Goal: Task Accomplishment & Management: Manage account settings

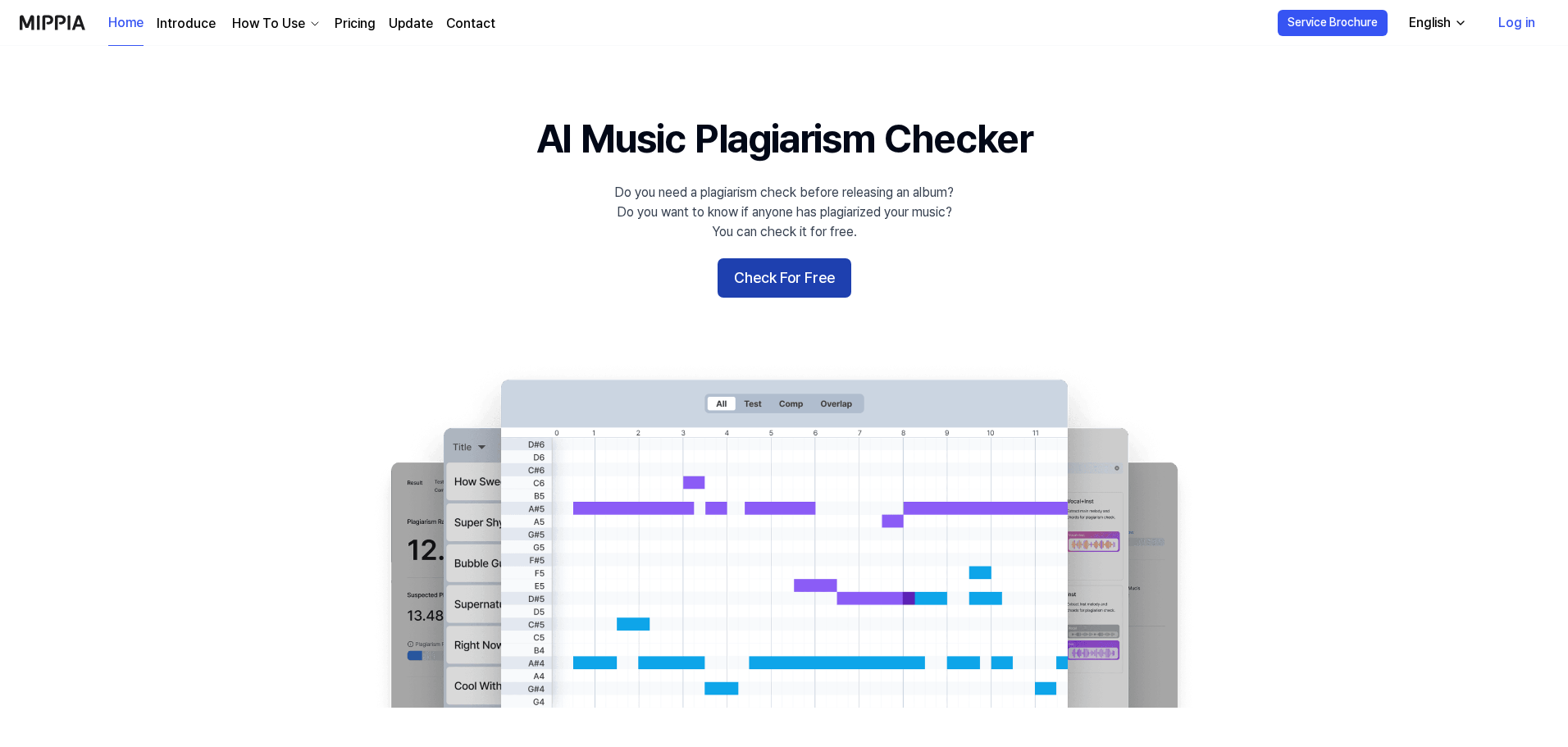
click at [786, 285] on button "Check For Free" at bounding box center [784, 278] width 134 height 40
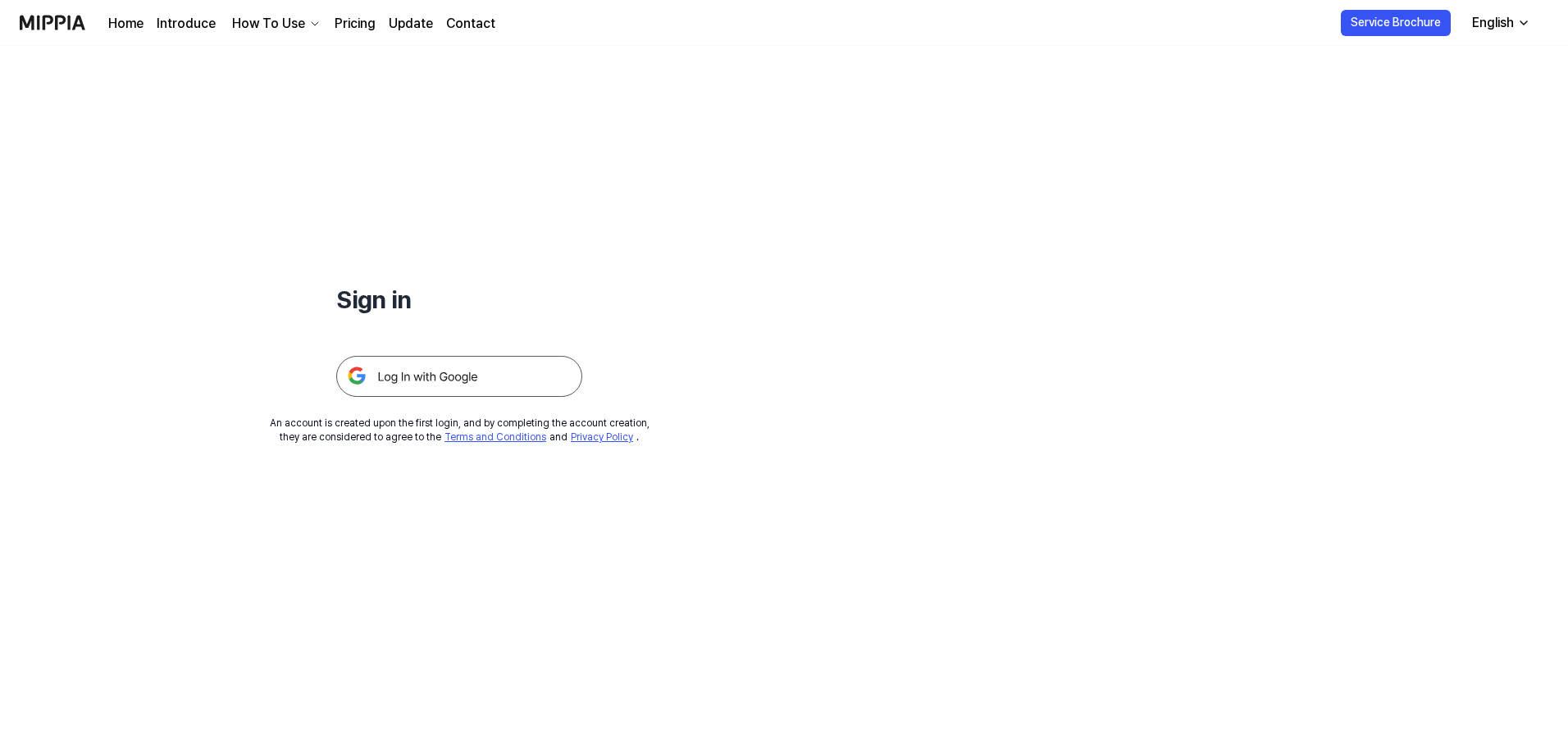
click at [419, 383] on img at bounding box center [459, 377] width 246 height 41
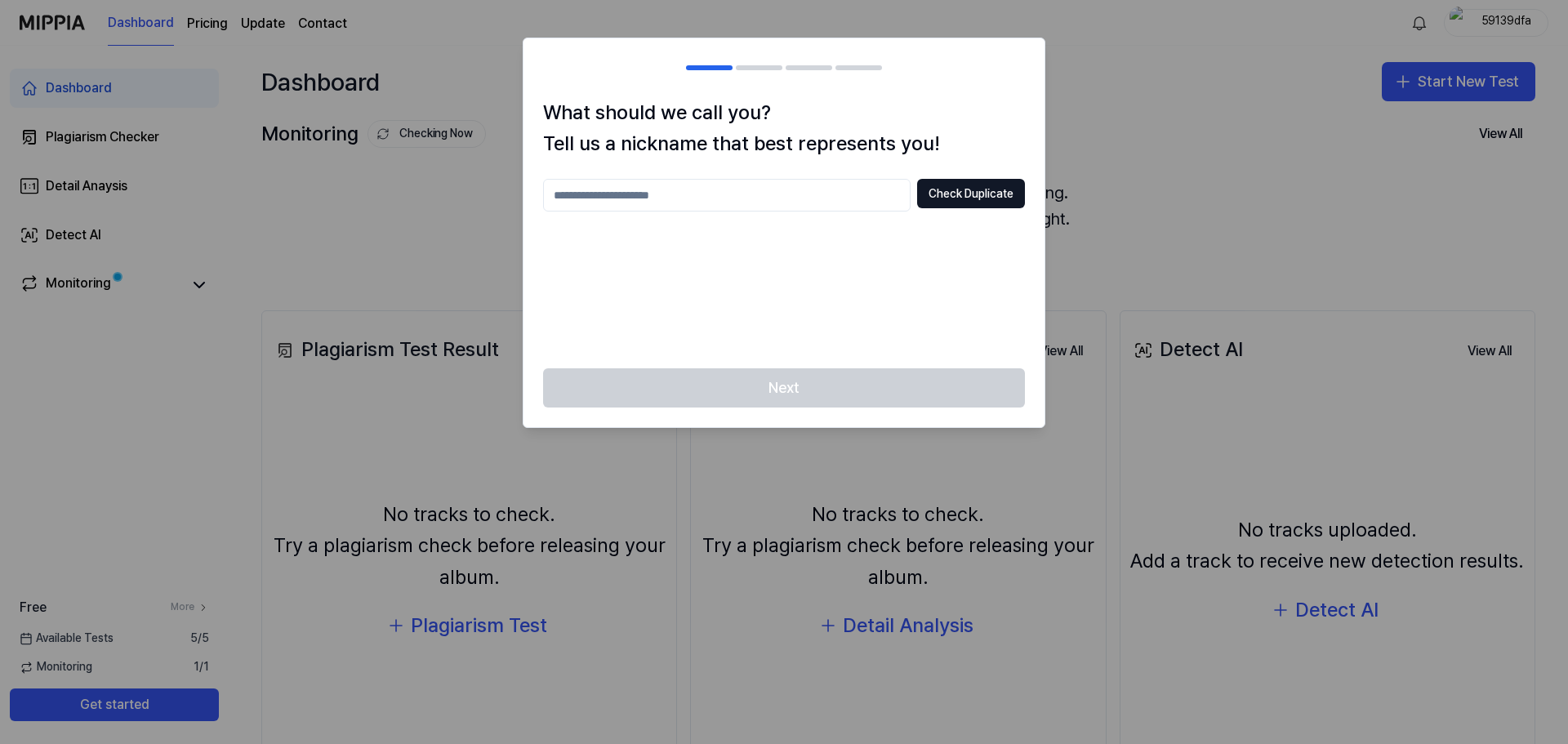
click at [704, 191] on input "text" at bounding box center [727, 195] width 367 height 33
click at [962, 196] on button "Check Duplicate" at bounding box center [971, 193] width 108 height 29
click at [666, 197] on input "****" at bounding box center [727, 195] width 367 height 33
type input "*"
type input "**********"
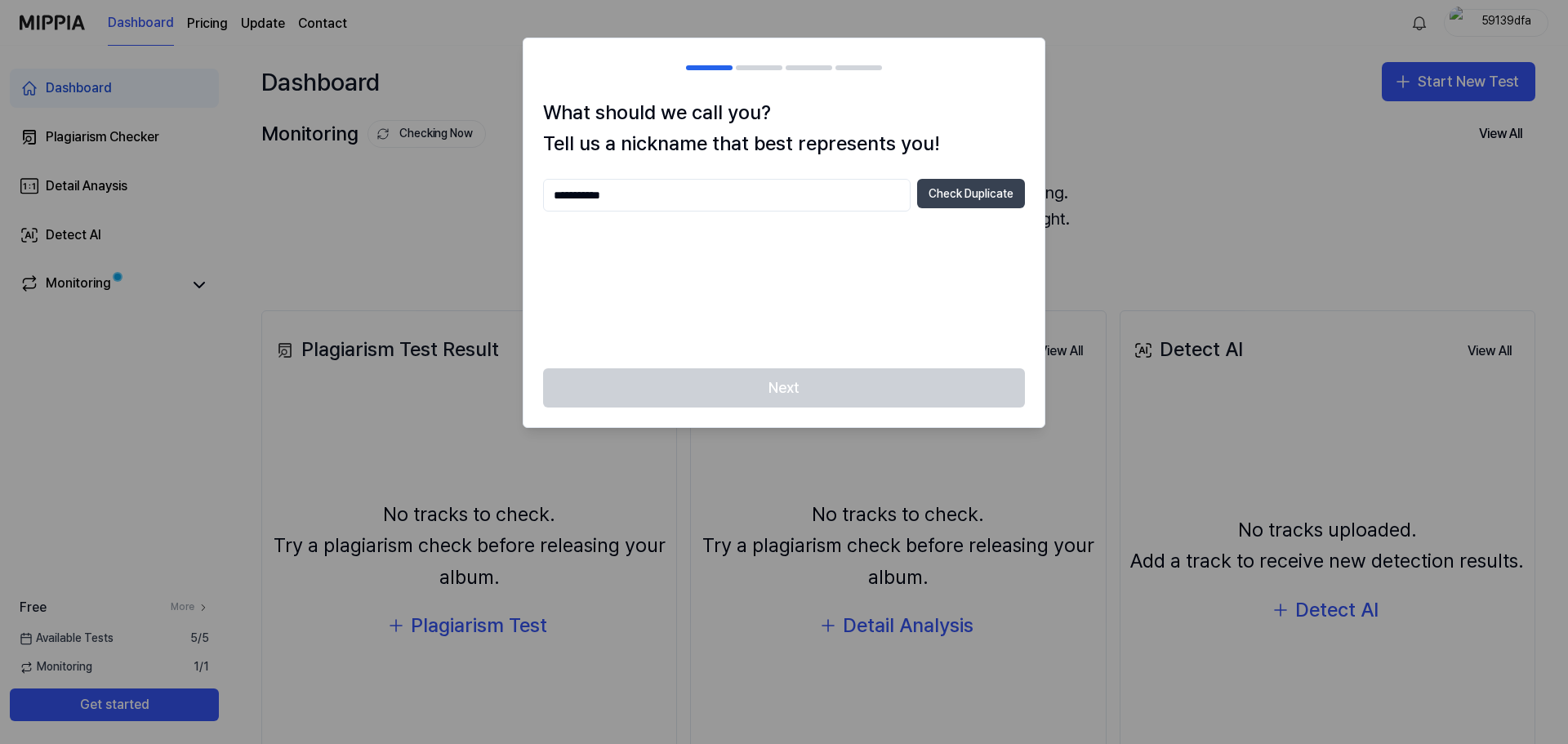
click at [959, 200] on button "Check Duplicate" at bounding box center [971, 193] width 108 height 29
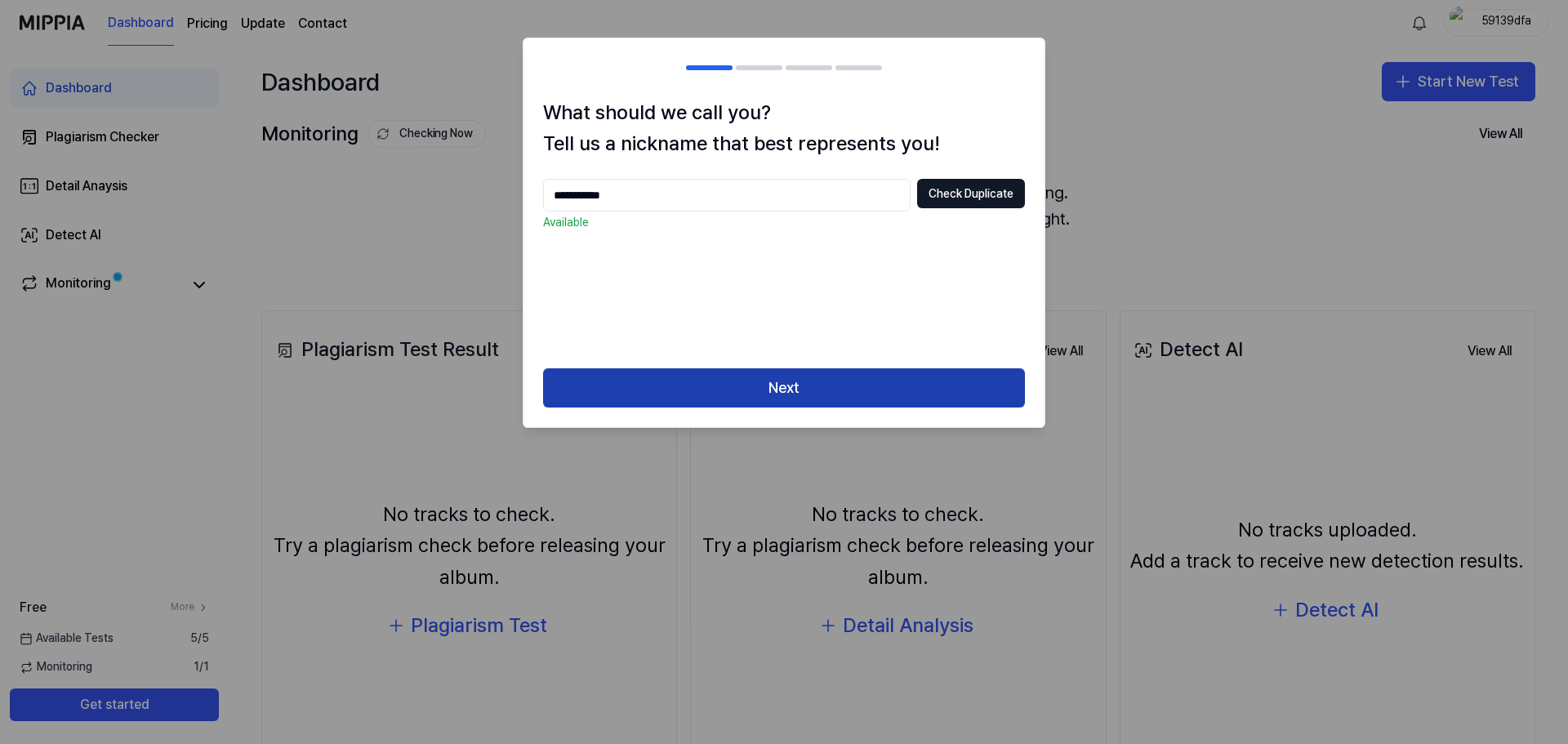
click at [806, 380] on button "Next" at bounding box center [784, 388] width 482 height 39
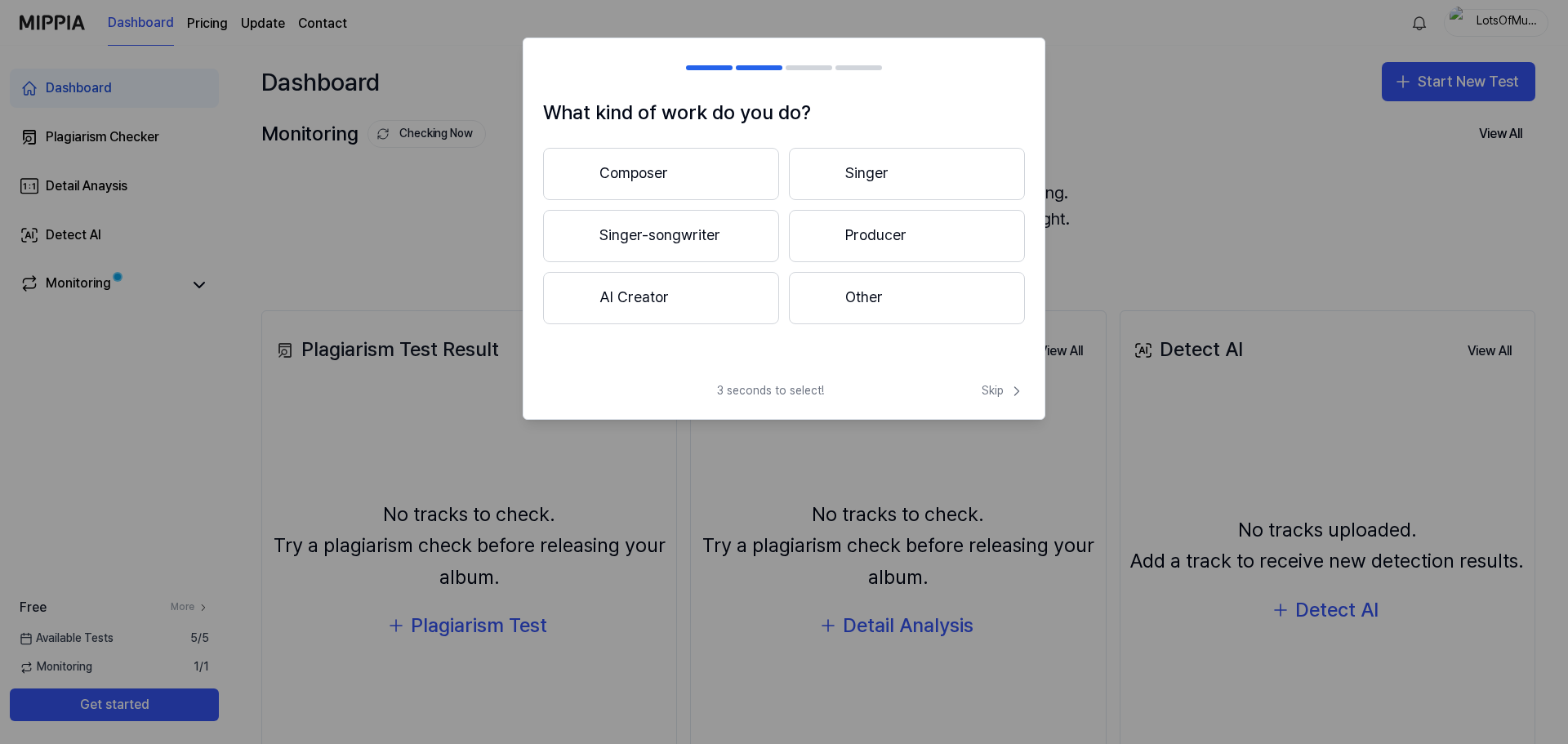
click at [916, 293] on button "Other" at bounding box center [907, 298] width 236 height 52
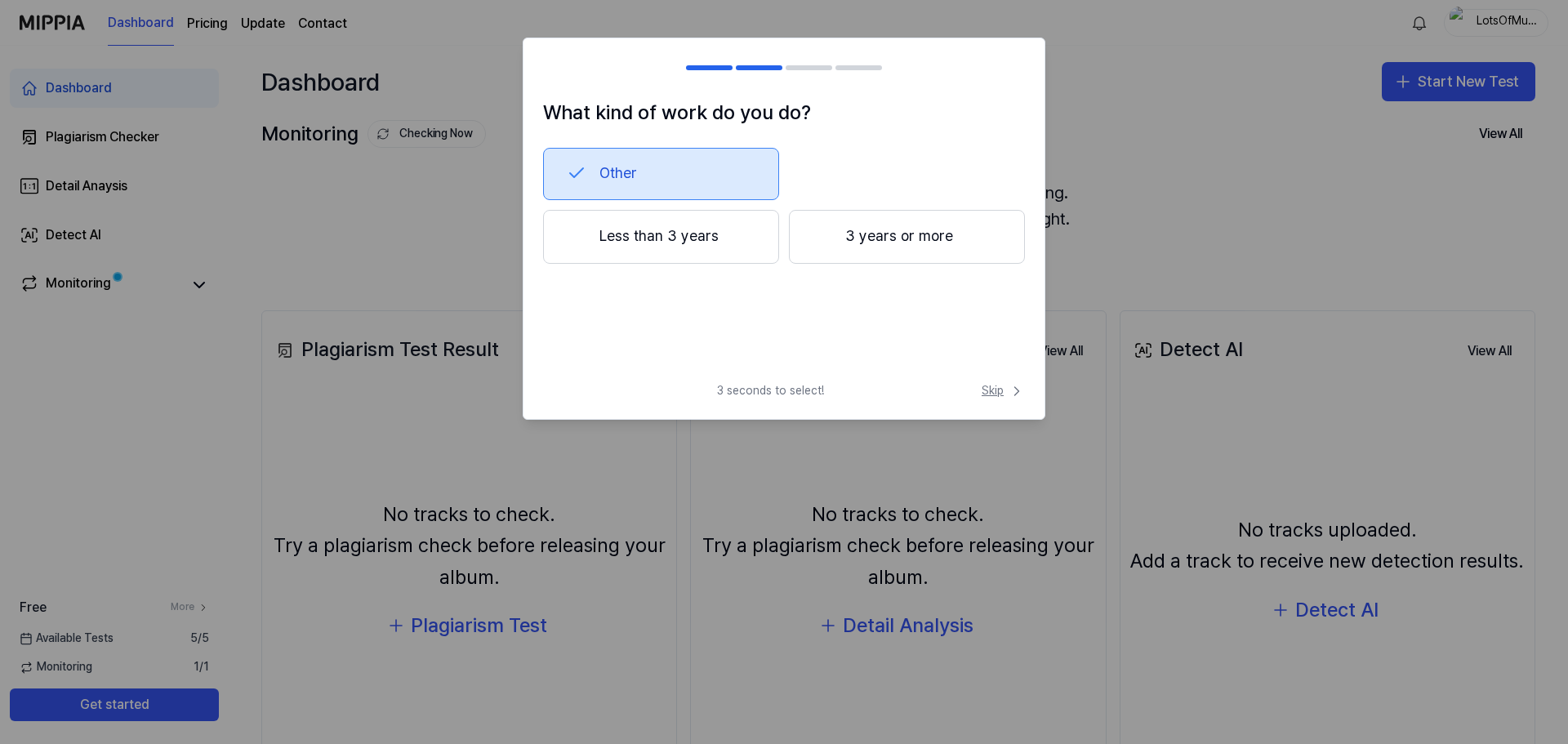
click at [1001, 396] on span "Skip" at bounding box center [1003, 391] width 43 height 16
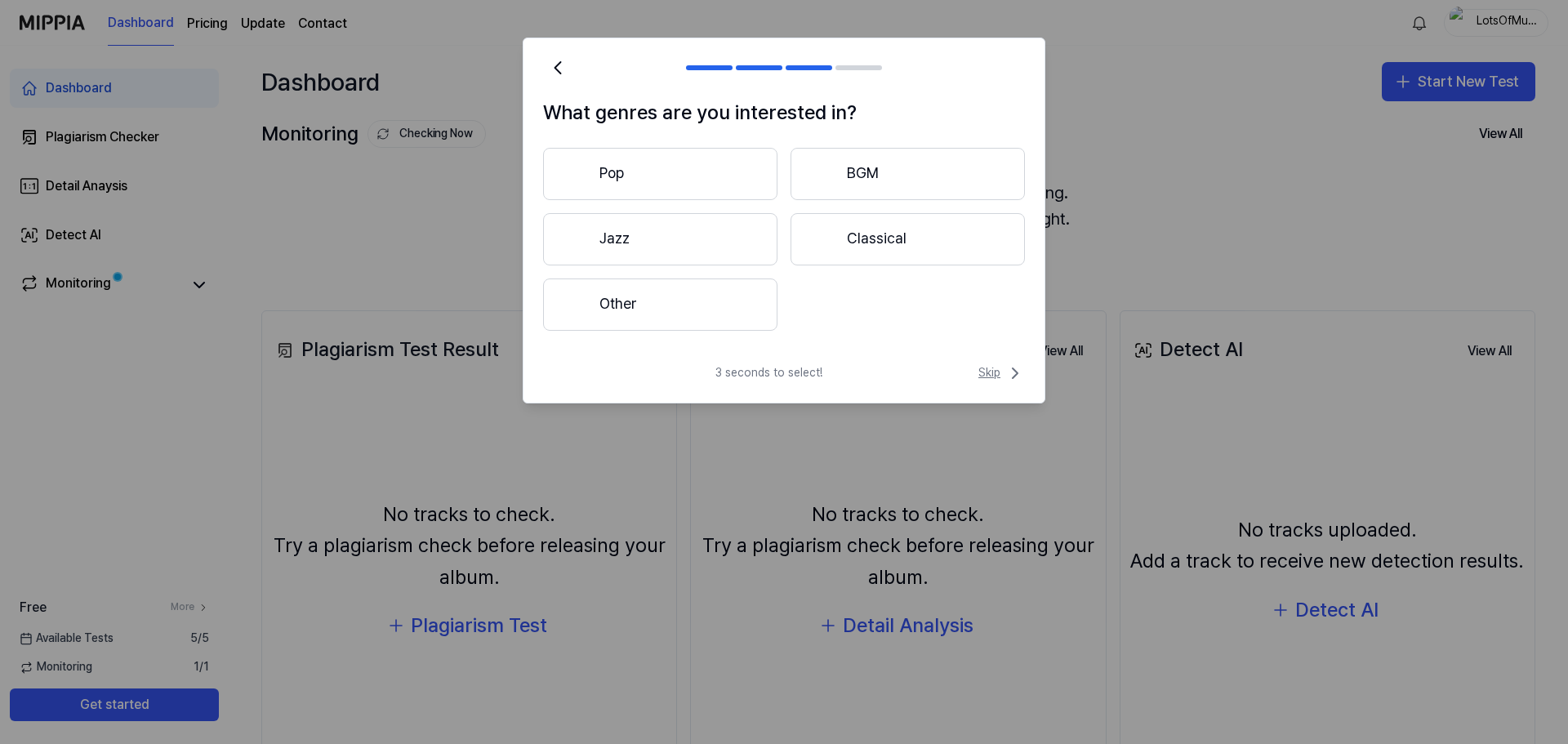
click at [997, 371] on span "Skip" at bounding box center [1002, 373] width 46 height 20
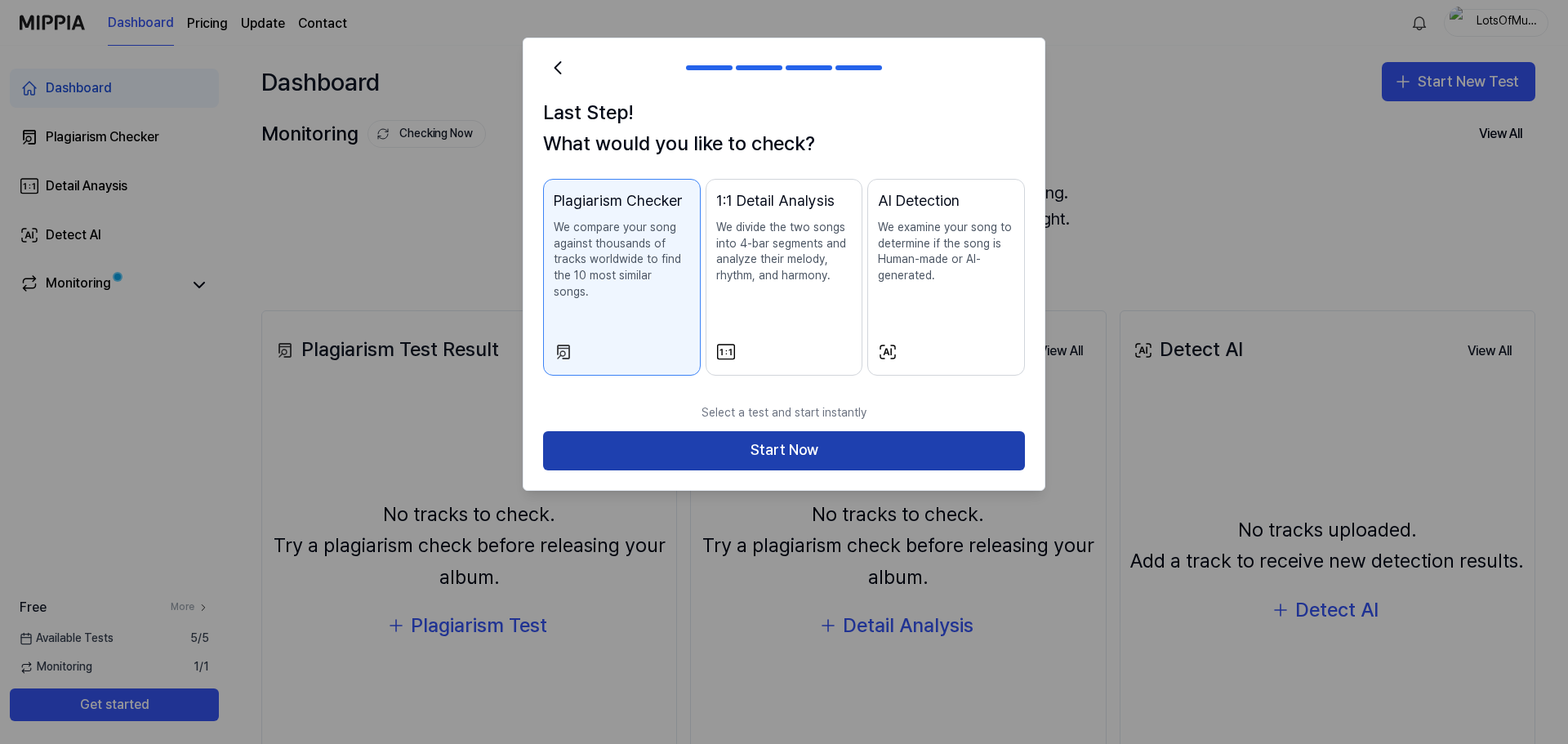
click at [874, 432] on button "Start Now" at bounding box center [784, 451] width 482 height 39
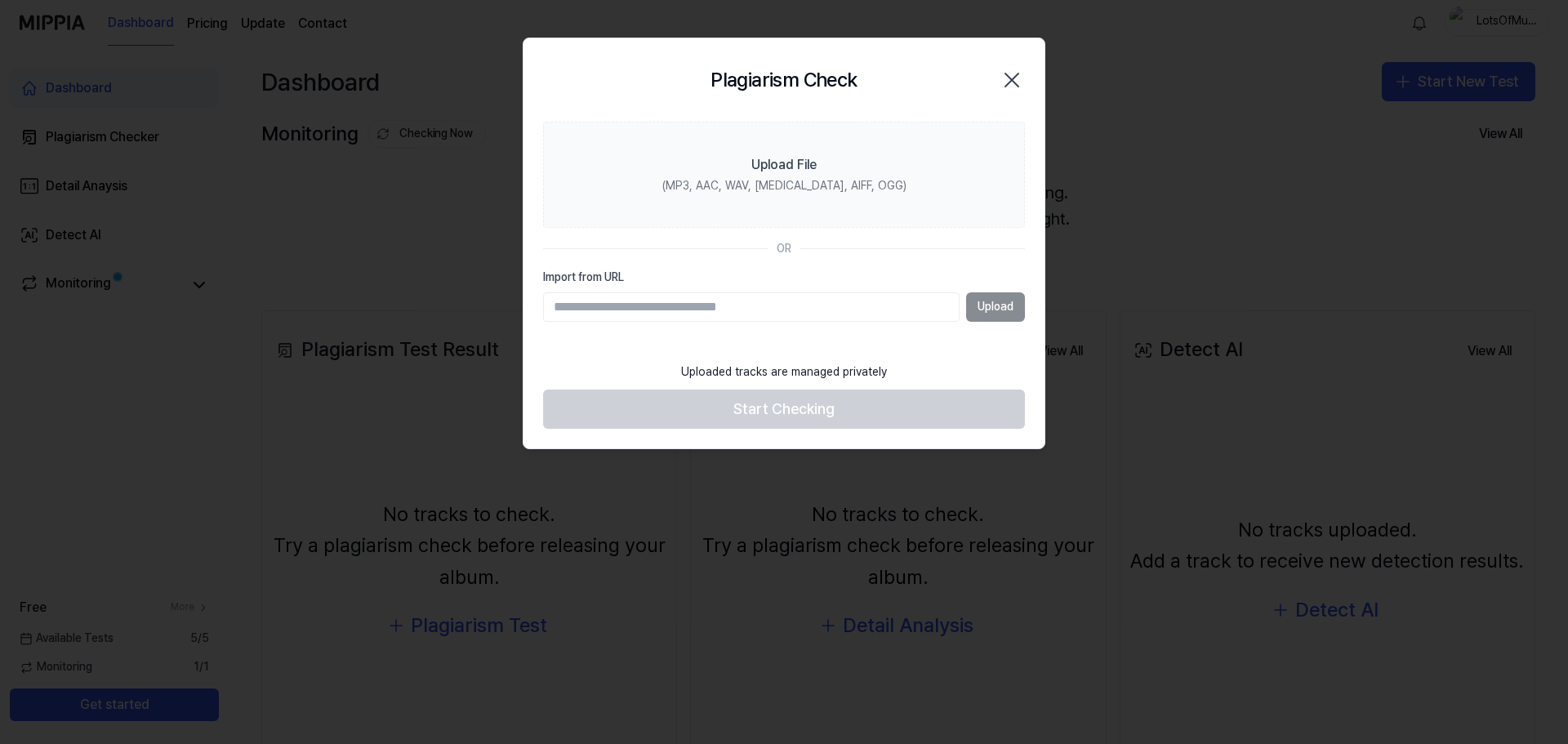
click at [793, 305] on input "Import from URL" at bounding box center [751, 307] width 417 height 29
paste input "**********"
type input "**********"
click at [1008, 306] on button "Upload" at bounding box center [995, 307] width 59 height 29
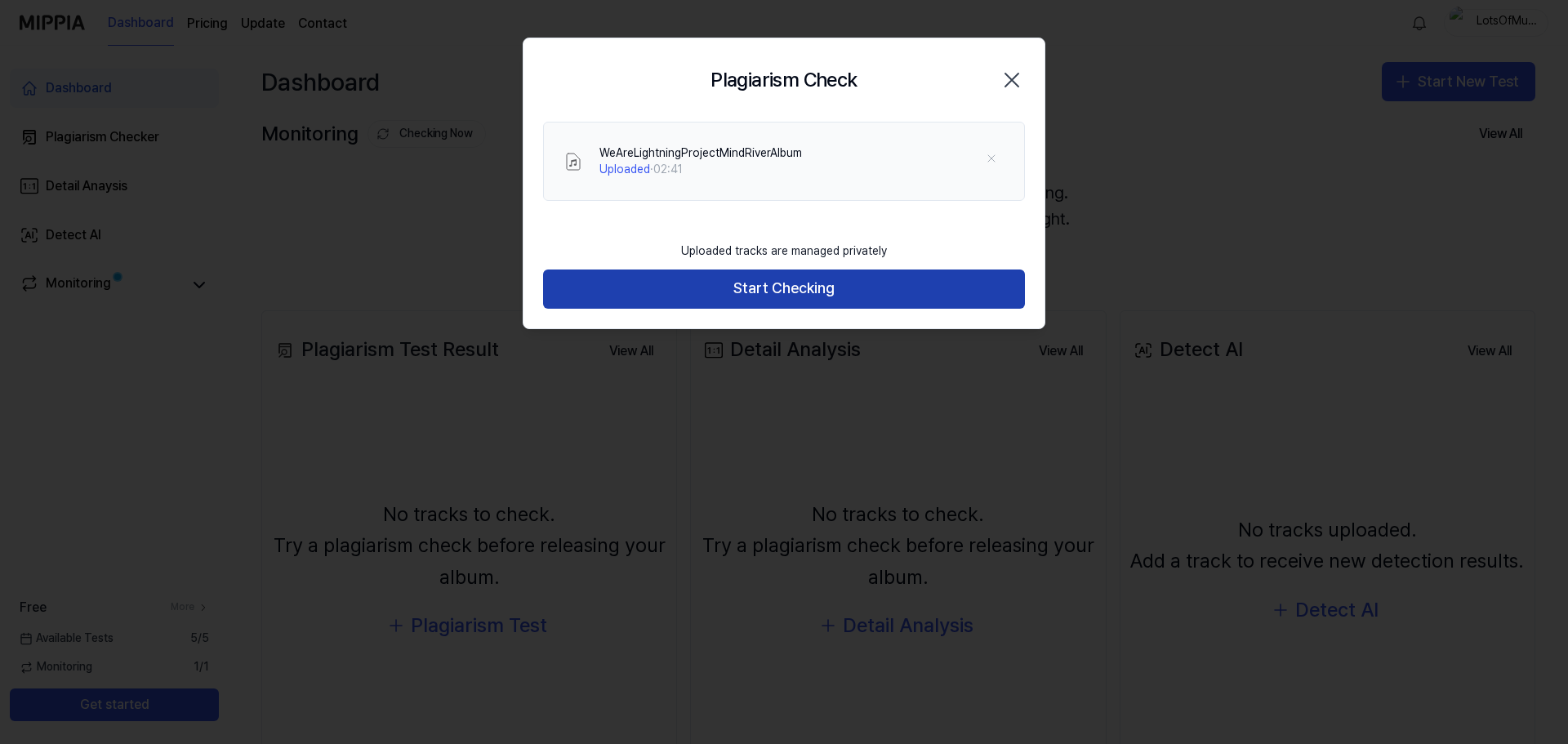
click at [803, 289] on button "Start Checking" at bounding box center [784, 289] width 482 height 39
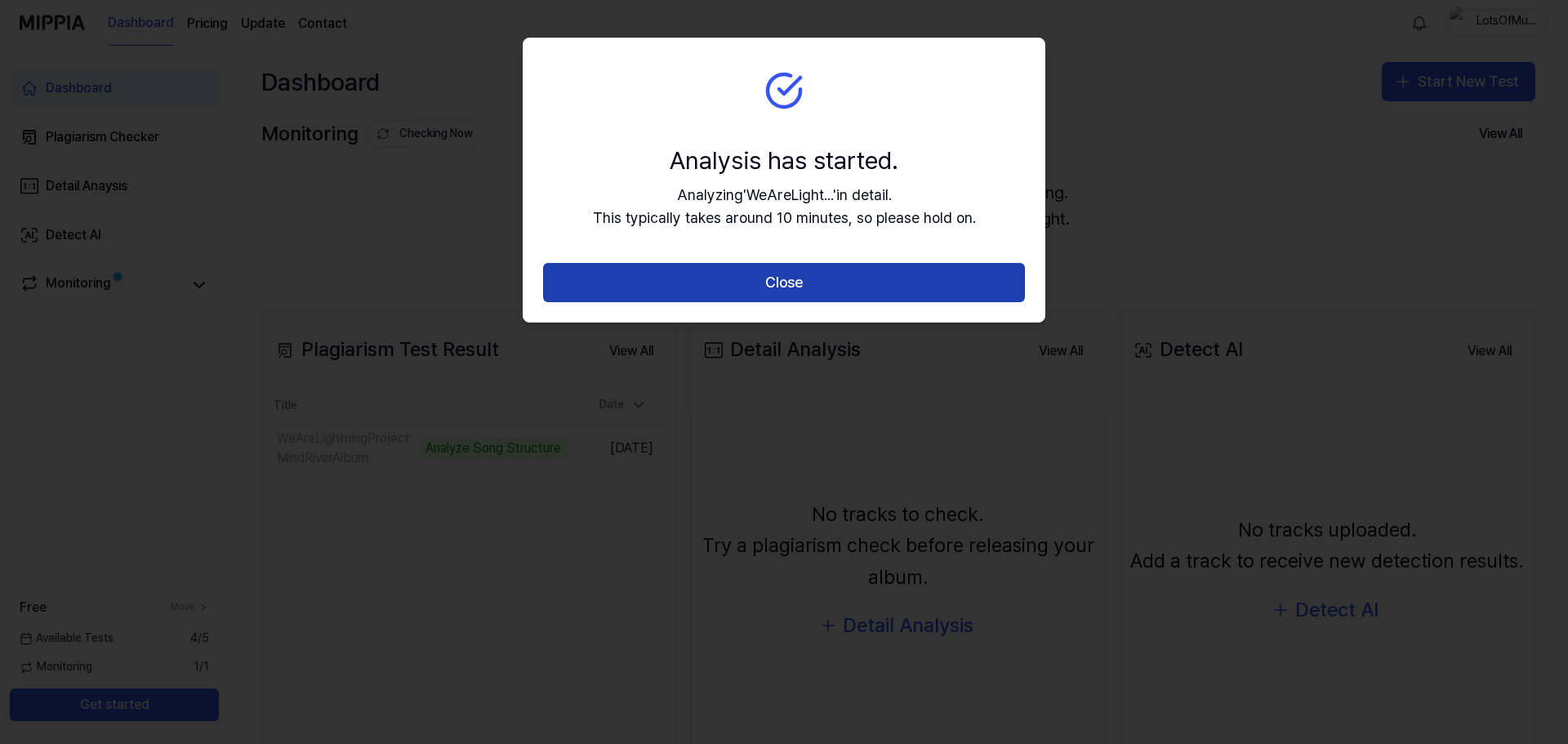
click at [871, 288] on button "Close" at bounding box center [784, 283] width 482 height 39
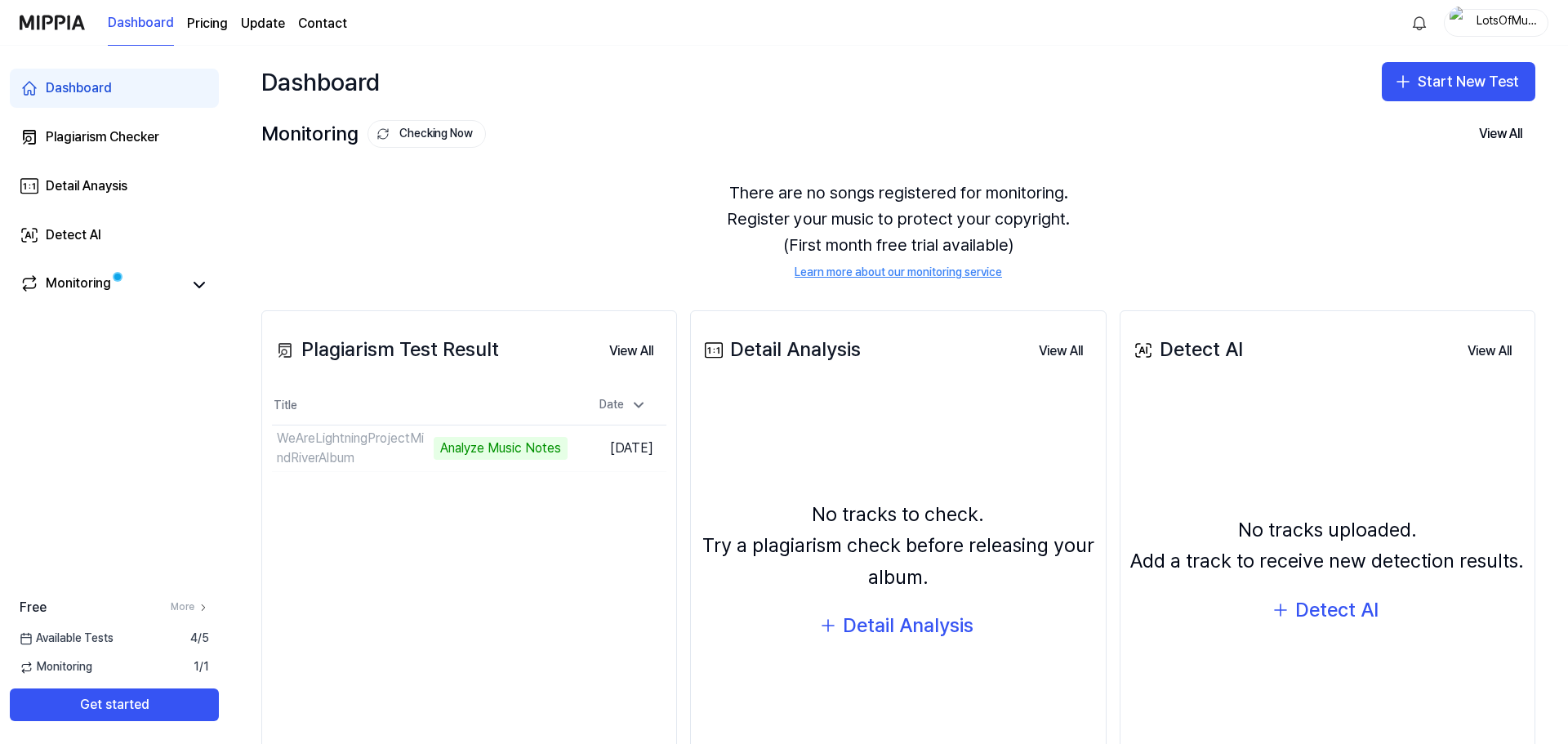
click at [677, 106] on div "Dashboard Start New Test" at bounding box center [898, 82] width 1339 height 72
click at [686, 194] on div "There are no songs registered for monitoring. Register your music to protect yo…" at bounding box center [898, 231] width 1274 height 141
click at [127, 124] on link "Plagiarism Checker" at bounding box center [114, 137] width 209 height 39
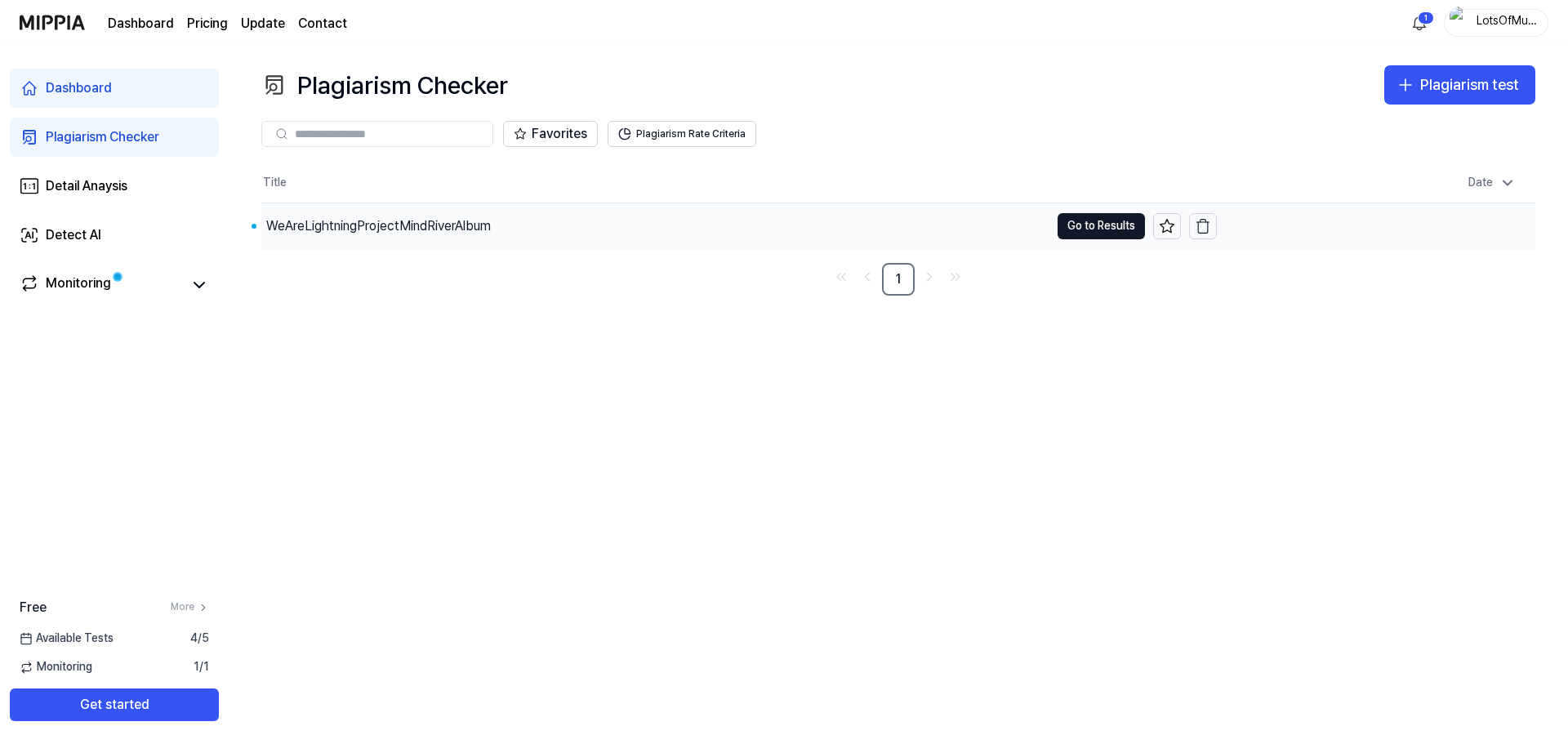
click at [419, 223] on div "WeAreLightningProjectMindRiverAlbum" at bounding box center [378, 226] width 225 height 20
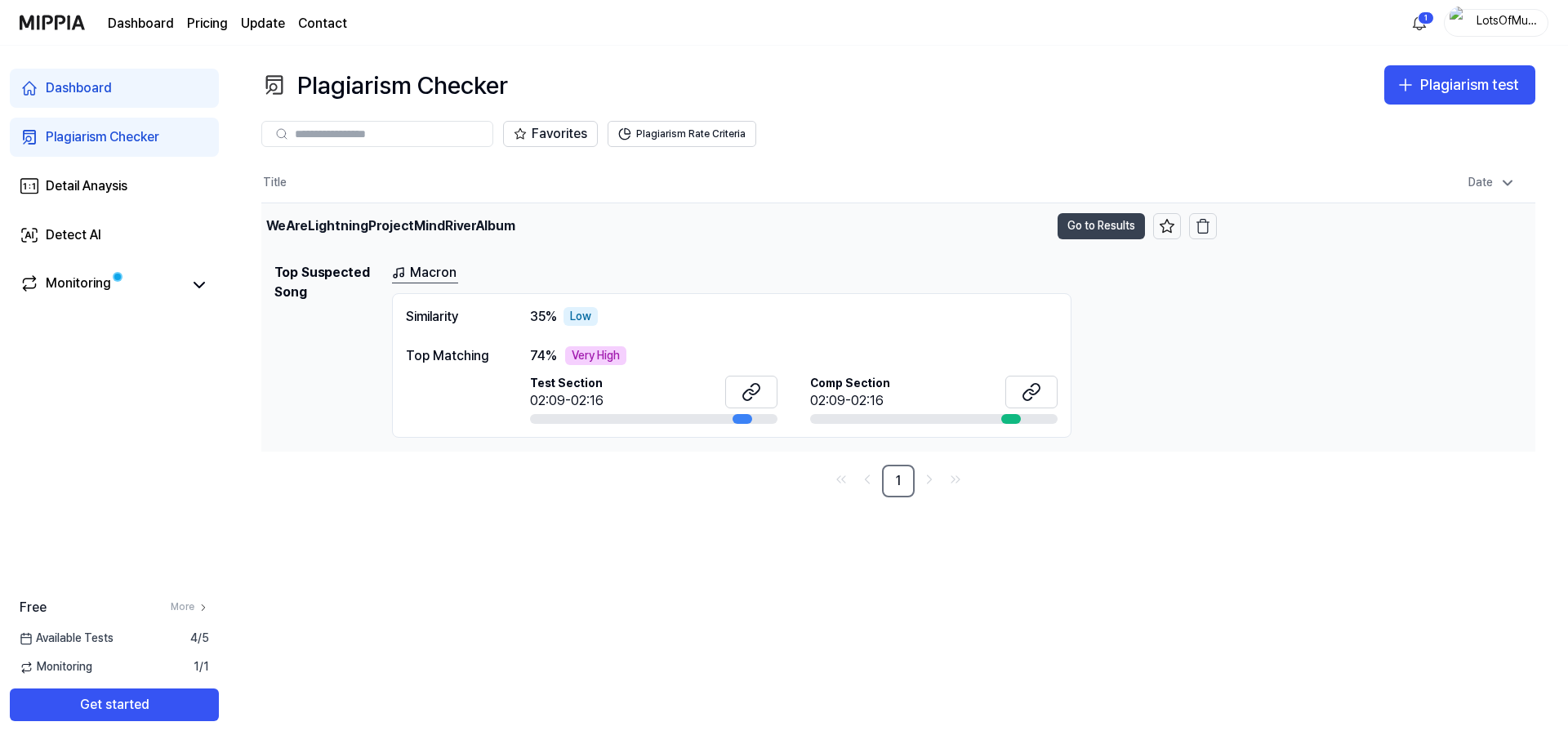
click at [1085, 228] on button "Go to Results" at bounding box center [1101, 226] width 87 height 26
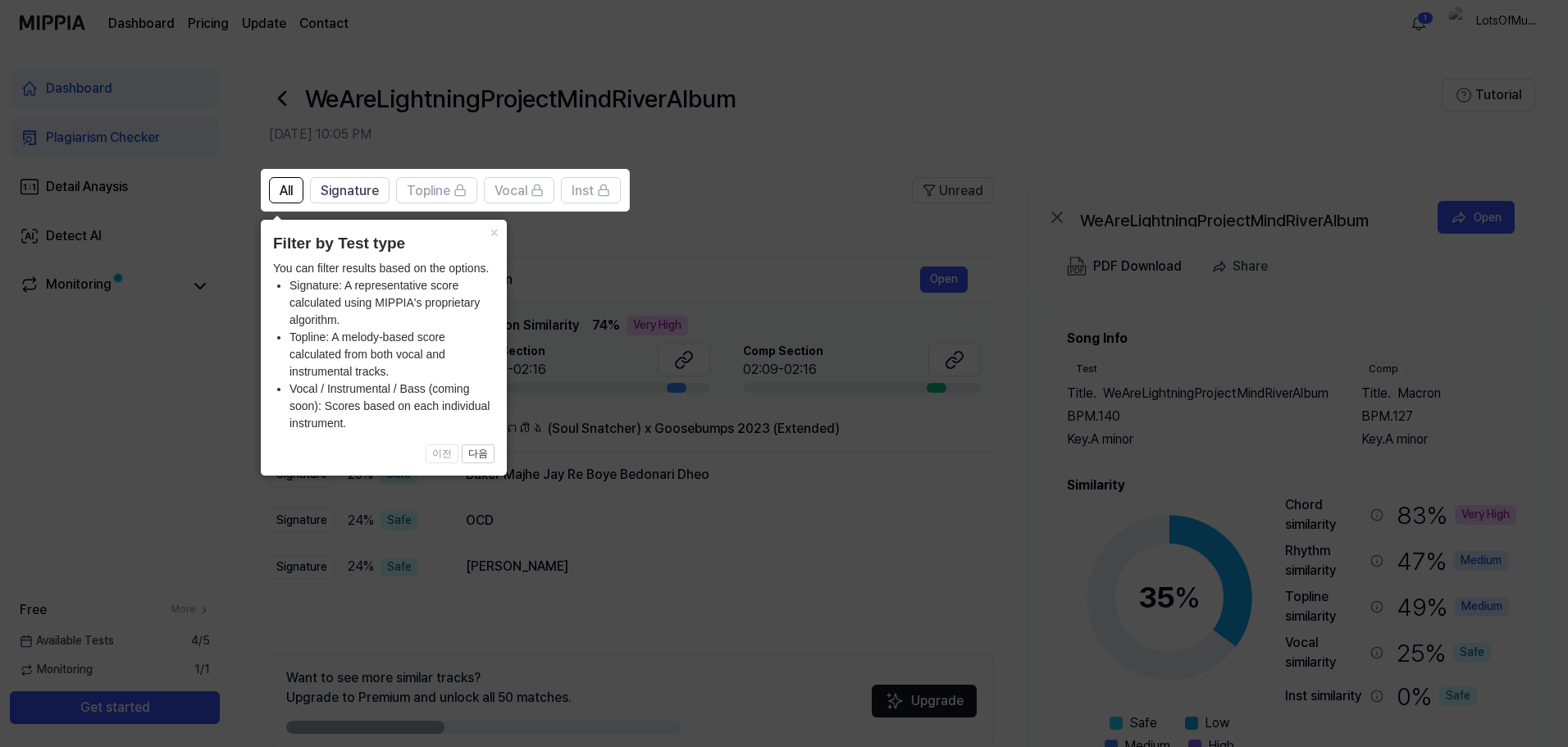
click at [719, 230] on icon at bounding box center [787, 373] width 1575 height 747
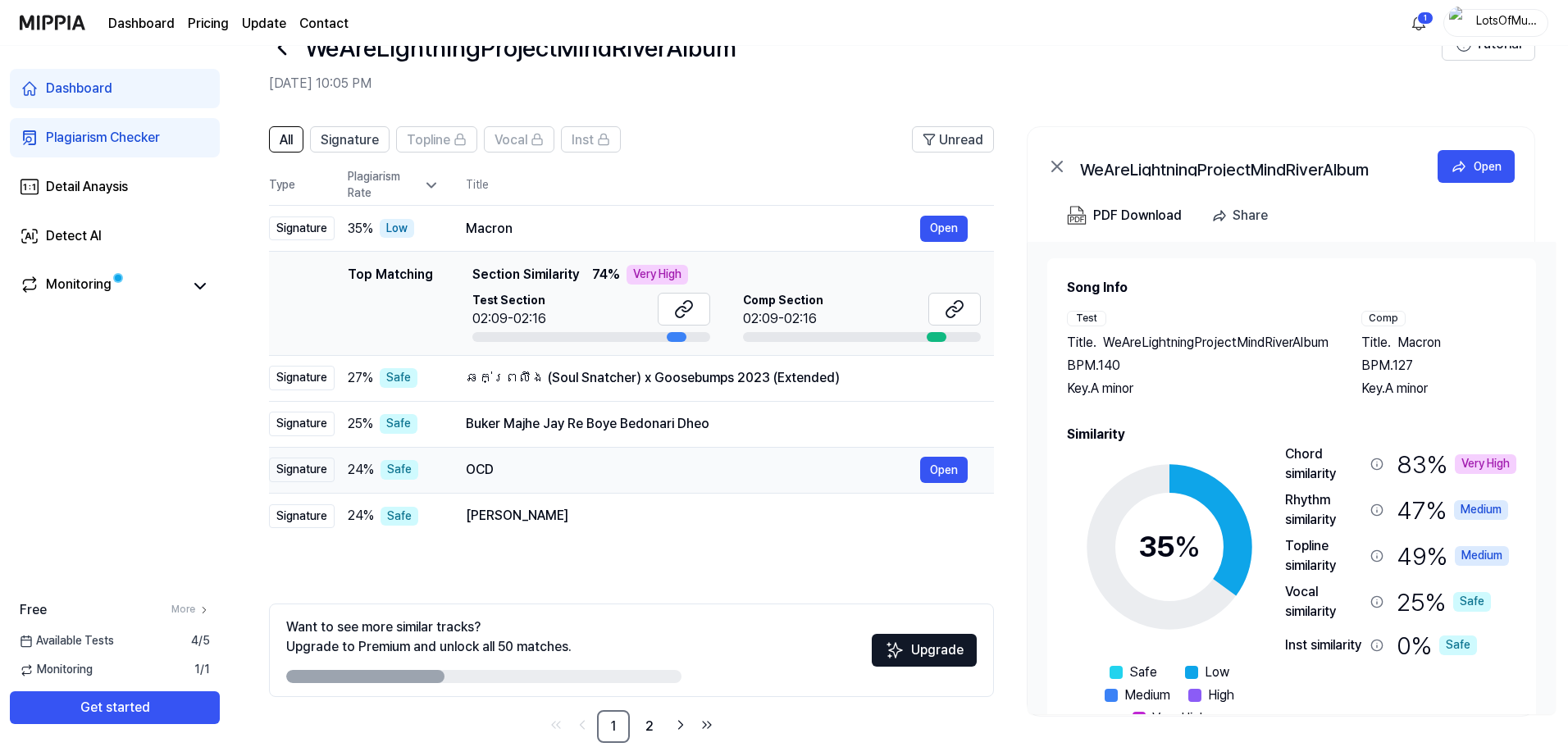
scroll to position [79, 0]
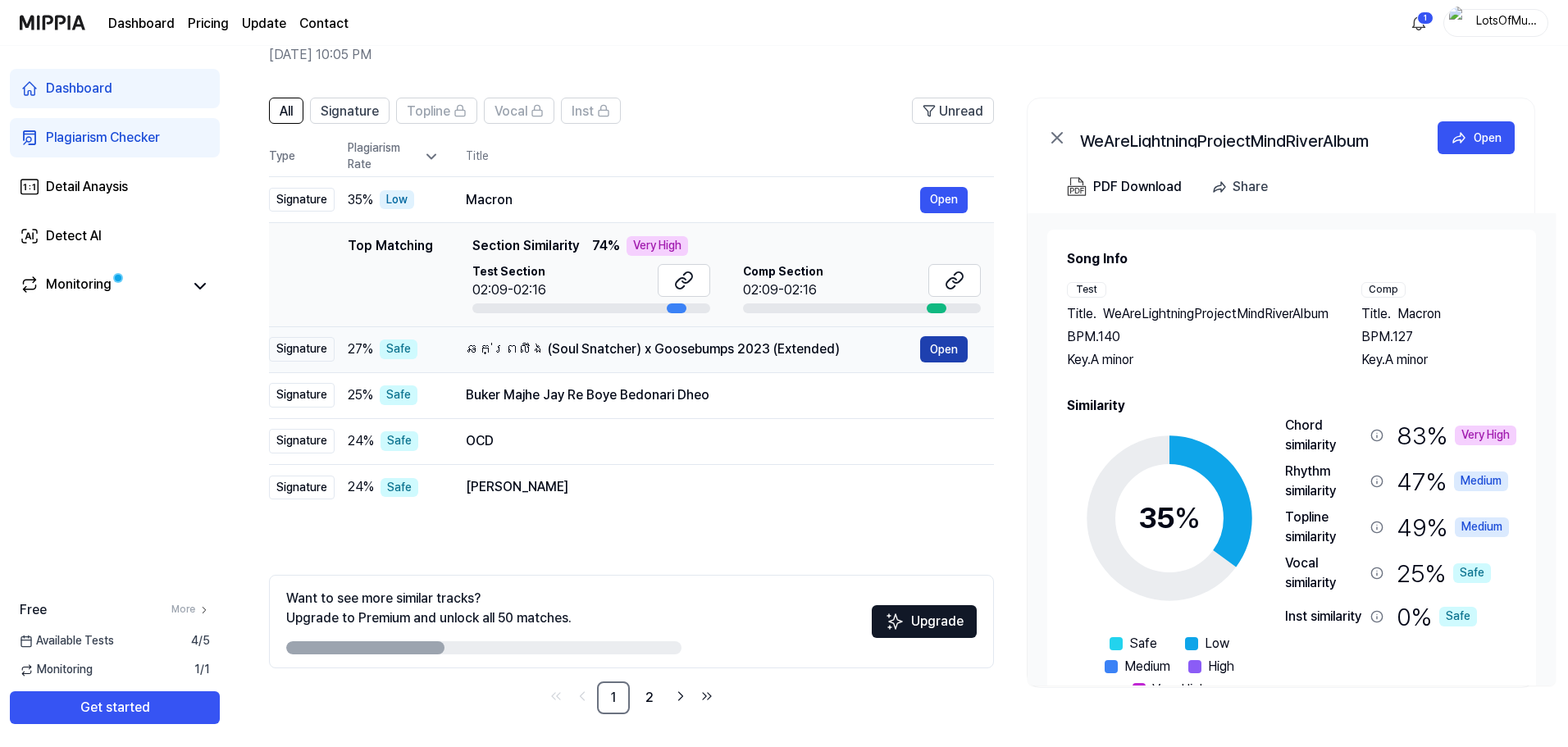
click at [932, 348] on button "Open" at bounding box center [943, 349] width 47 height 26
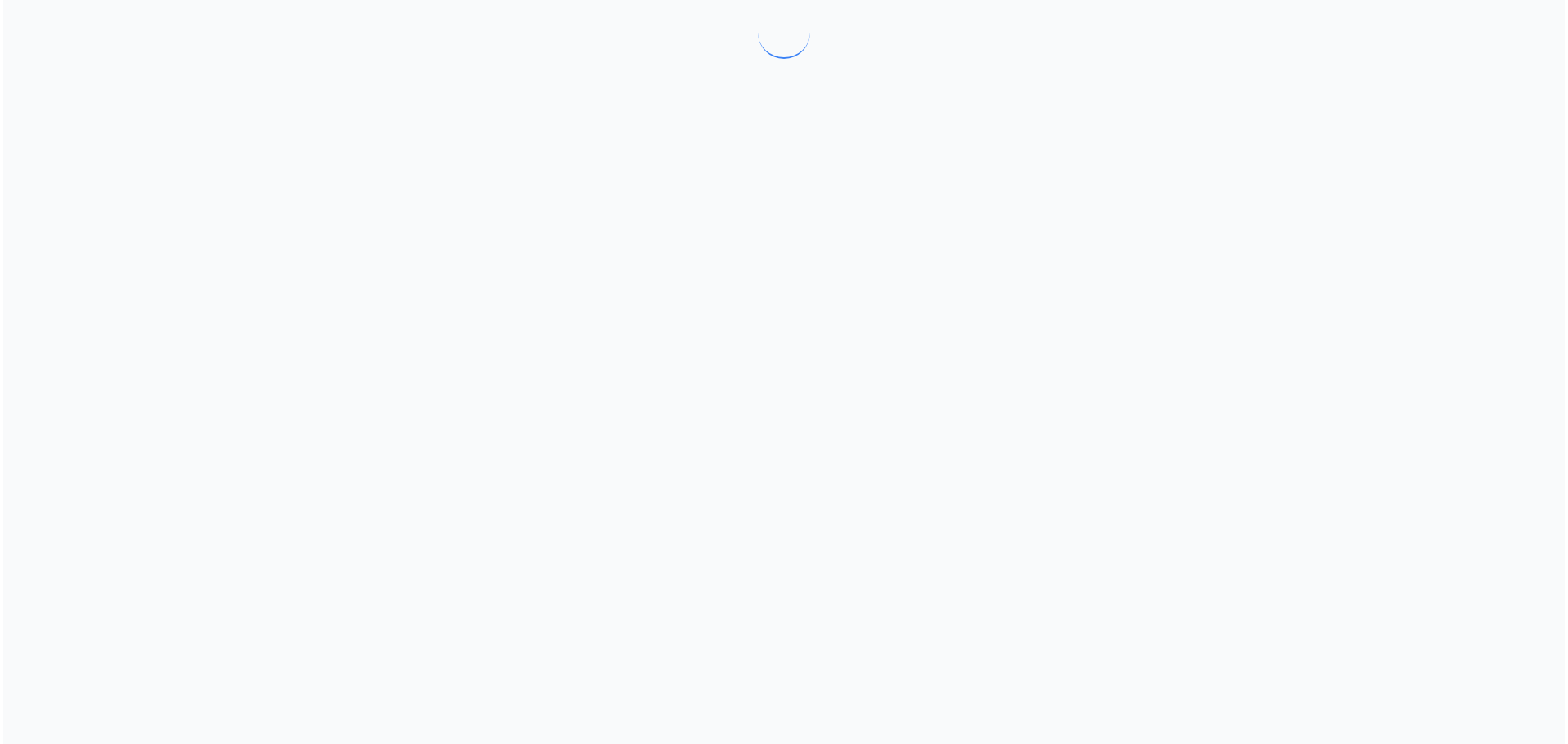
scroll to position [0, 0]
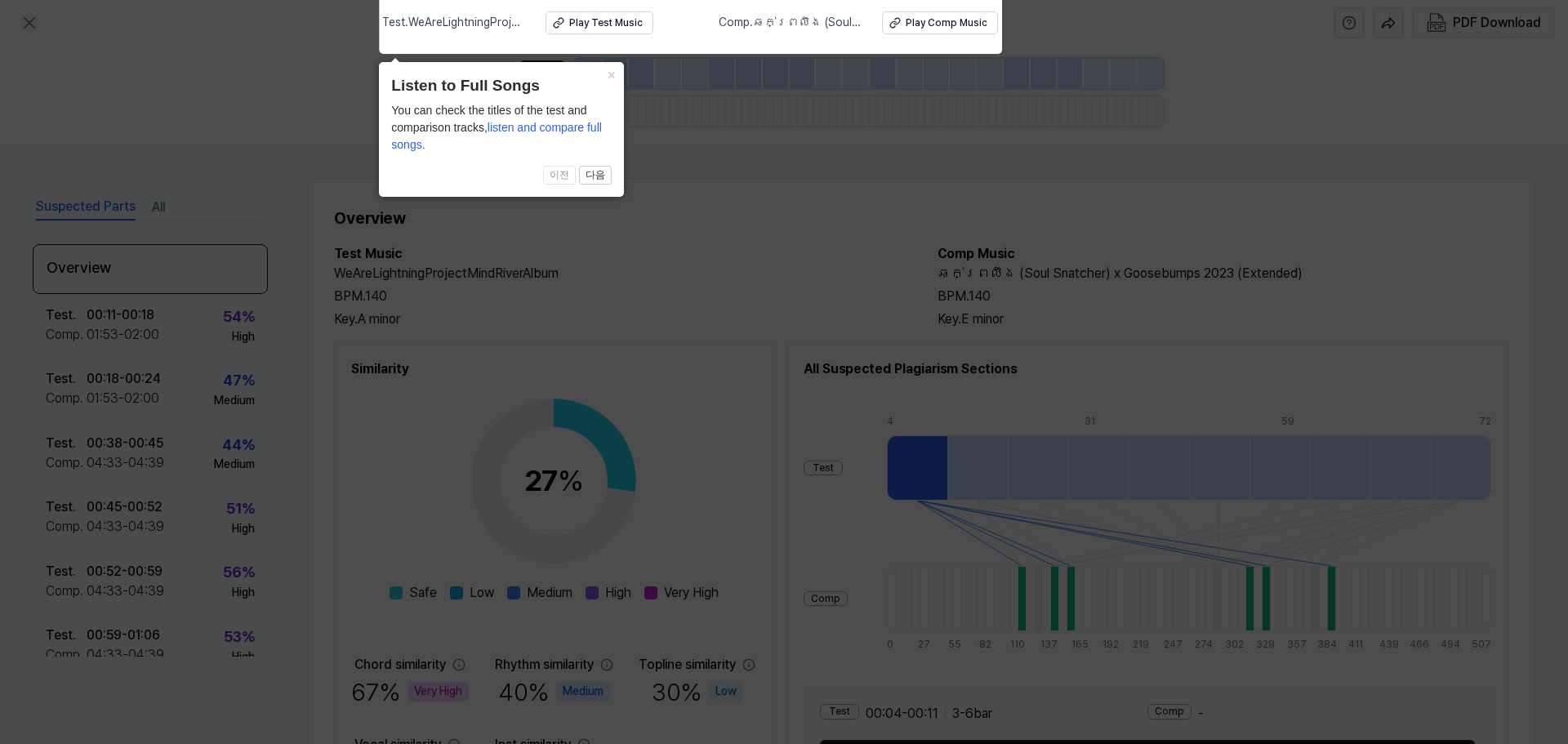
click at [721, 166] on icon at bounding box center [784, 367] width 1568 height 753
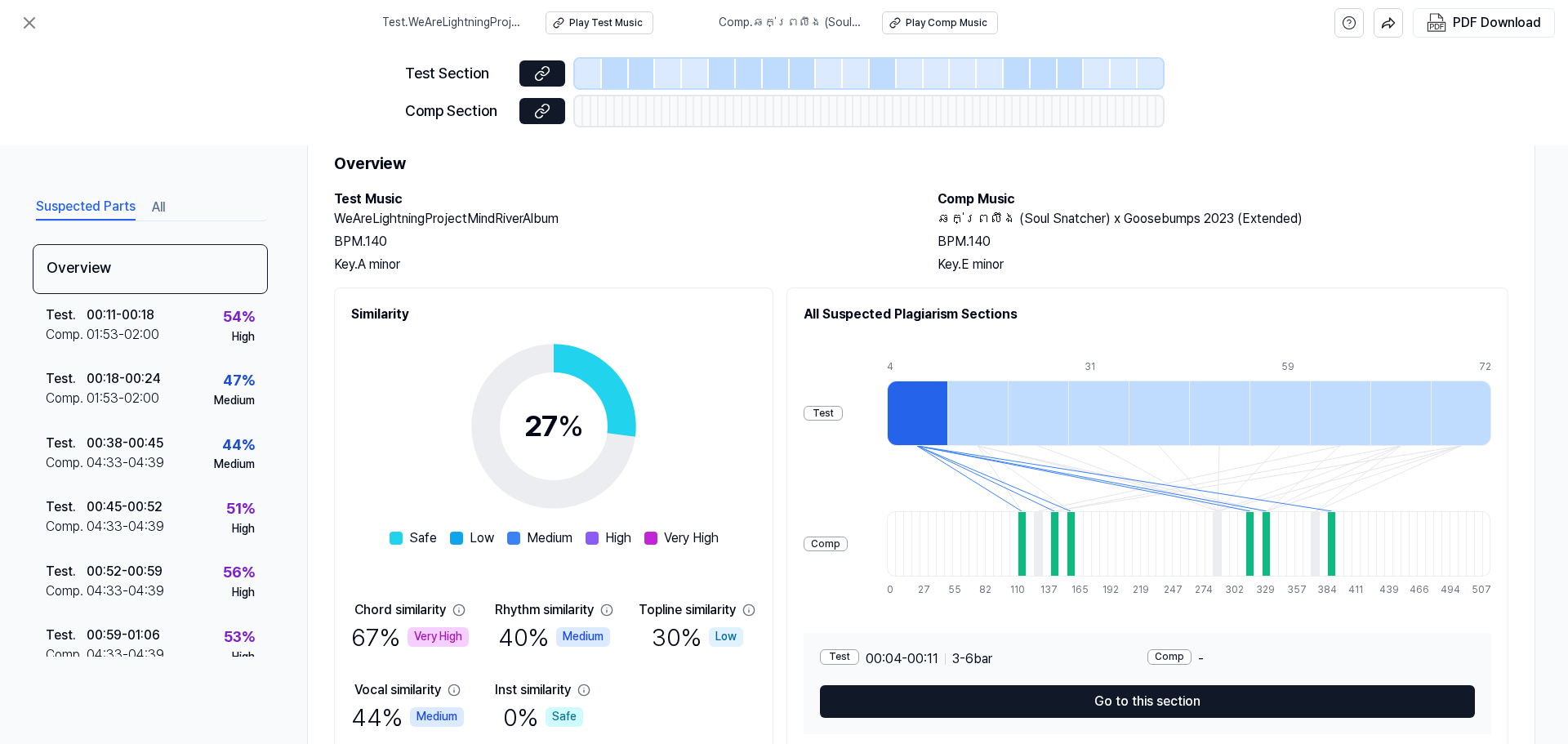
scroll to position [122, 0]
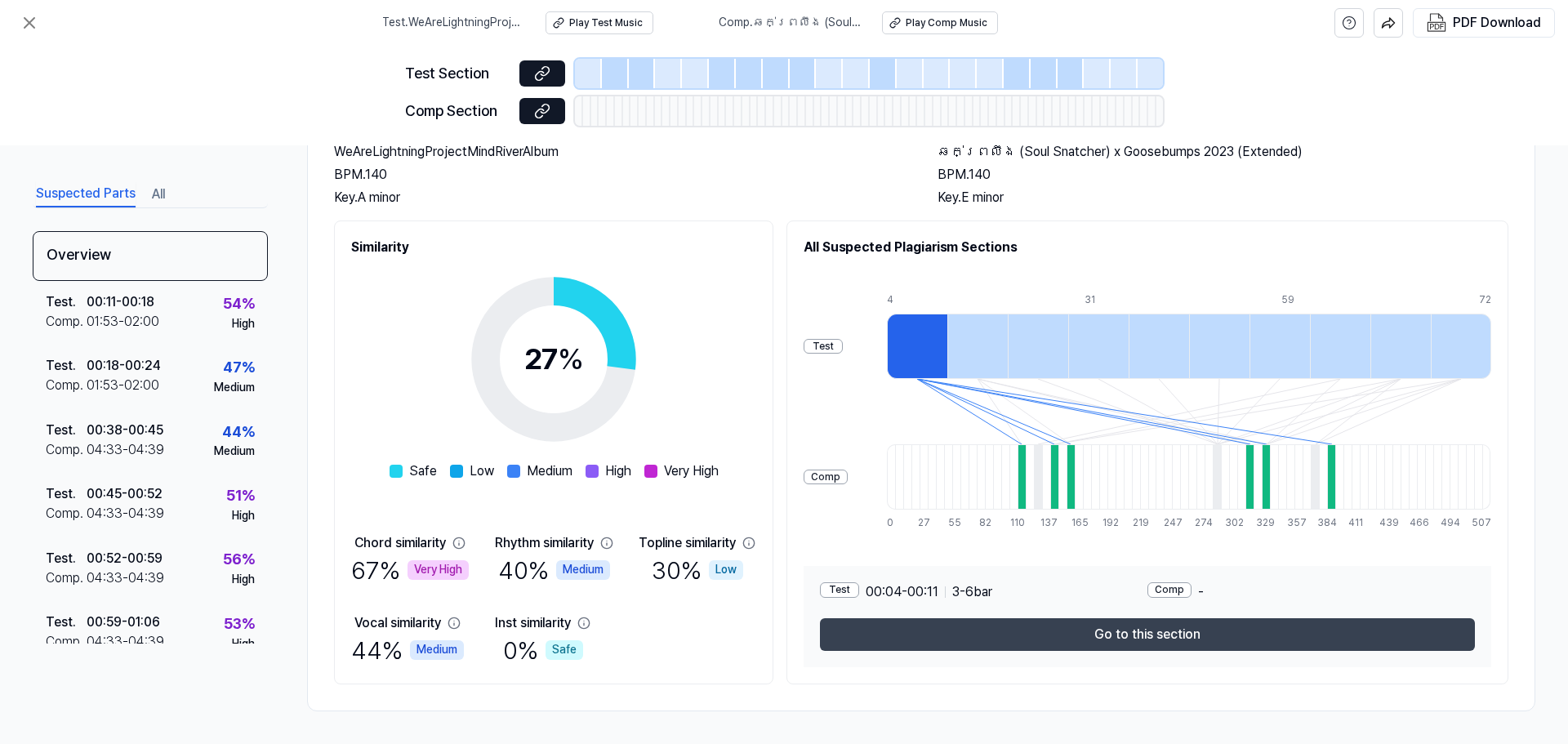
click at [1116, 637] on button "Go to this section" at bounding box center [1148, 635] width 655 height 33
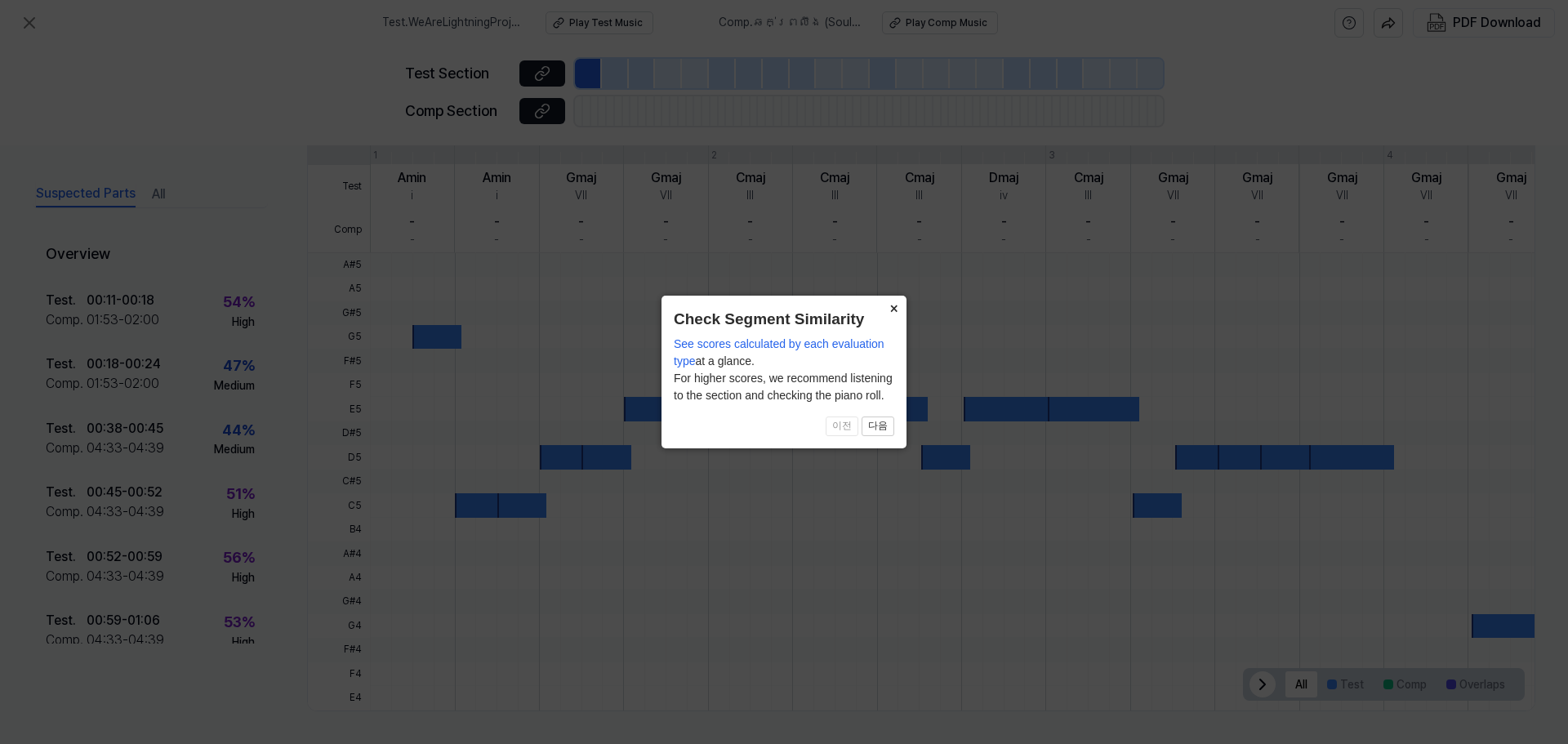
click at [900, 306] on button "×" at bounding box center [893, 307] width 26 height 23
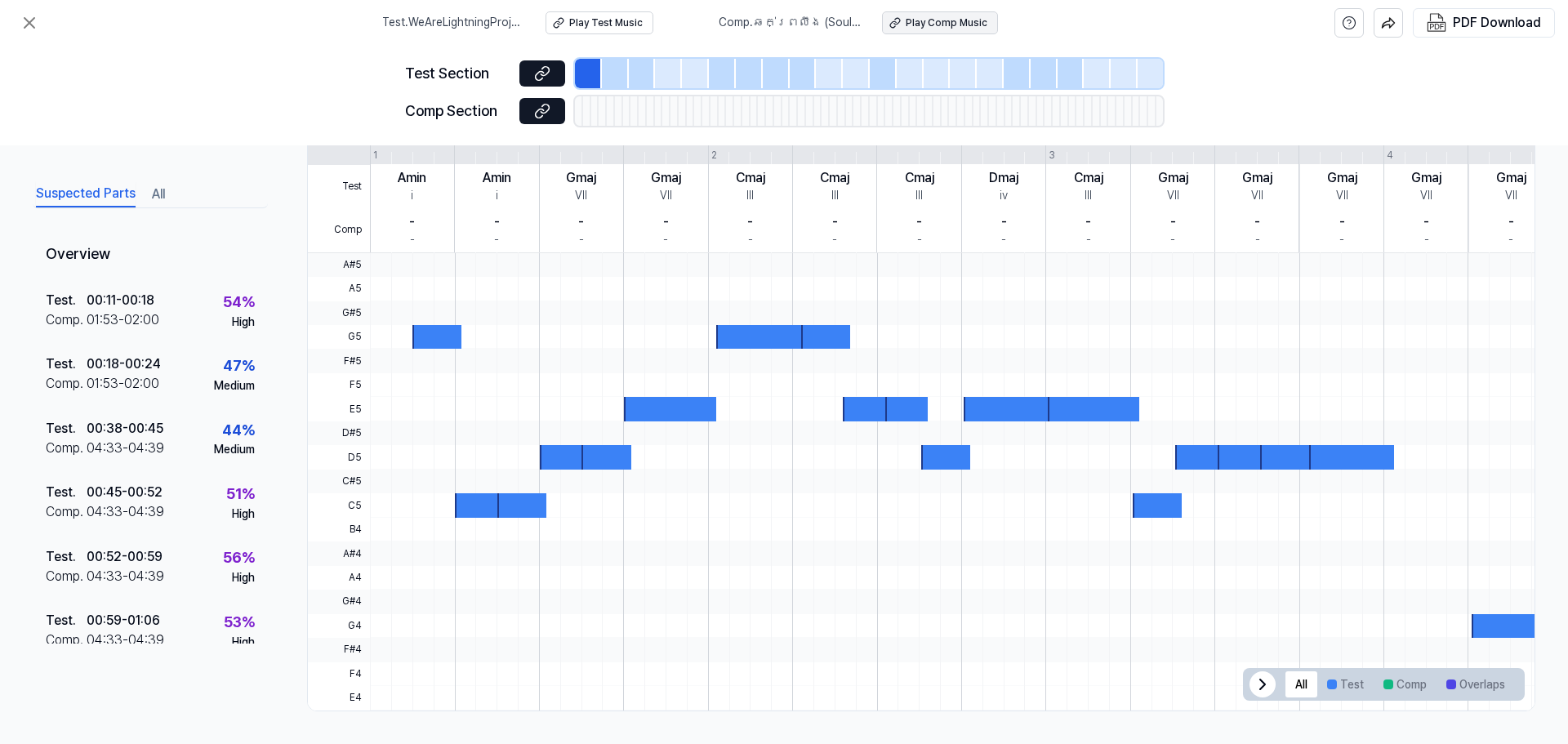
click at [956, 18] on div "Play Comp Music" at bounding box center [946, 23] width 81 height 14
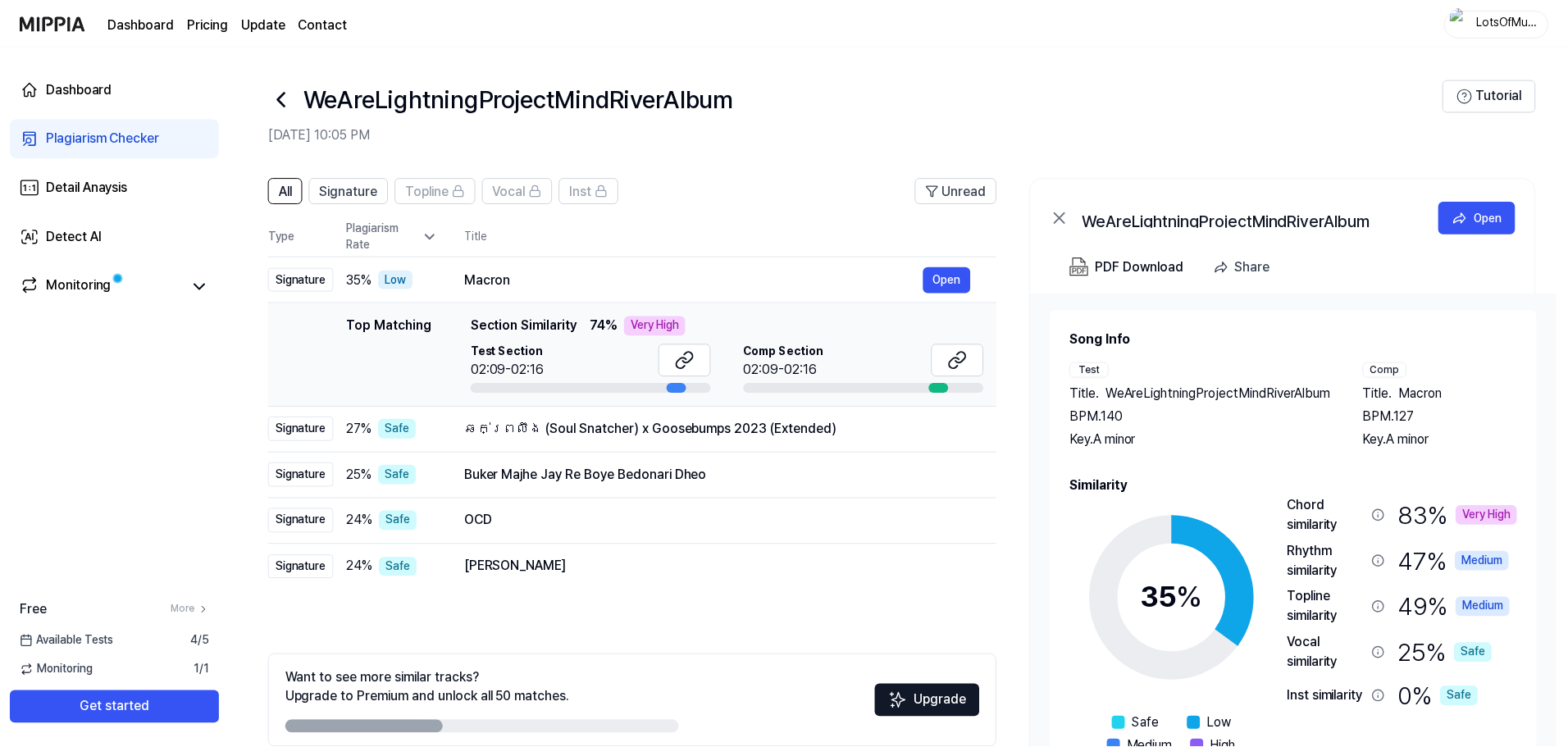
scroll to position [79, 0]
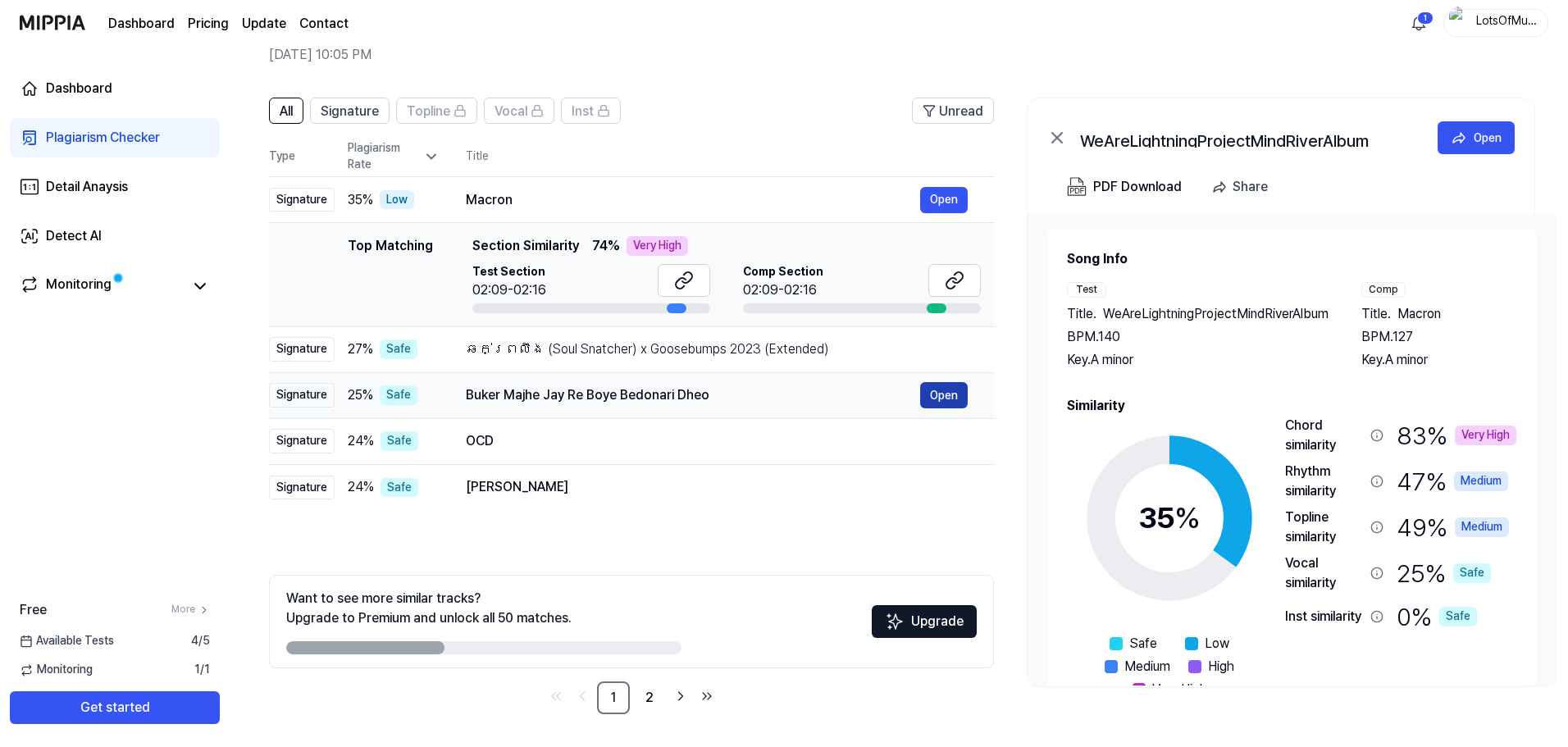
click at [958, 396] on button "Open" at bounding box center [943, 395] width 47 height 26
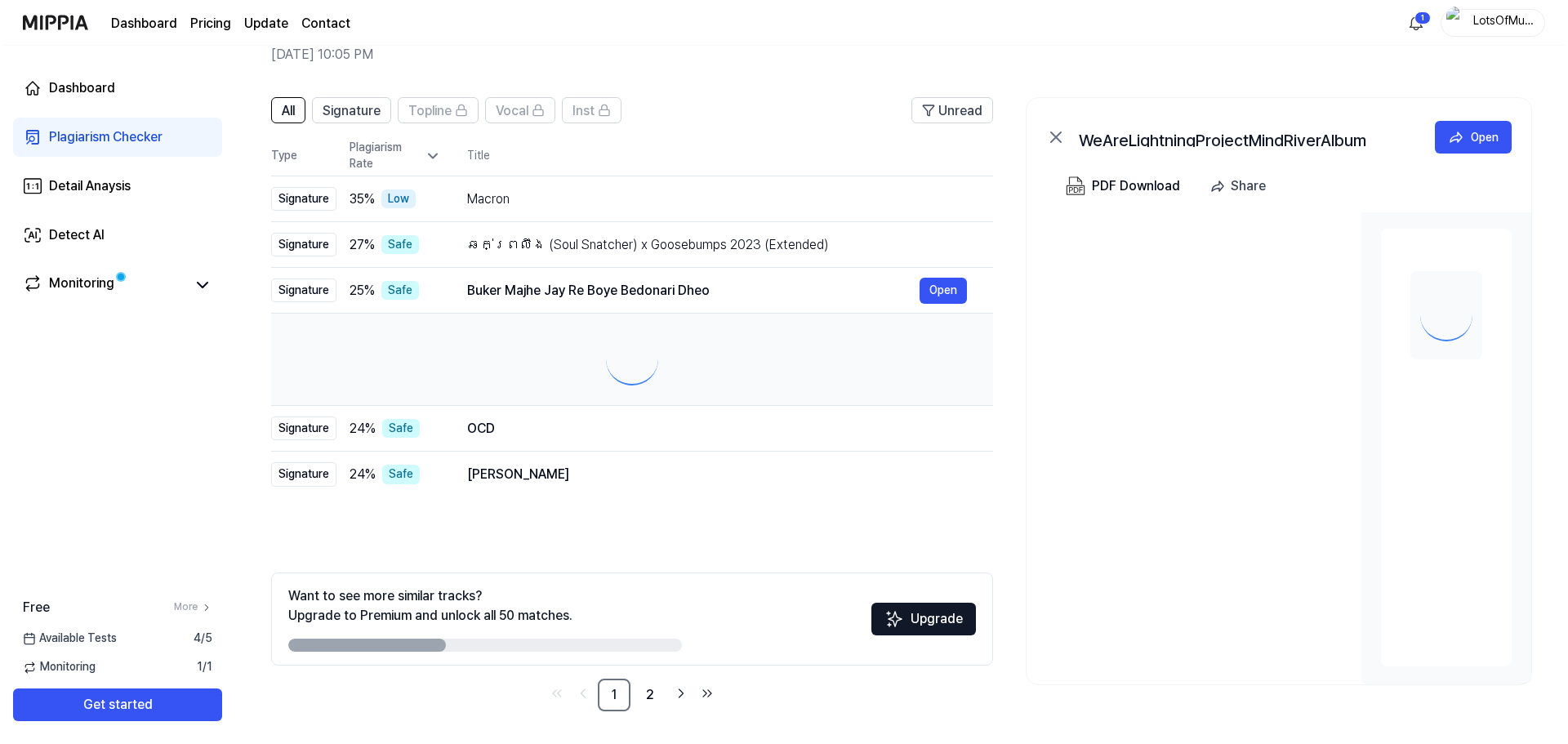
scroll to position [0, 0]
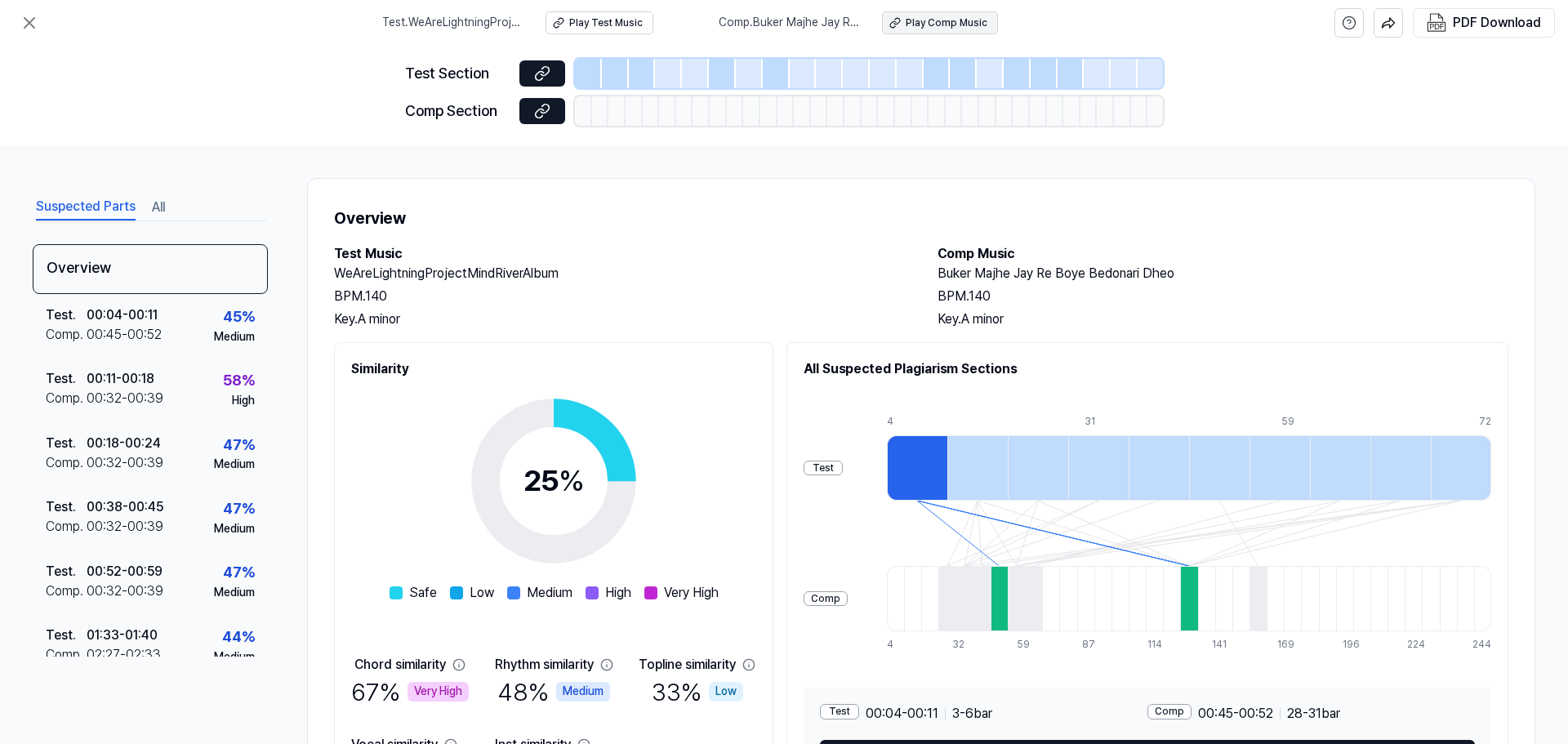
click at [941, 16] on div "Play Comp Music" at bounding box center [946, 23] width 81 height 14
click at [32, 15] on icon at bounding box center [29, 22] width 20 height 20
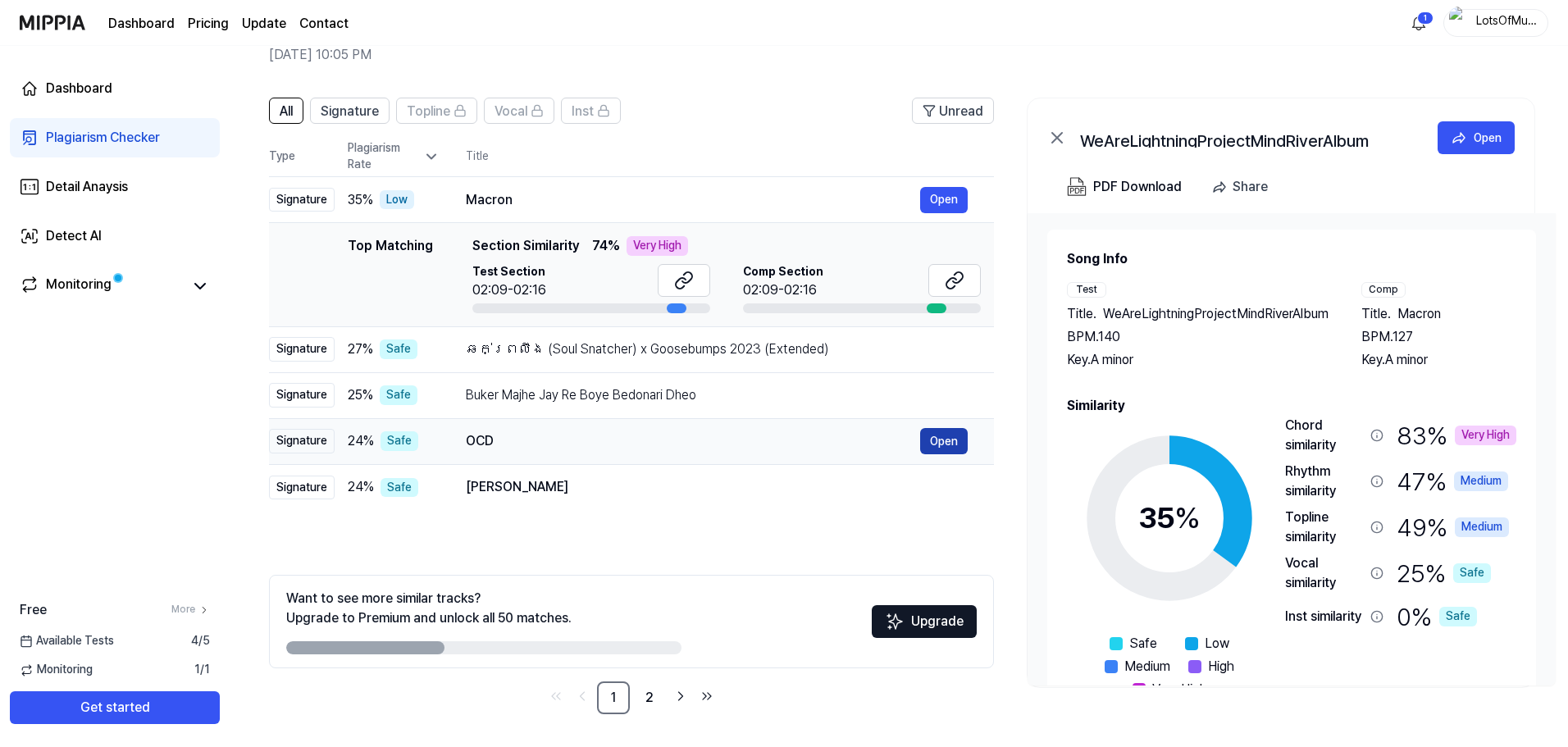
click at [940, 438] on button "Open" at bounding box center [943, 441] width 47 height 26
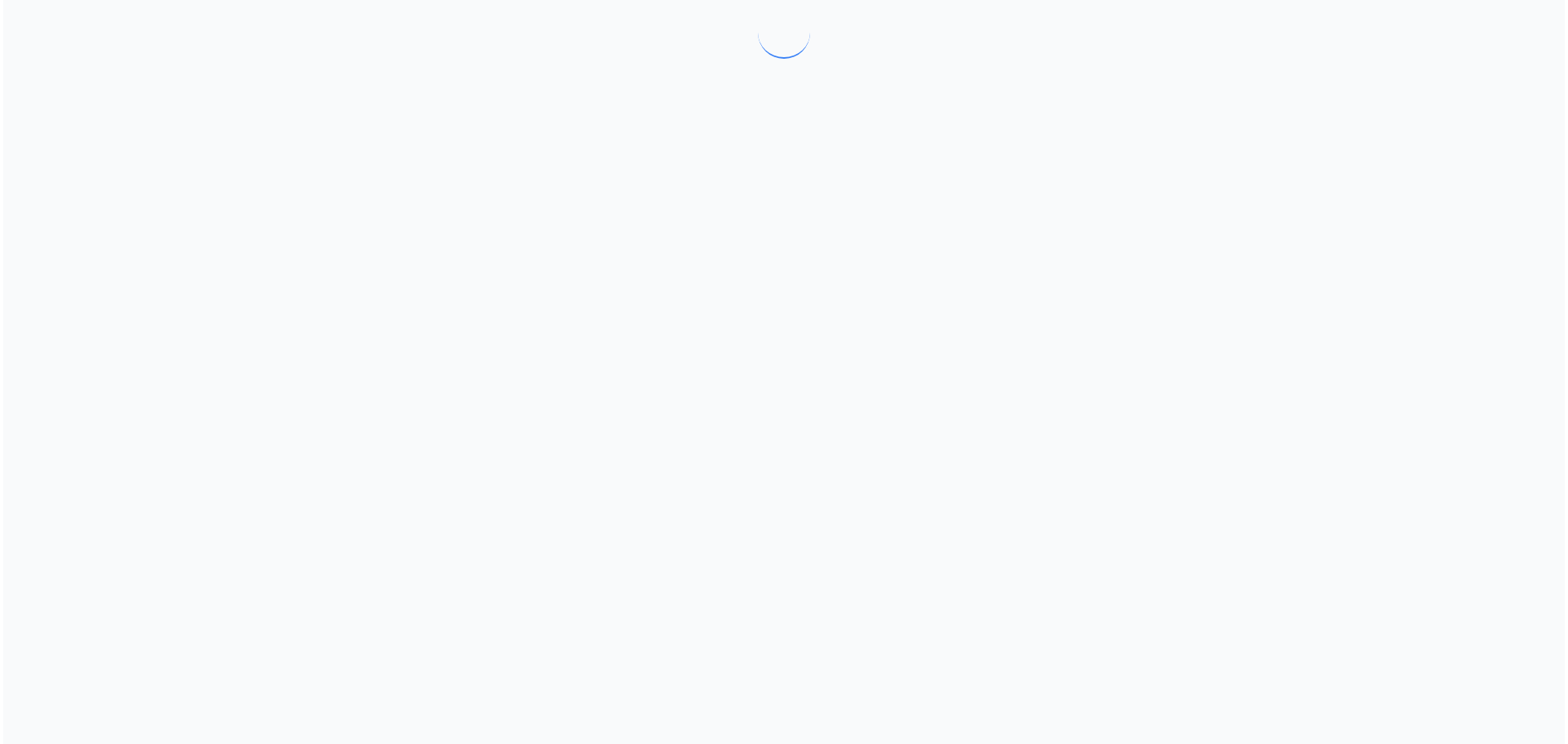
scroll to position [0, 0]
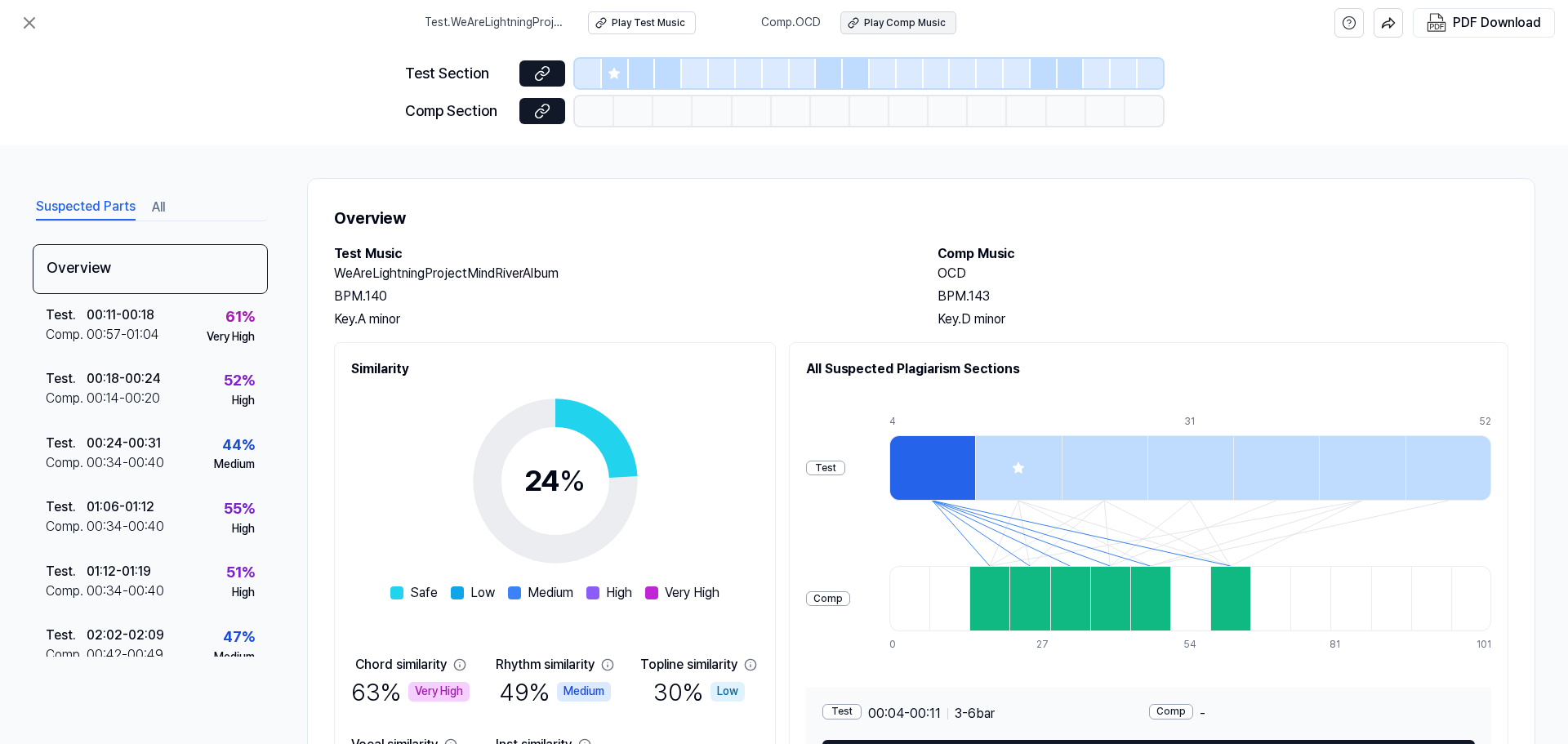
click at [898, 19] on div "Play Comp Music" at bounding box center [904, 23] width 81 height 14
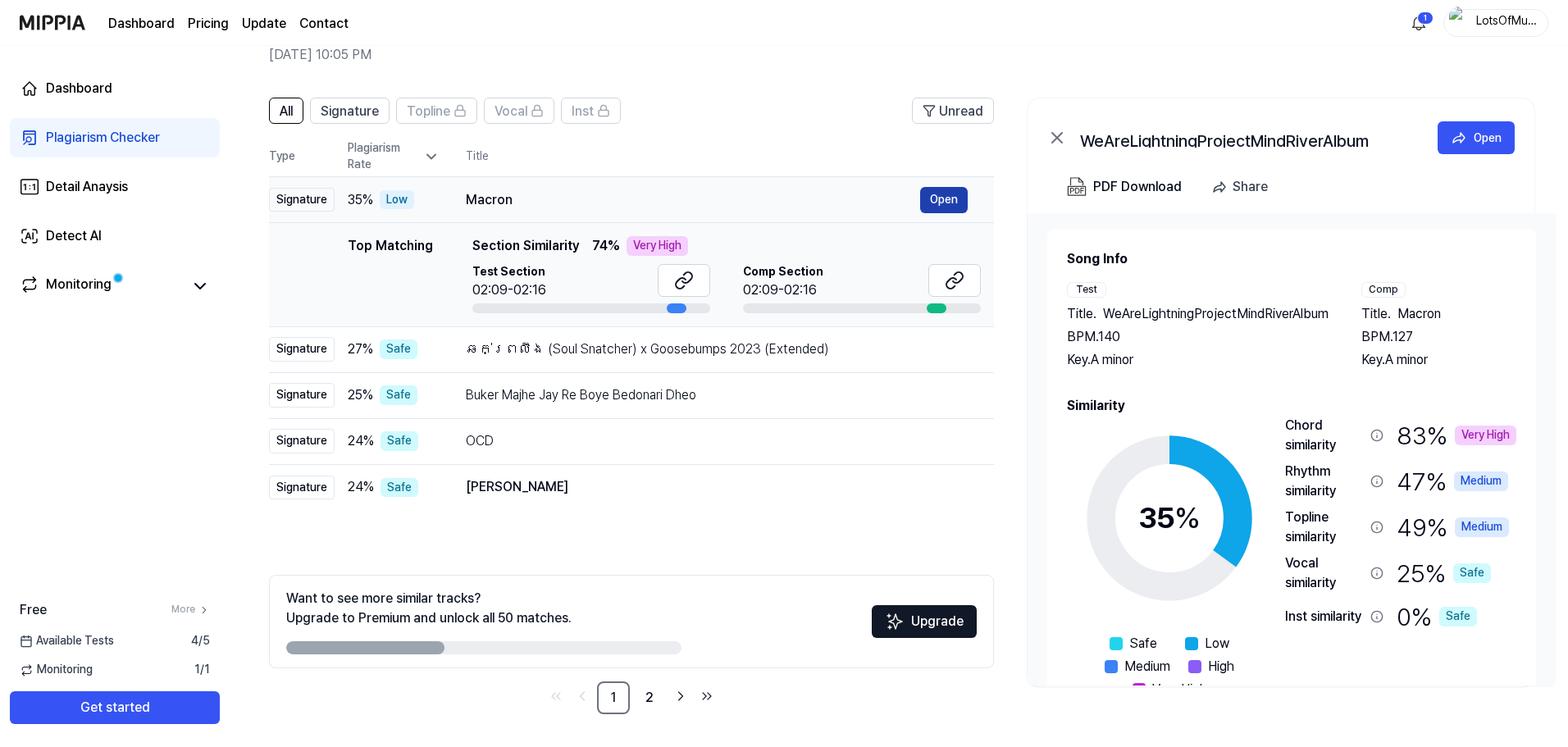
click at [936, 202] on button "Open" at bounding box center [943, 200] width 47 height 26
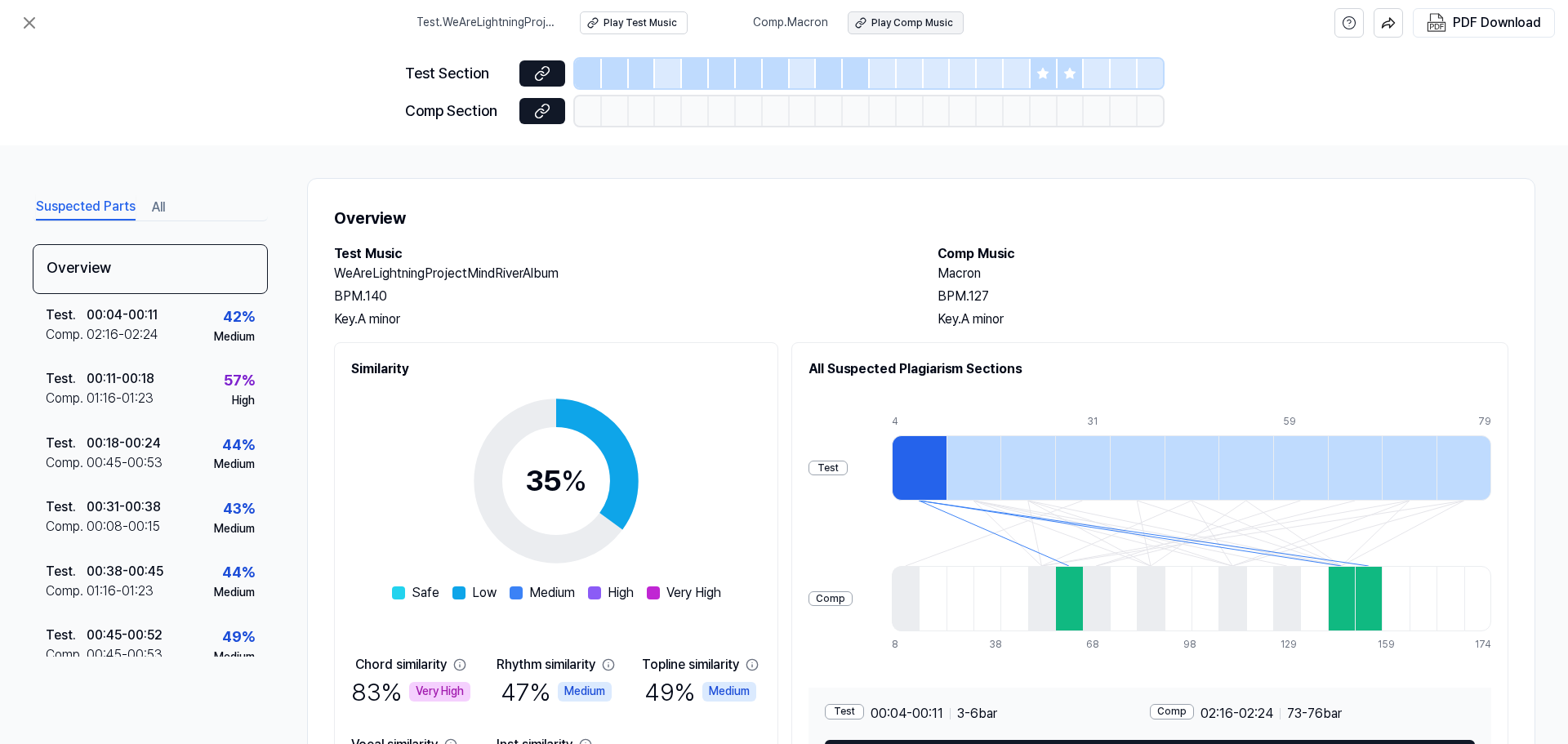
click at [901, 17] on div "Play Comp Music" at bounding box center [912, 23] width 81 height 14
click at [648, 23] on div "Play Test Music" at bounding box center [641, 23] width 74 height 14
click at [29, 26] on icon at bounding box center [29, 22] width 20 height 20
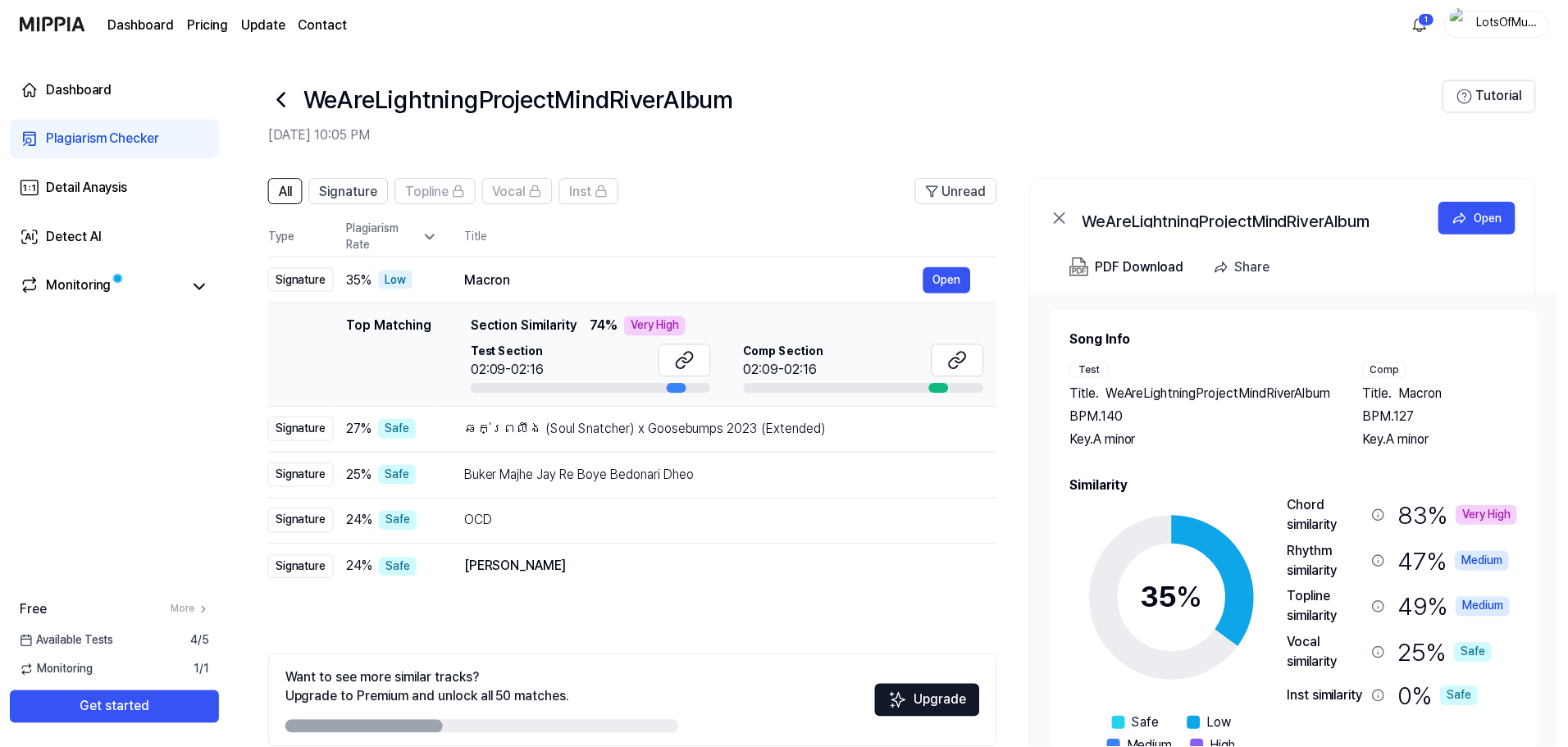
scroll to position [79, 0]
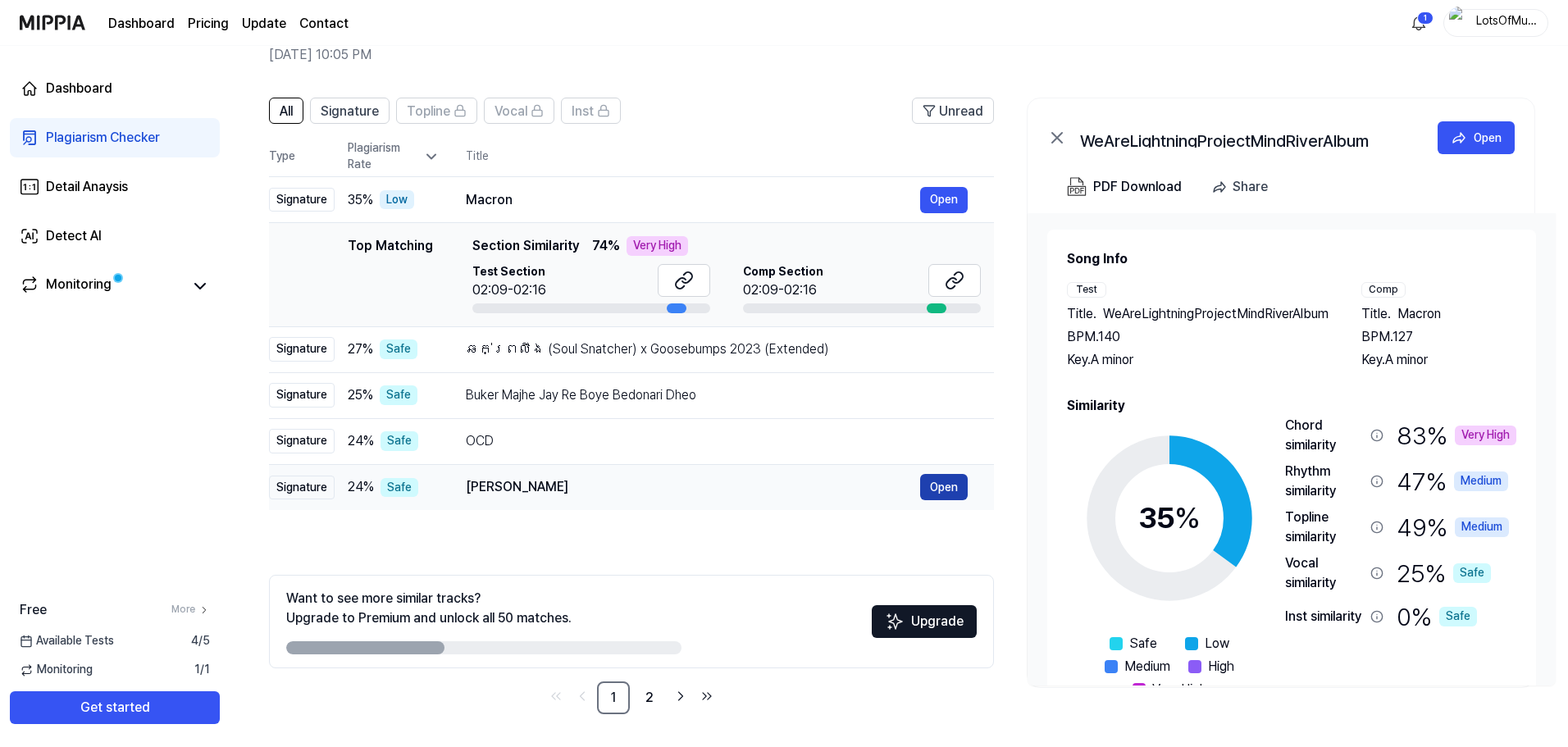
click at [953, 487] on button "Open" at bounding box center [943, 487] width 47 height 26
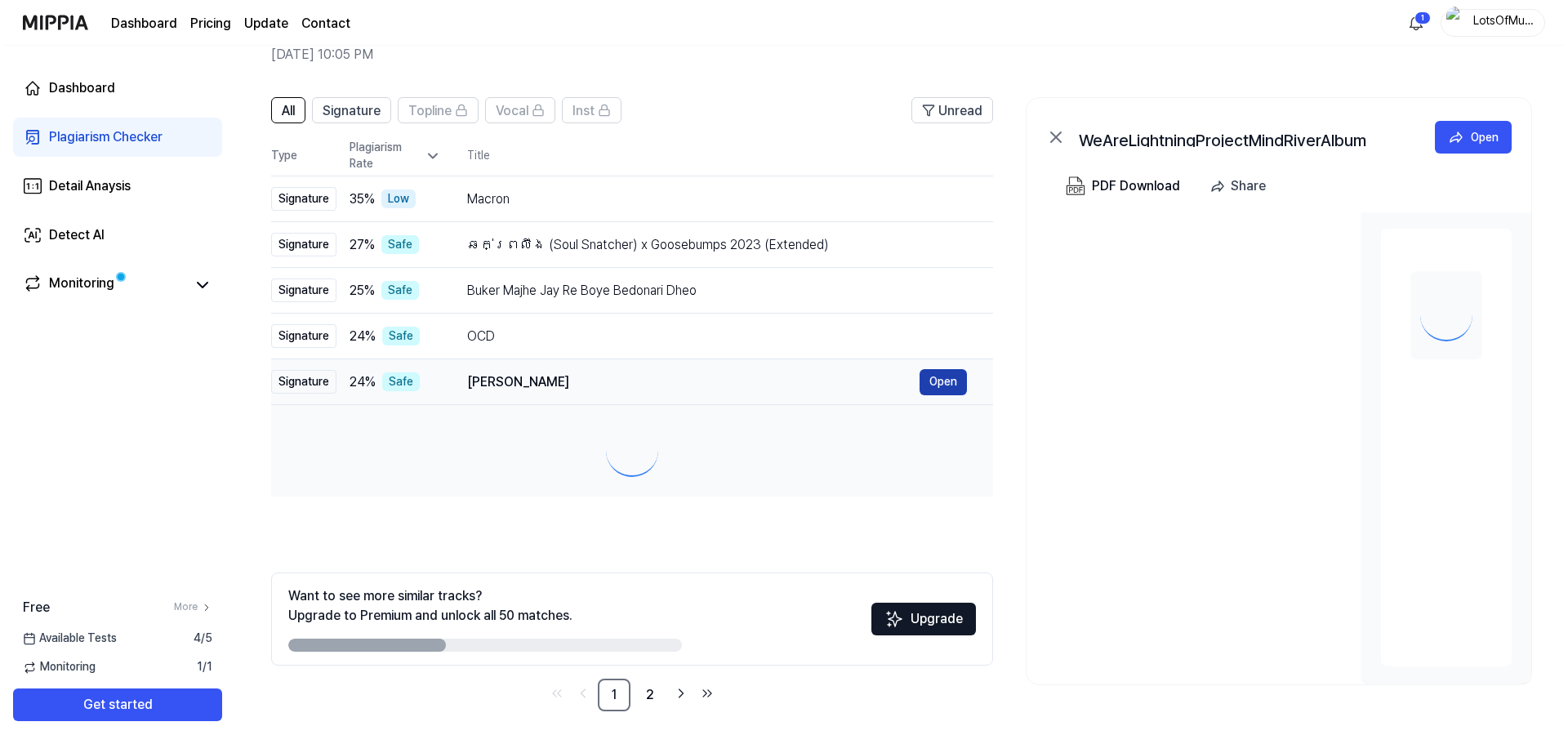
scroll to position [0, 0]
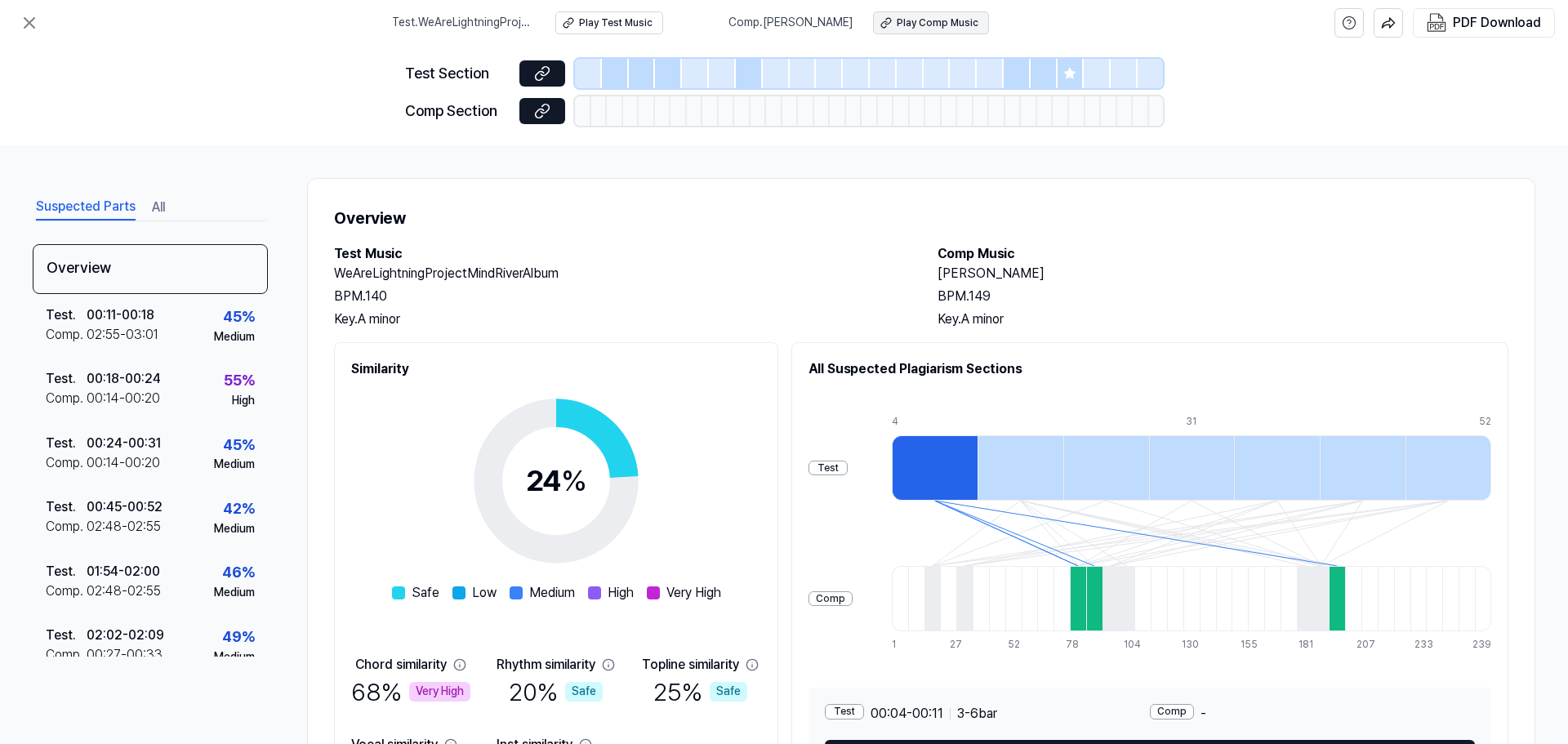
click at [928, 25] on div "Play Comp Music" at bounding box center [937, 23] width 81 height 14
click at [29, 20] on icon at bounding box center [29, 22] width 20 height 20
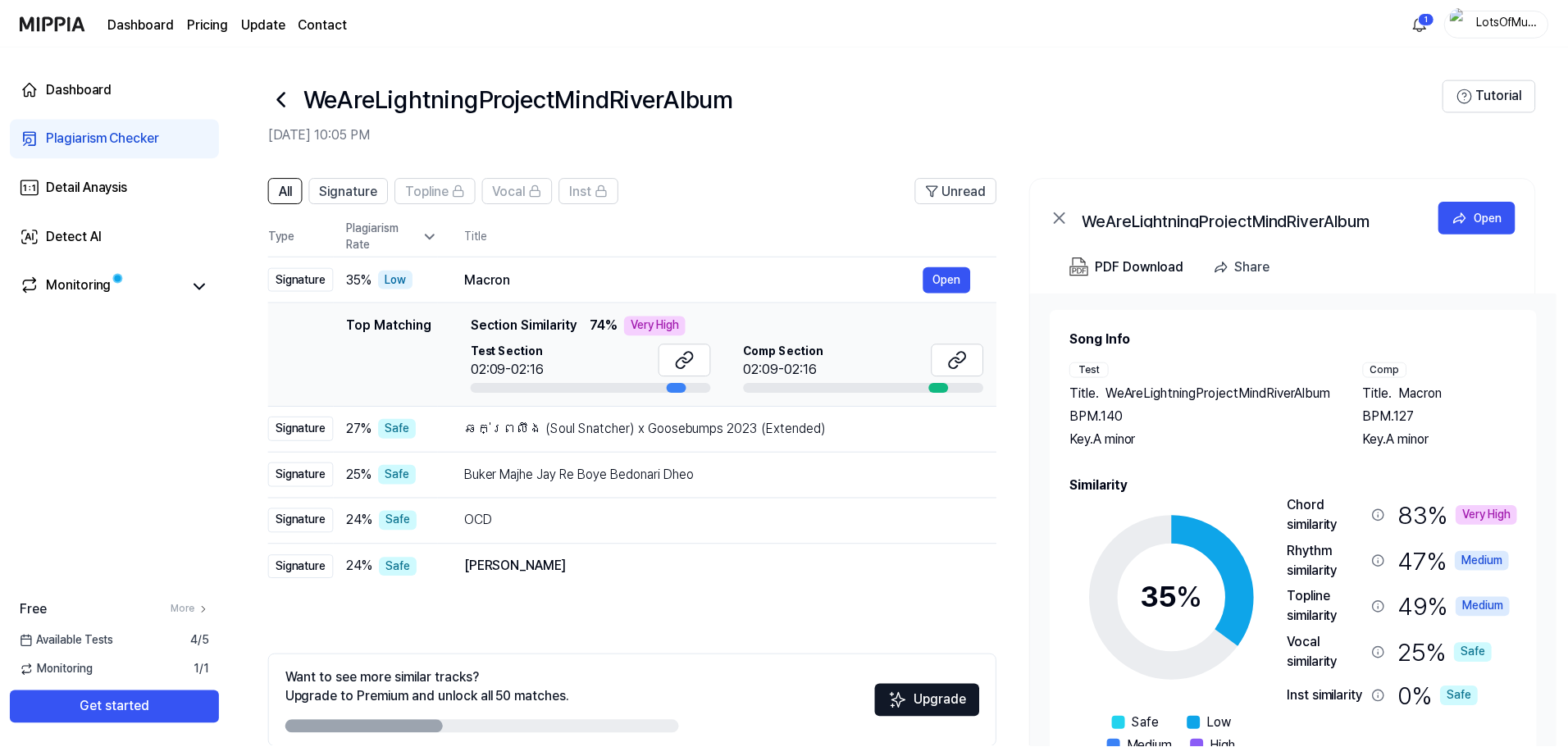
scroll to position [79, 0]
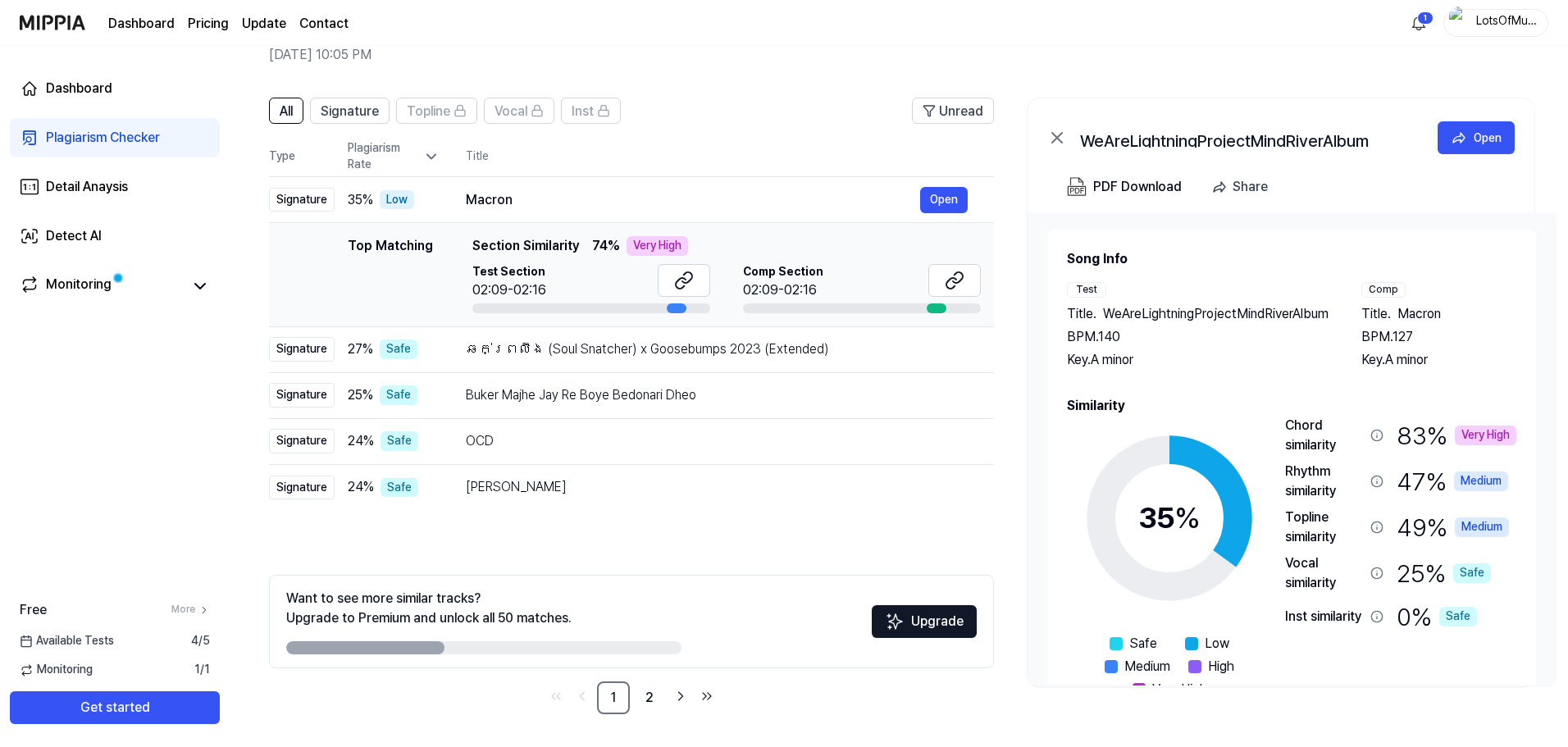
click at [146, 20] on link "Dashboard" at bounding box center [141, 23] width 66 height 20
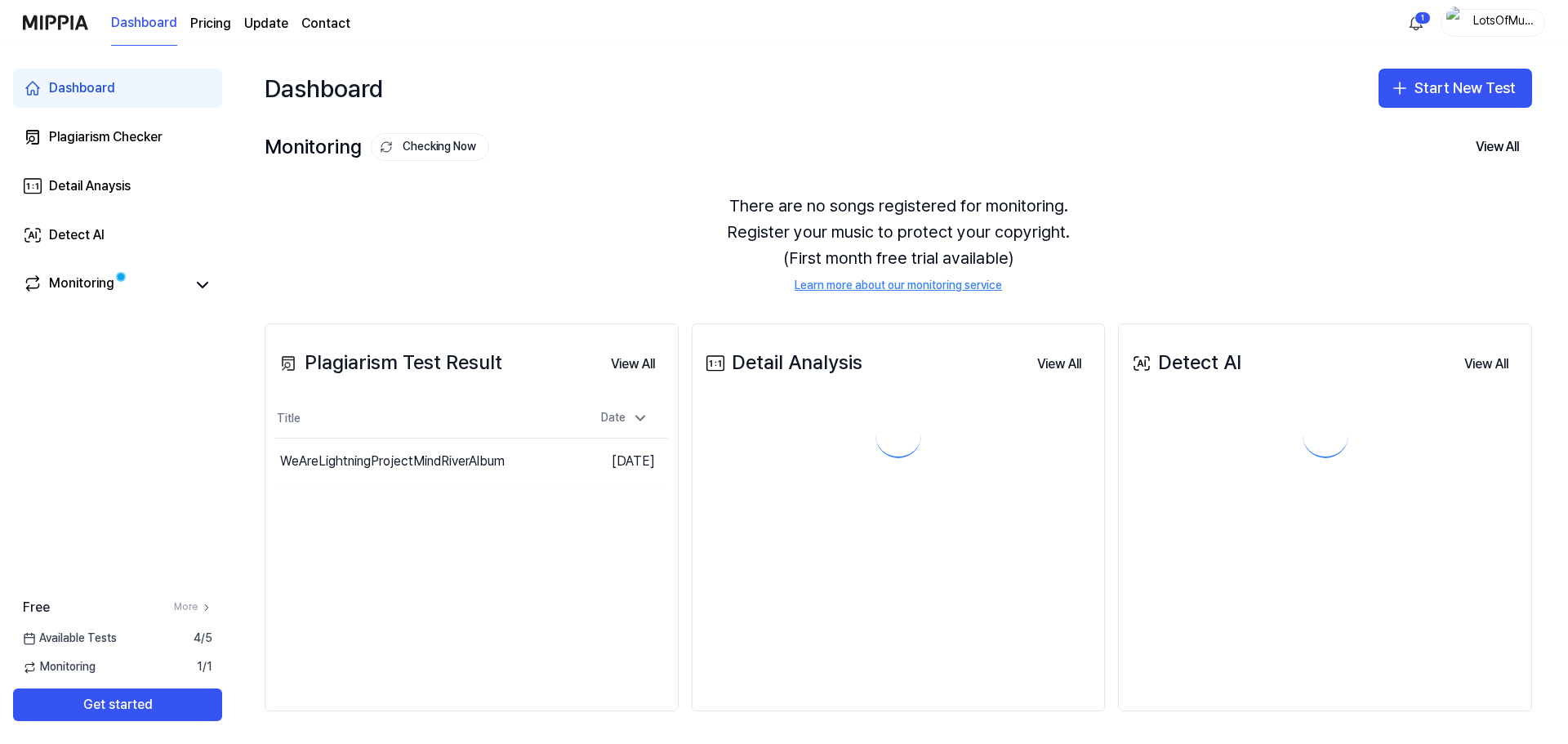
scroll to position [0, 0]
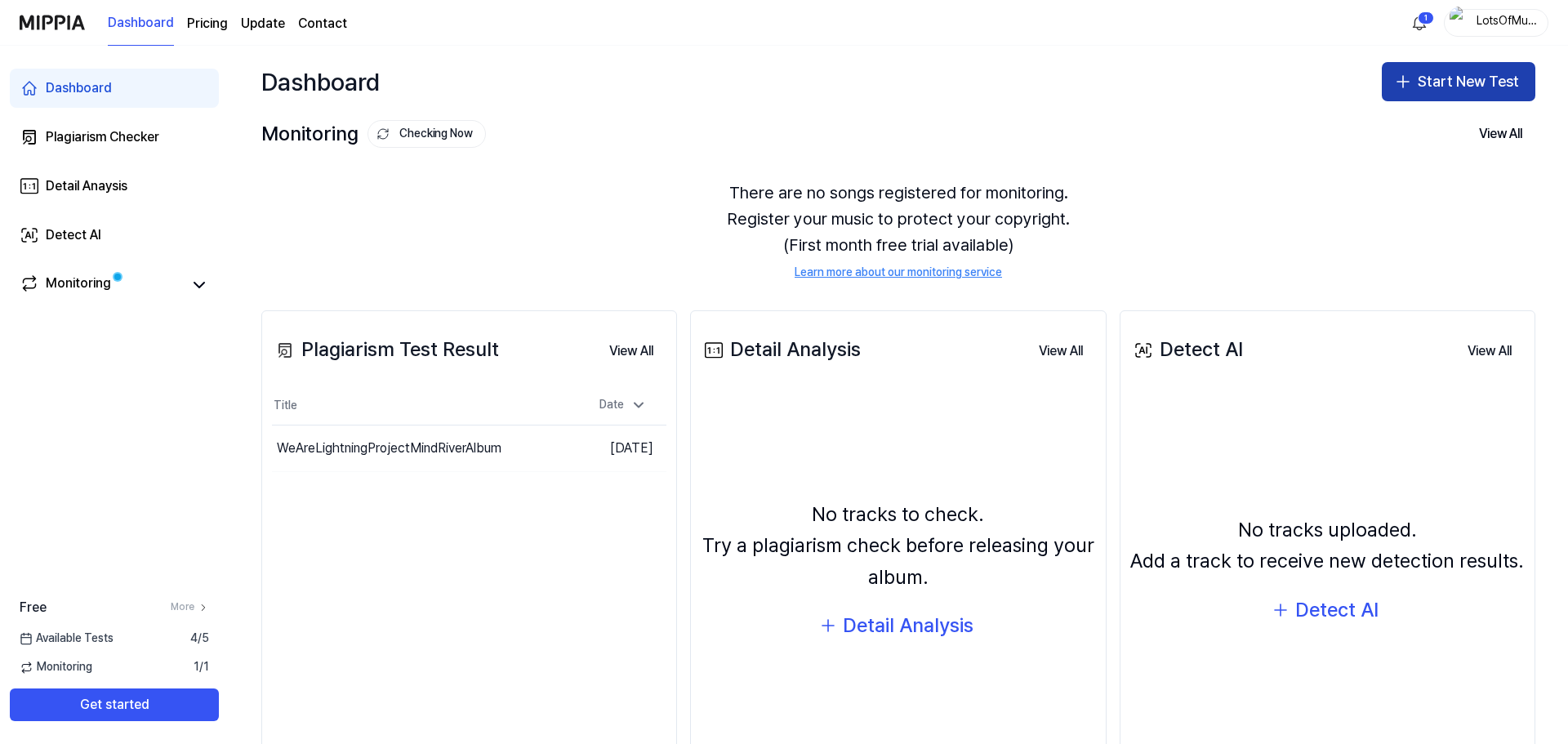
click at [1462, 71] on button "Start New Test" at bounding box center [1458, 82] width 154 height 39
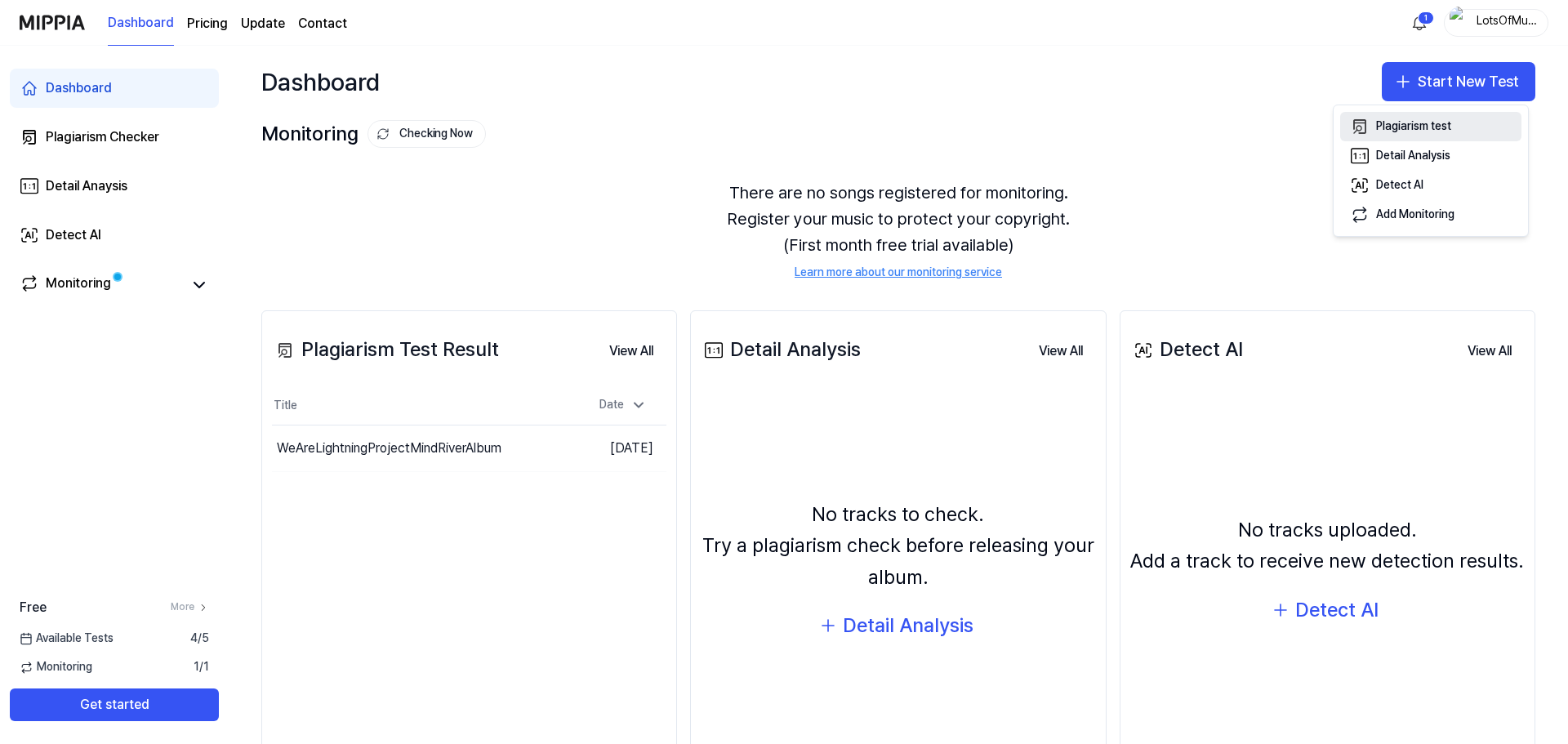
click at [1413, 128] on div "Plagiarism test" at bounding box center [1414, 126] width 75 height 16
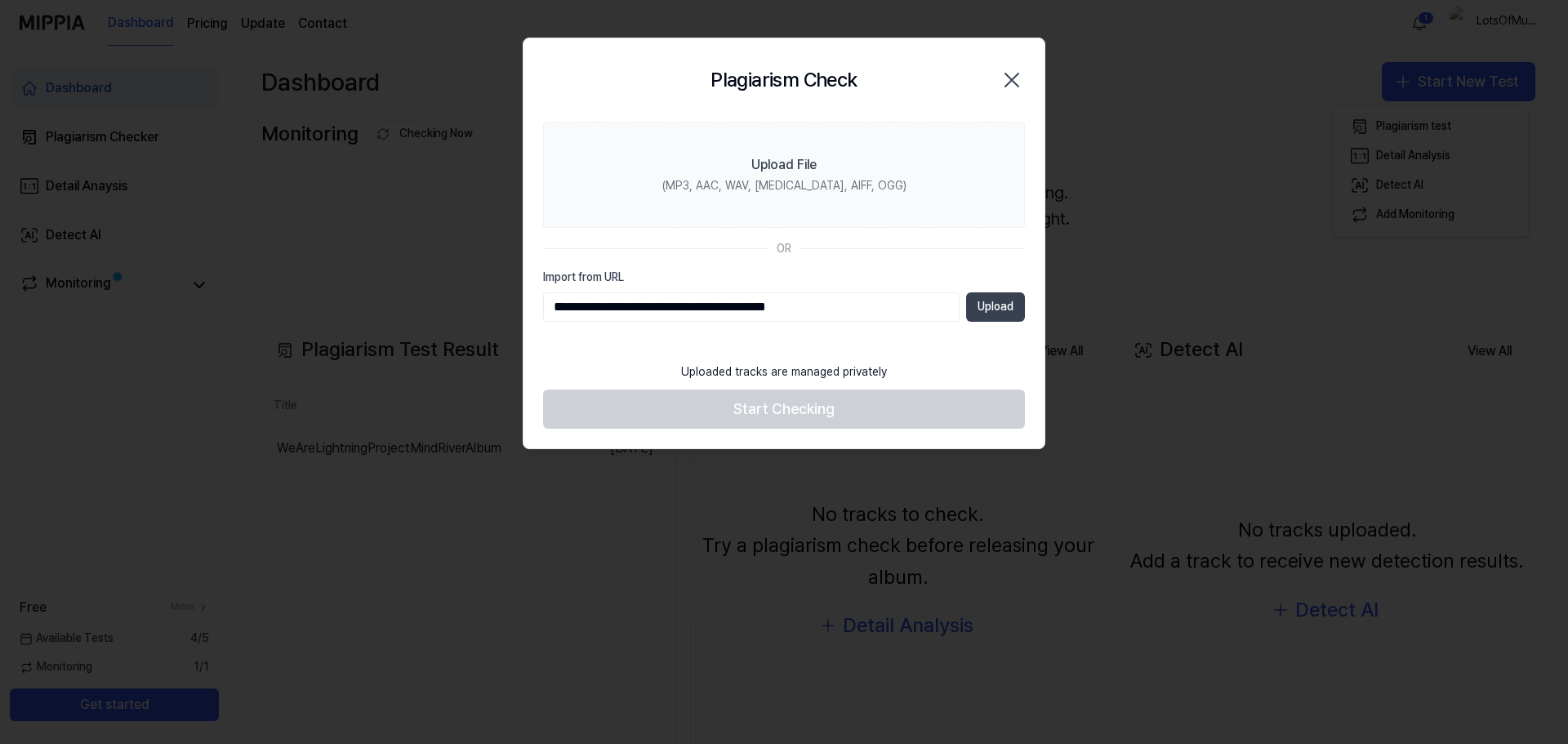
type input "**********"
click at [987, 305] on button "Upload" at bounding box center [995, 307] width 59 height 29
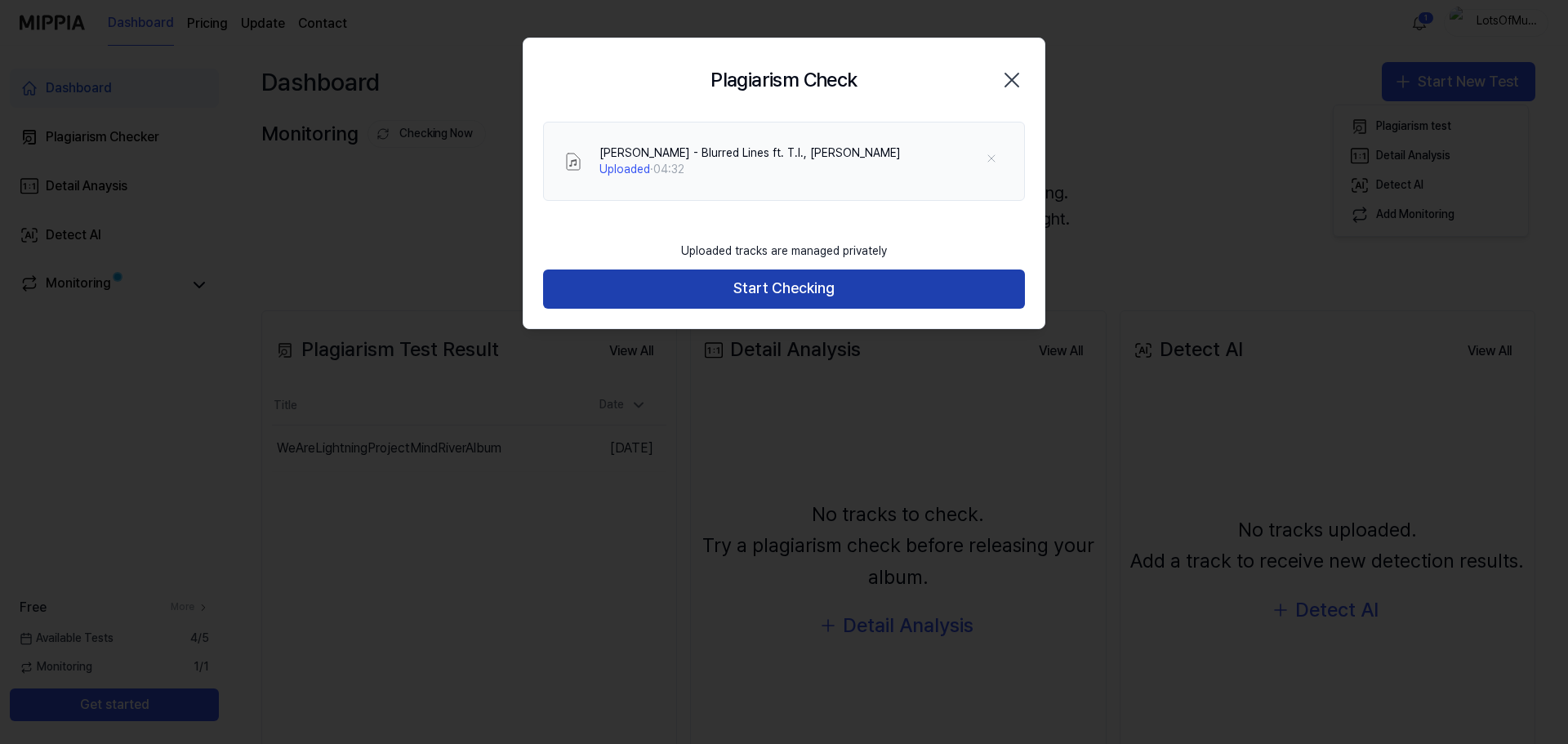
click at [775, 287] on button "Start Checking" at bounding box center [784, 289] width 482 height 39
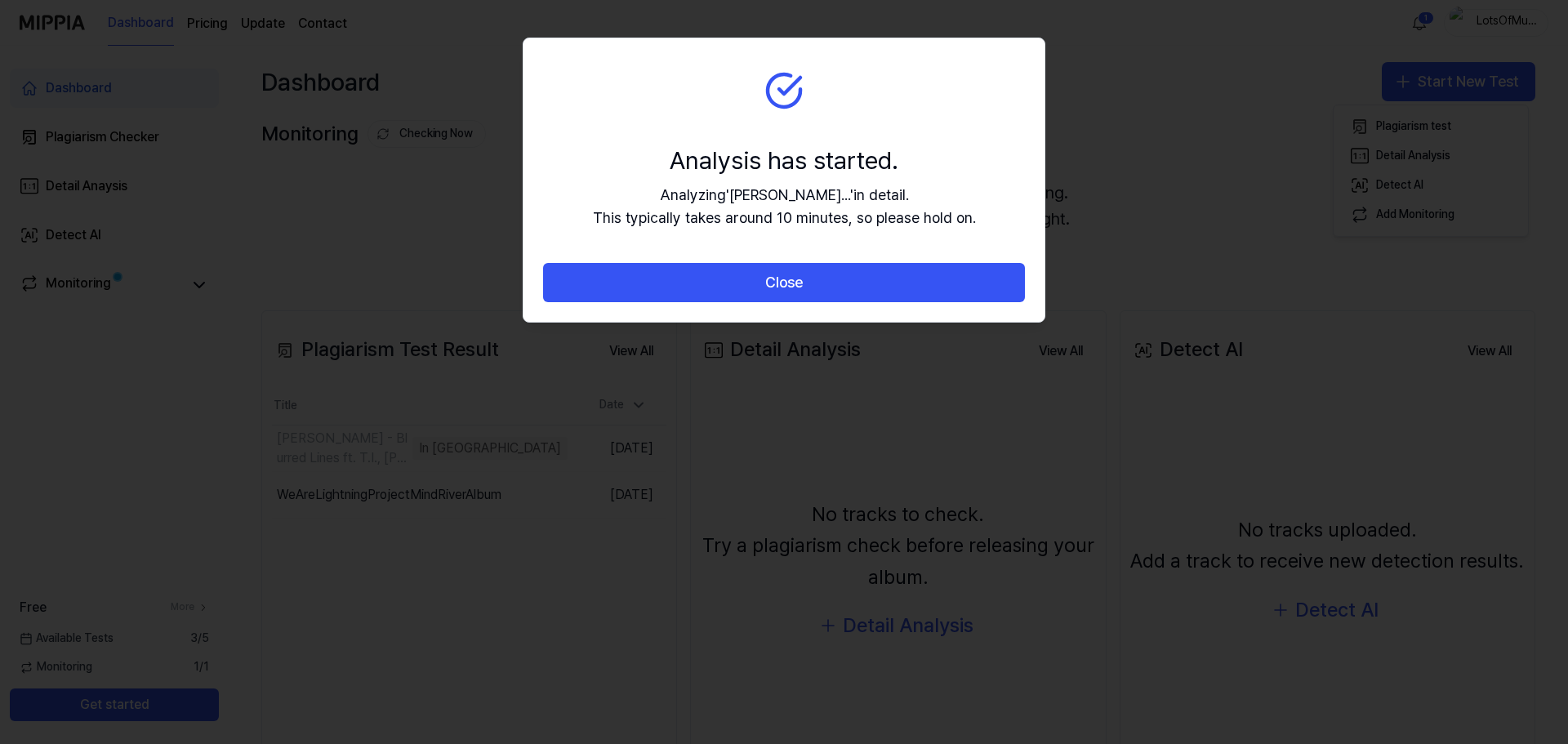
click at [775, 287] on button "Close" at bounding box center [784, 283] width 482 height 39
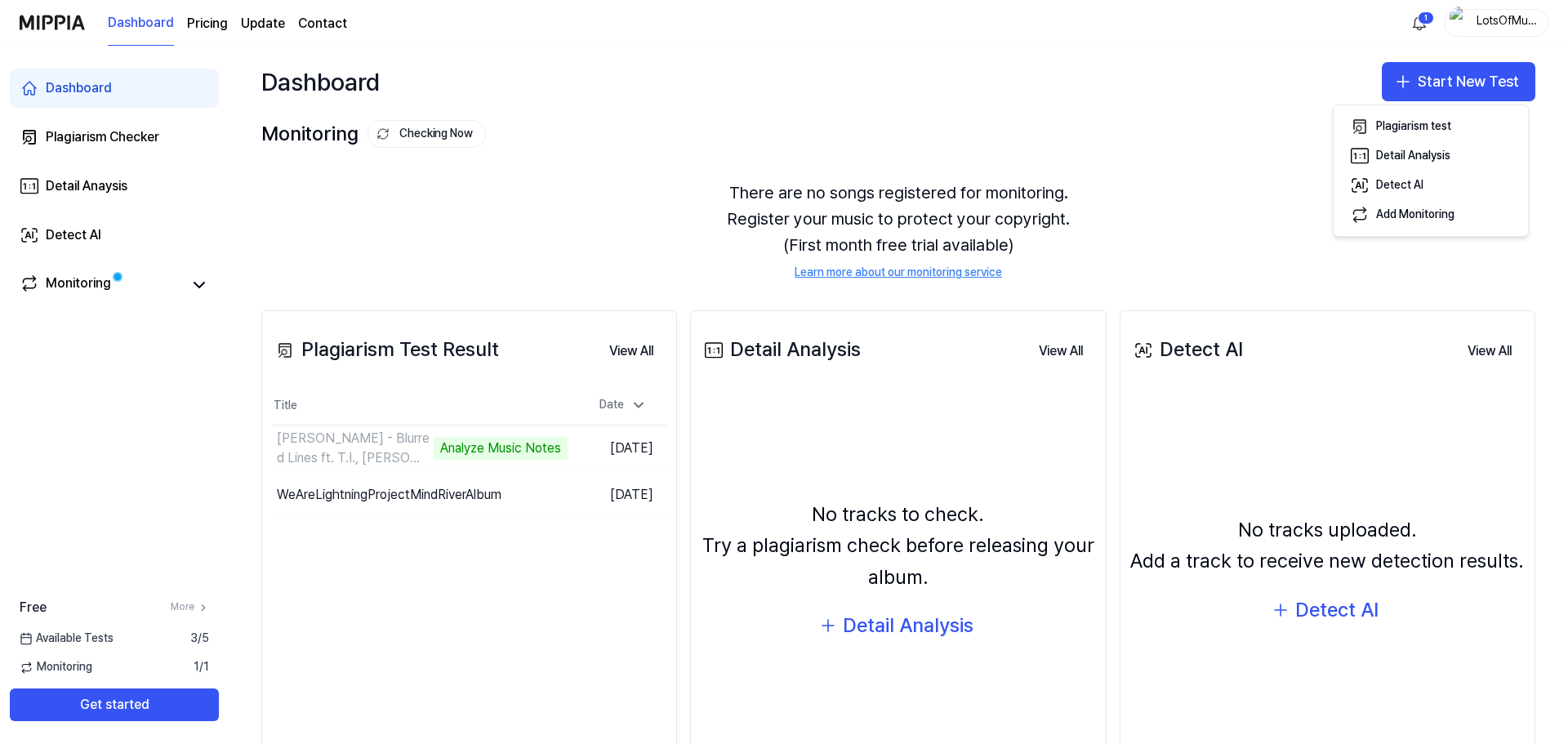
click at [419, 262] on div "There are no songs registered for monitoring. Register your music to protect yo…" at bounding box center [898, 231] width 1274 height 141
click at [1416, 21] on html "Dashboard Pricing Update Contact 1 LotsOfMusic Dashboard Plagiarism Checker Det…" at bounding box center [784, 372] width 1568 height 744
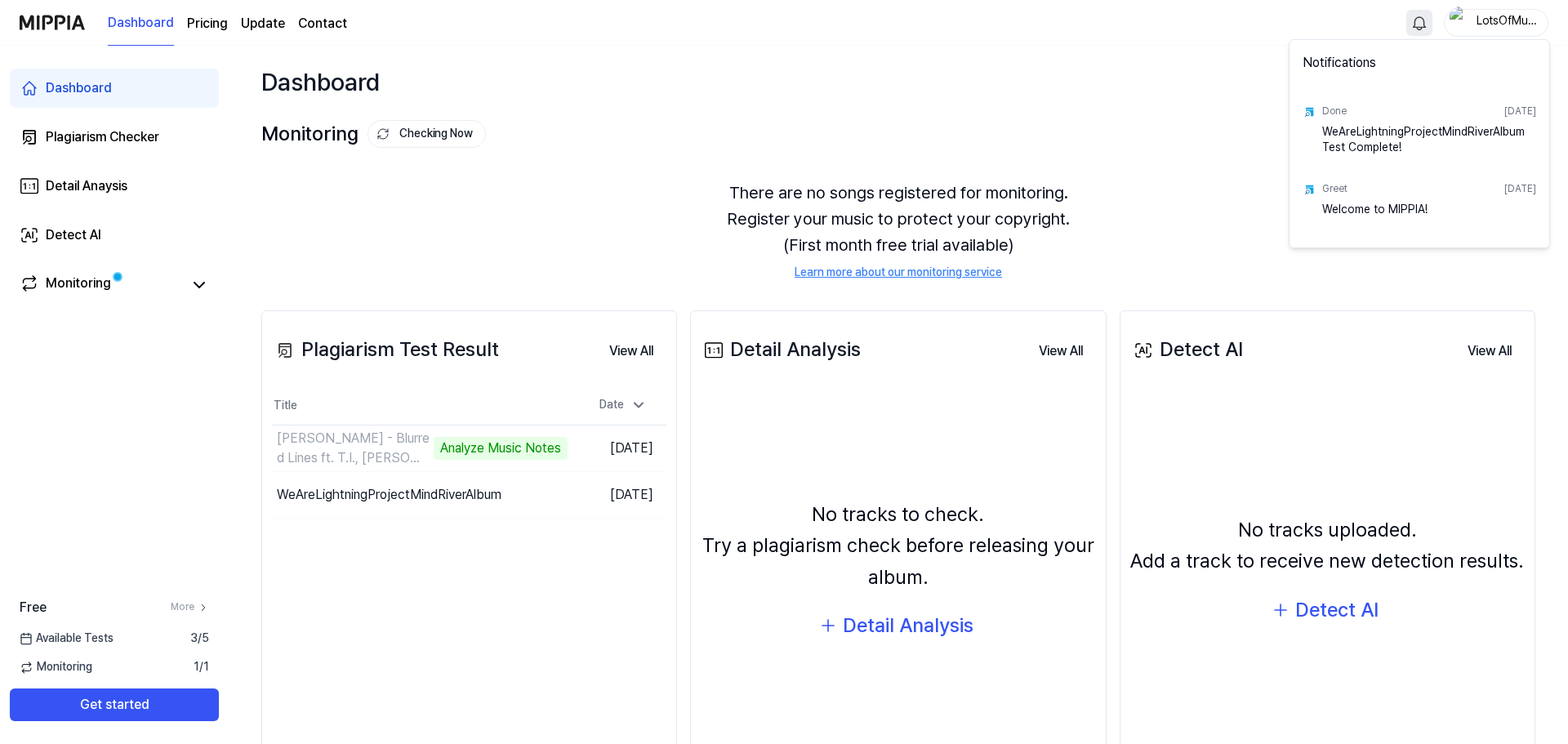
click at [424, 495] on html "Dashboard Pricing Update Contact LotsOfMusic Dashboard Plagiarism Checker Detai…" at bounding box center [784, 372] width 1568 height 744
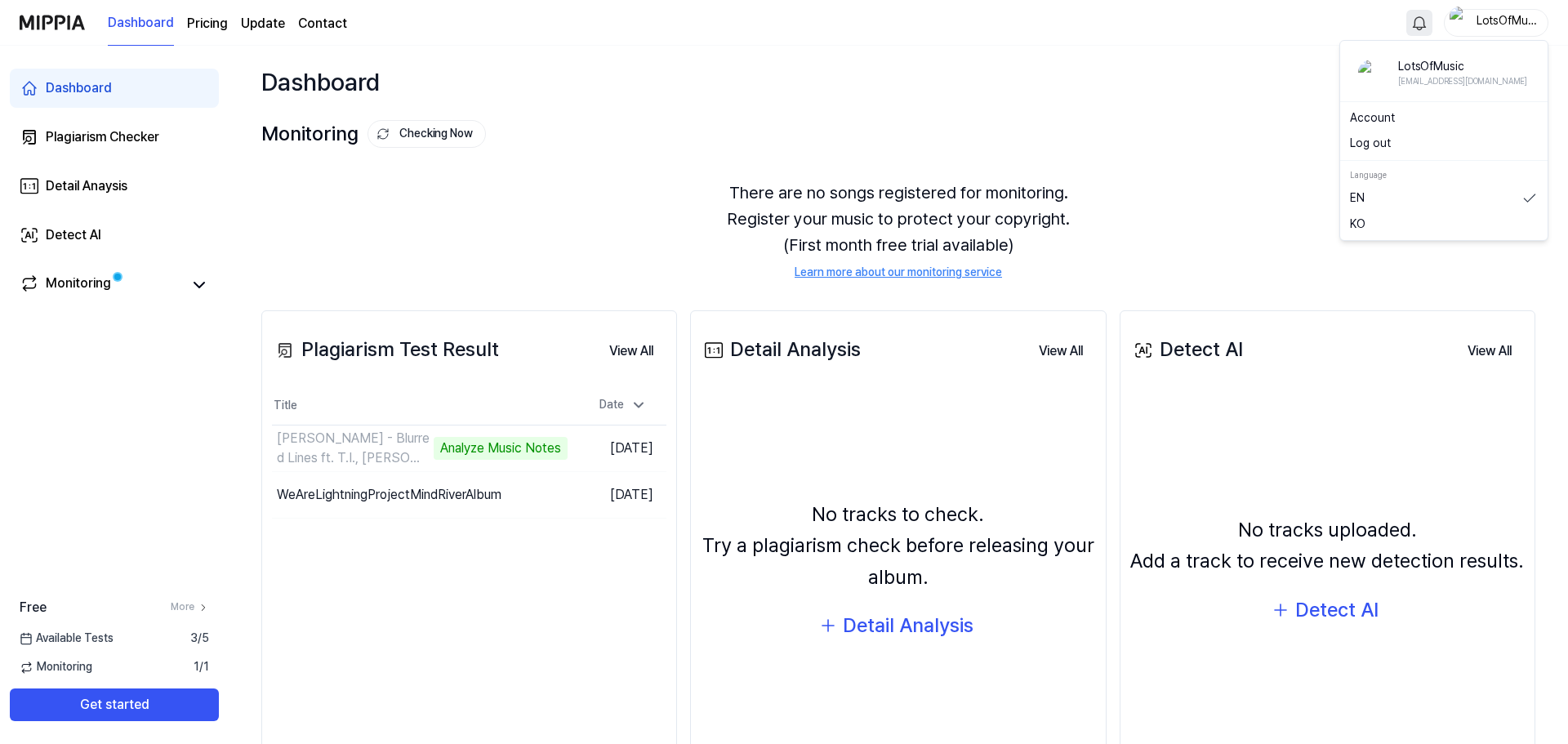
click at [1501, 20] on div "LotsOfMusic" at bounding box center [1505, 21] width 63 height 18
click at [1384, 120] on link "Account" at bounding box center [1444, 118] width 188 height 16
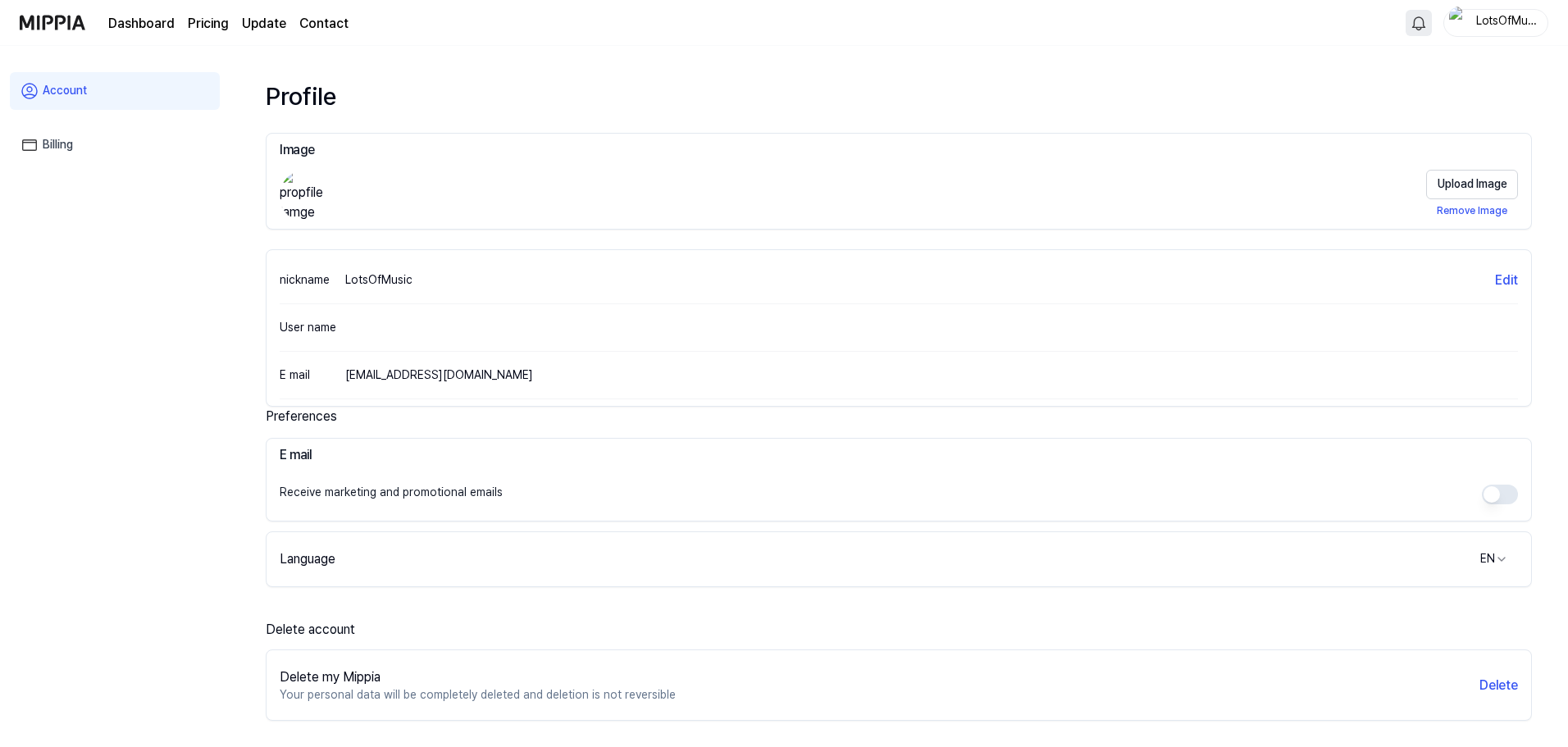
click at [160, 23] on link "Dashboard" at bounding box center [141, 23] width 66 height 20
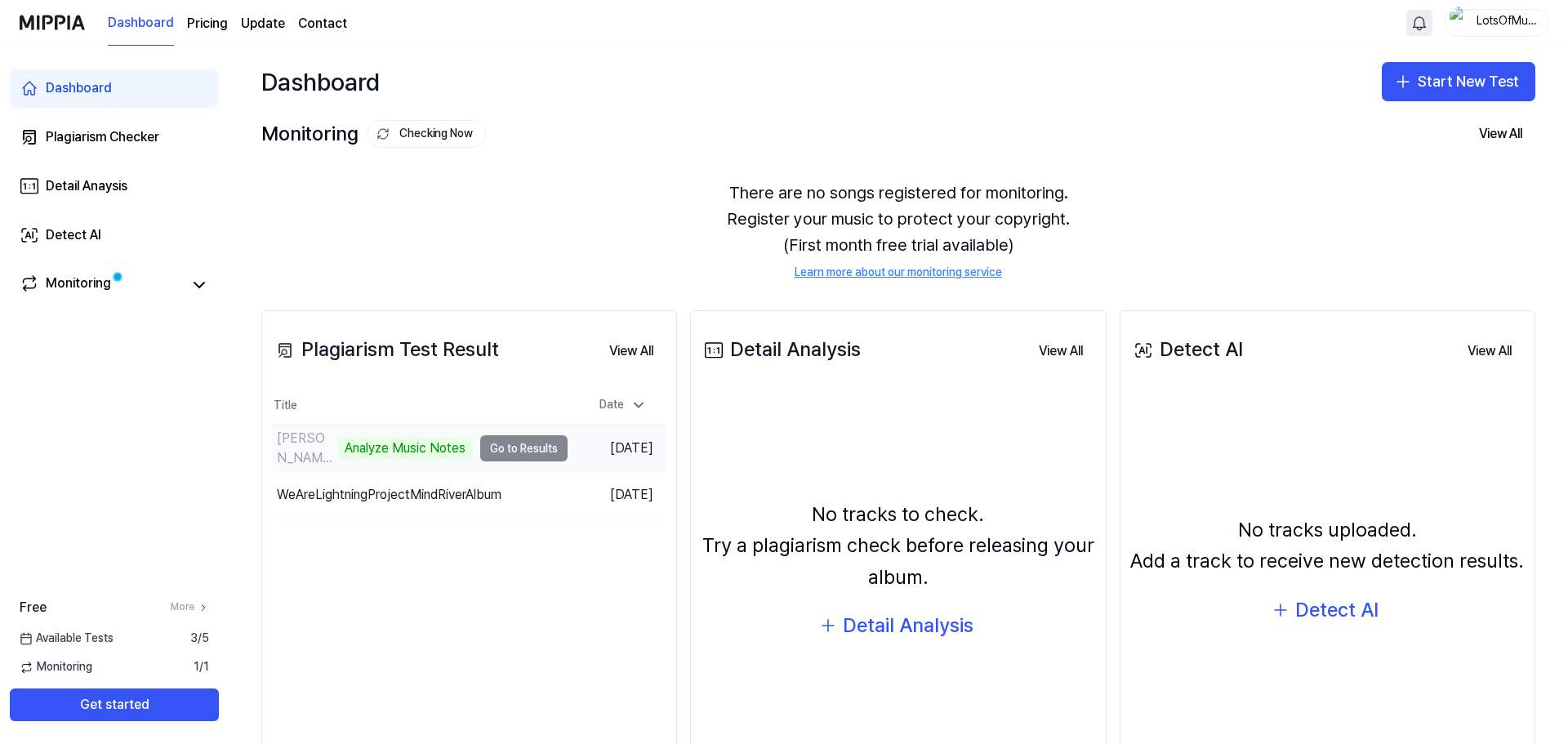
click at [510, 450] on td "[PERSON_NAME] - Blurred Lines ft. T.I., Pharrell Analyze Music Notes Go to Resu…" at bounding box center [419, 448] width 296 height 45
click at [502, 443] on button "Go to Results" at bounding box center [524, 448] width 87 height 26
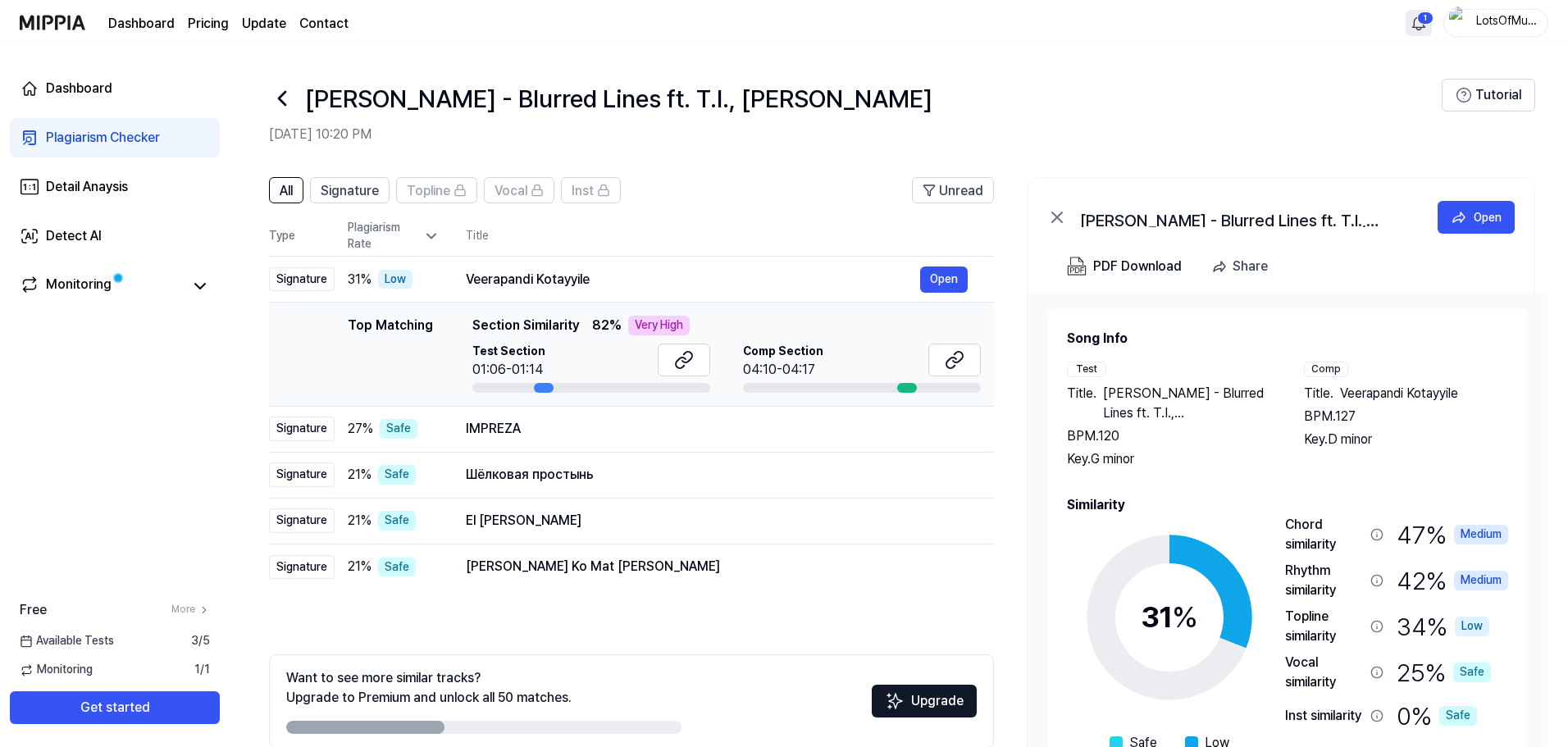
scroll to position [79, 0]
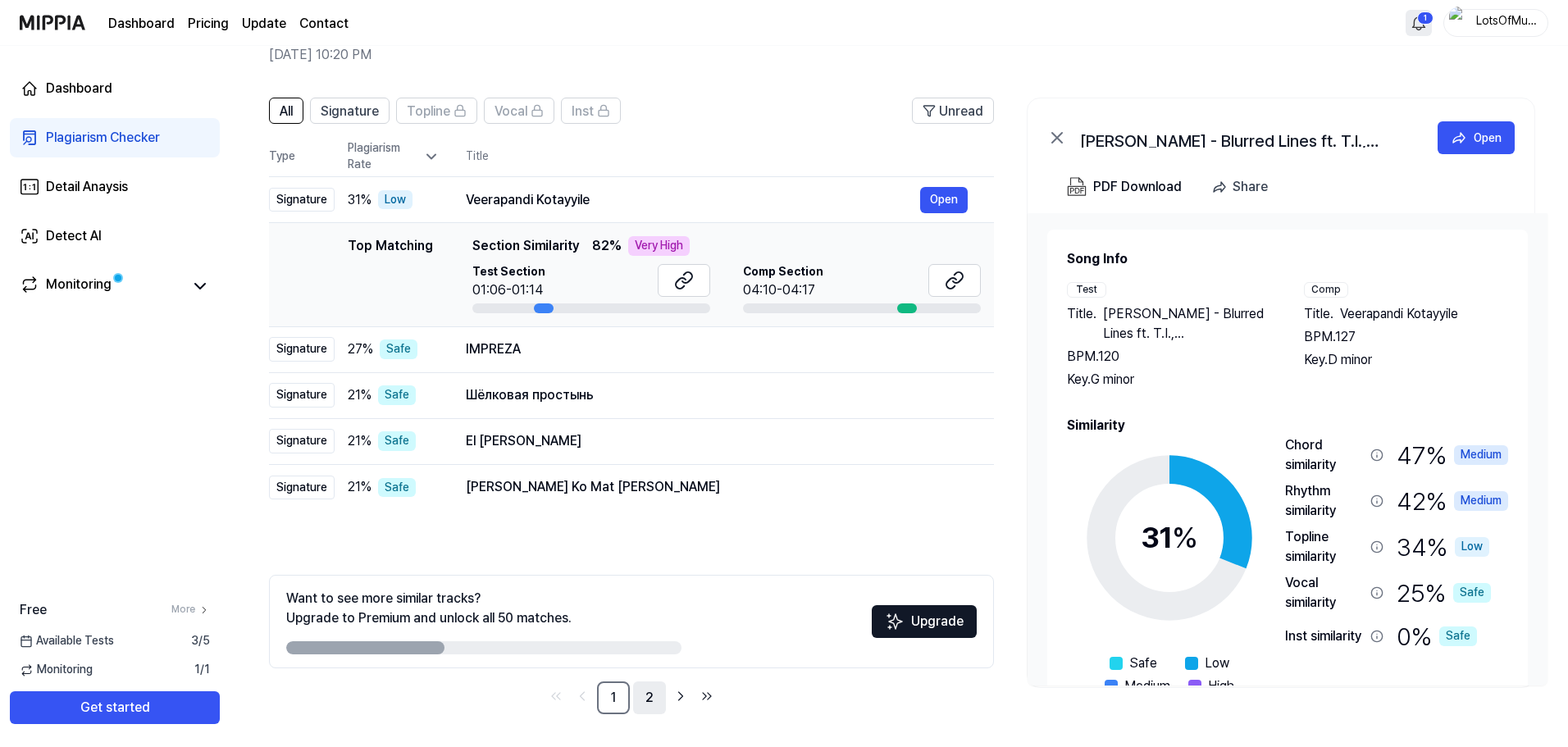
click at [656, 698] on link "2" at bounding box center [650, 698] width 33 height 33
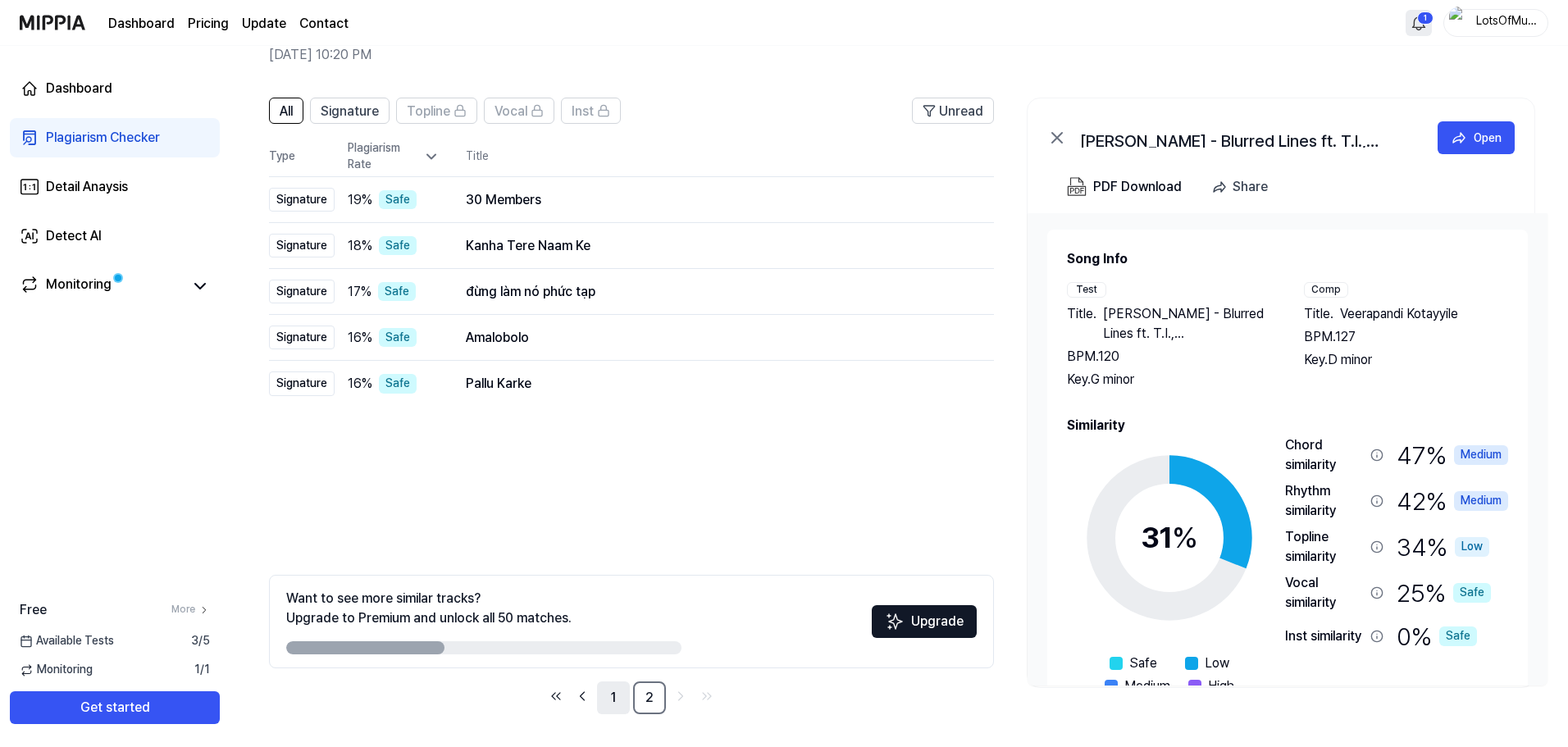
click at [618, 700] on link "1" at bounding box center [613, 698] width 33 height 33
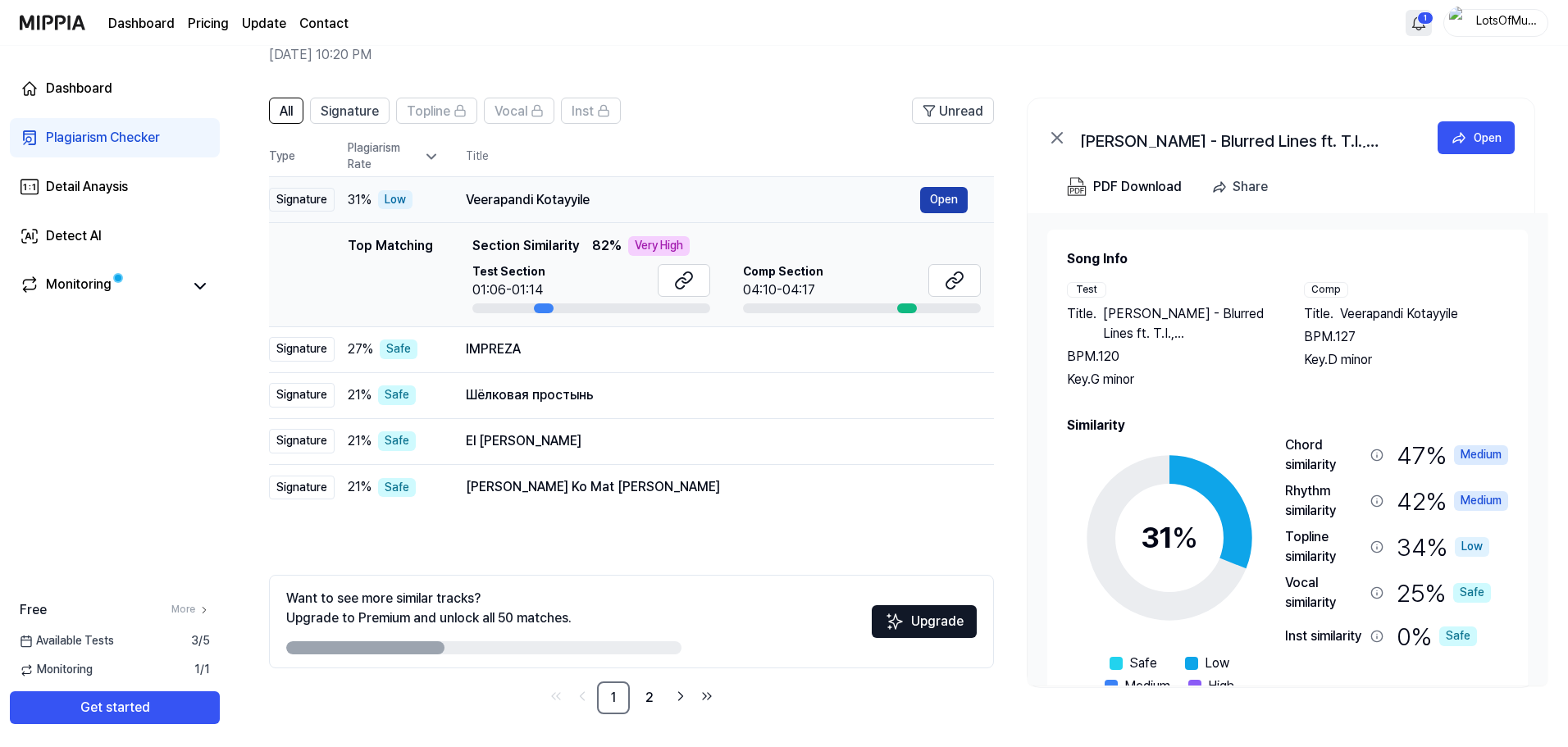
click at [944, 199] on button "Open" at bounding box center [943, 200] width 47 height 26
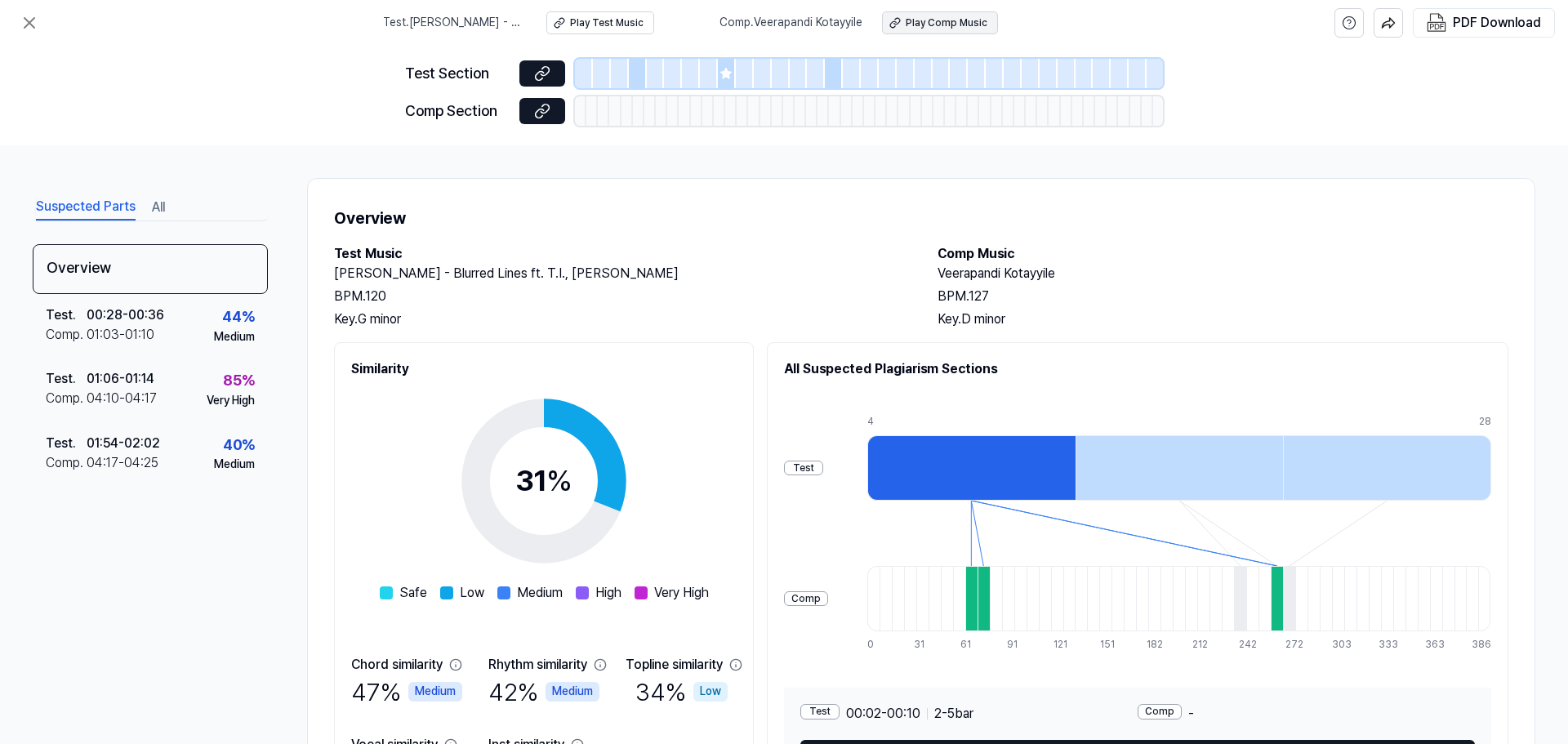
click at [919, 24] on div "Play Comp Music" at bounding box center [946, 23] width 81 height 14
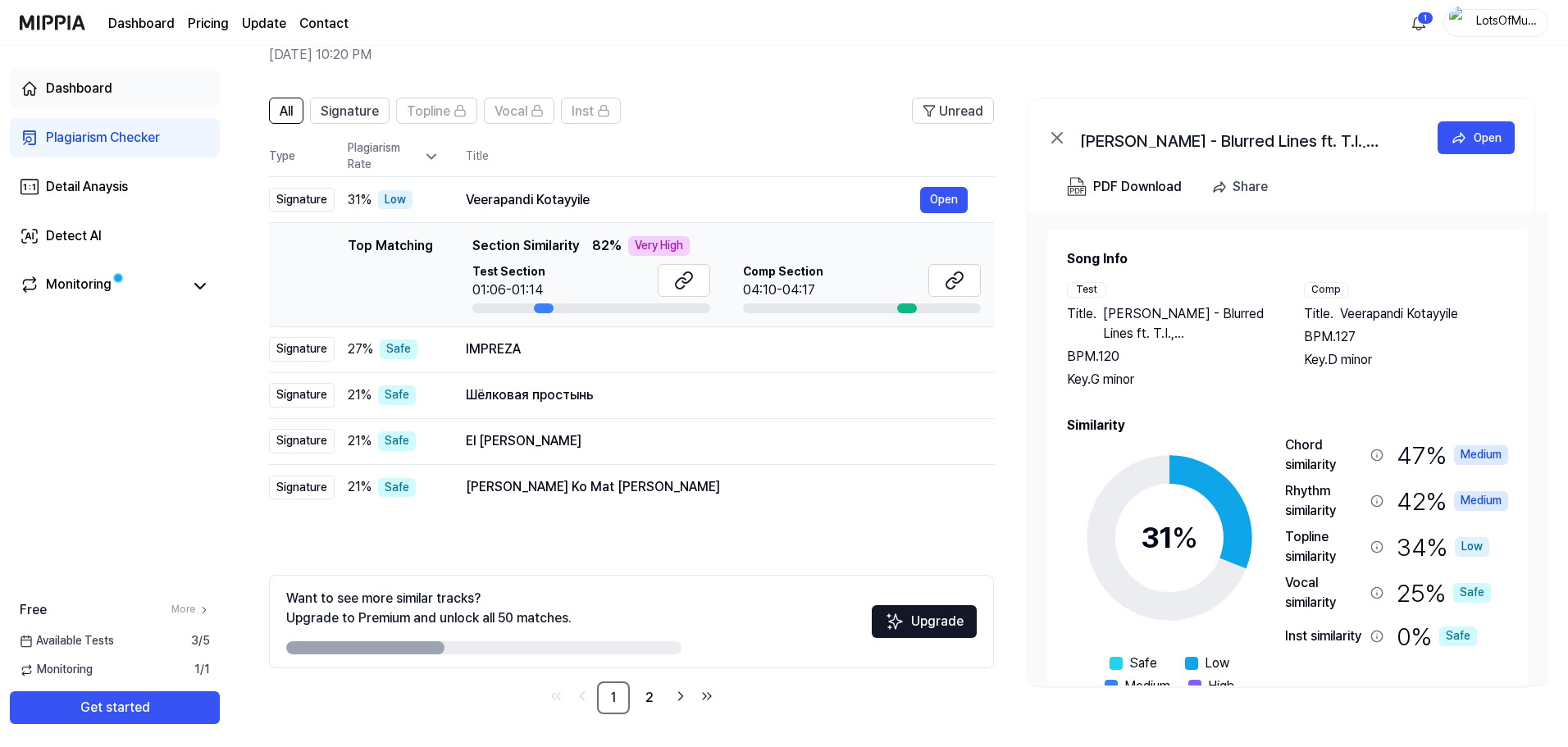
click at [105, 90] on div "Dashboard" at bounding box center [78, 88] width 66 height 20
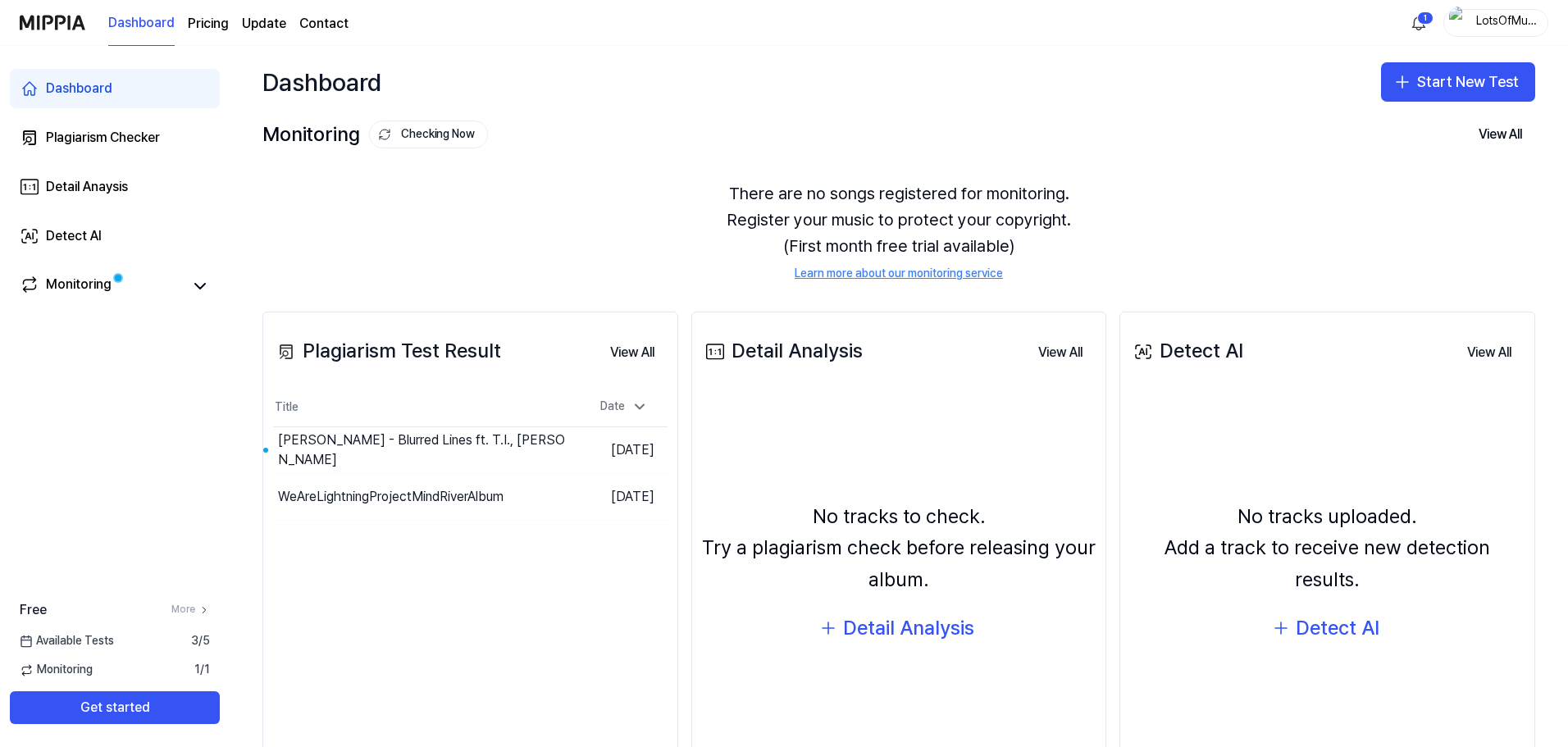
scroll to position [0, 0]
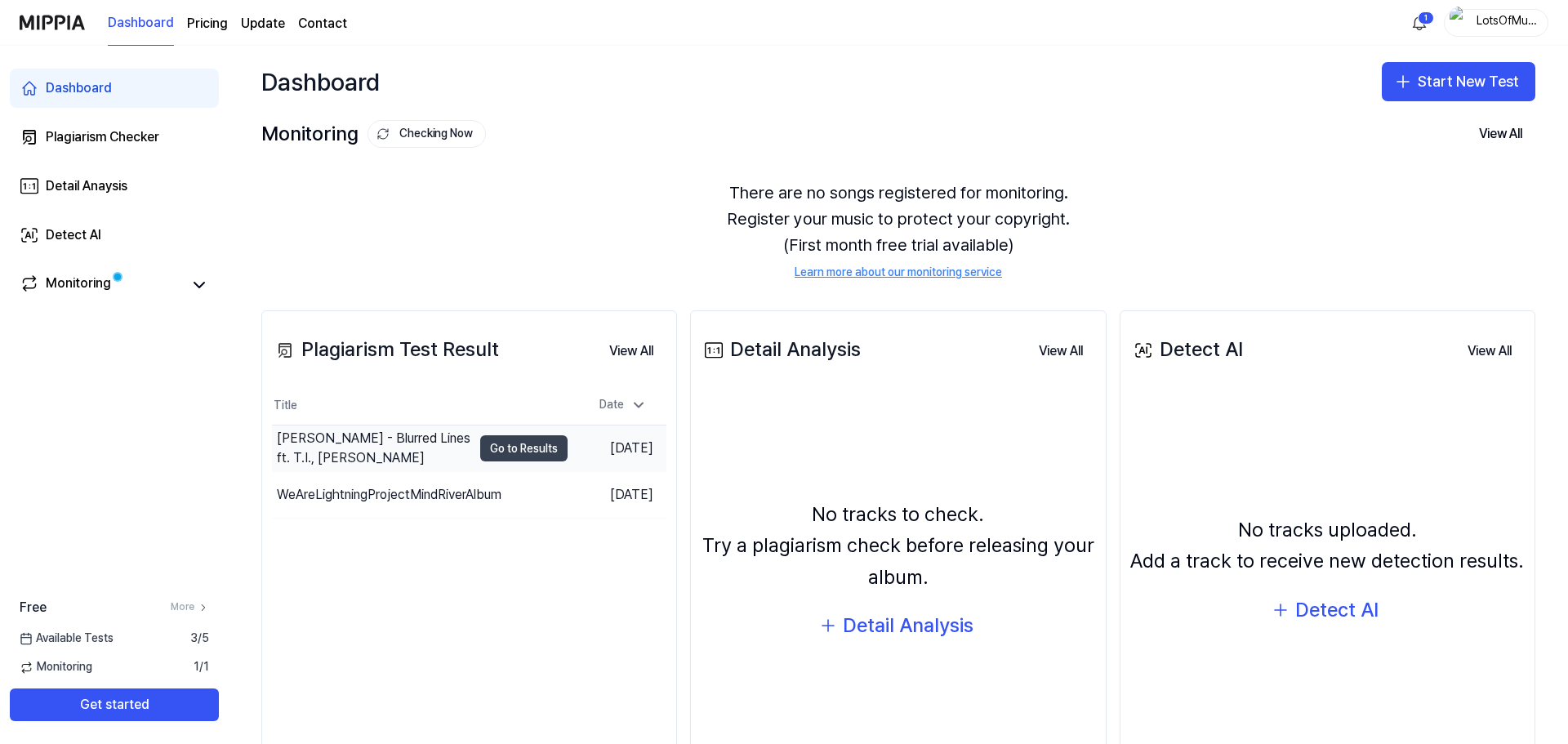
click at [547, 441] on button "Go to Results" at bounding box center [524, 448] width 87 height 26
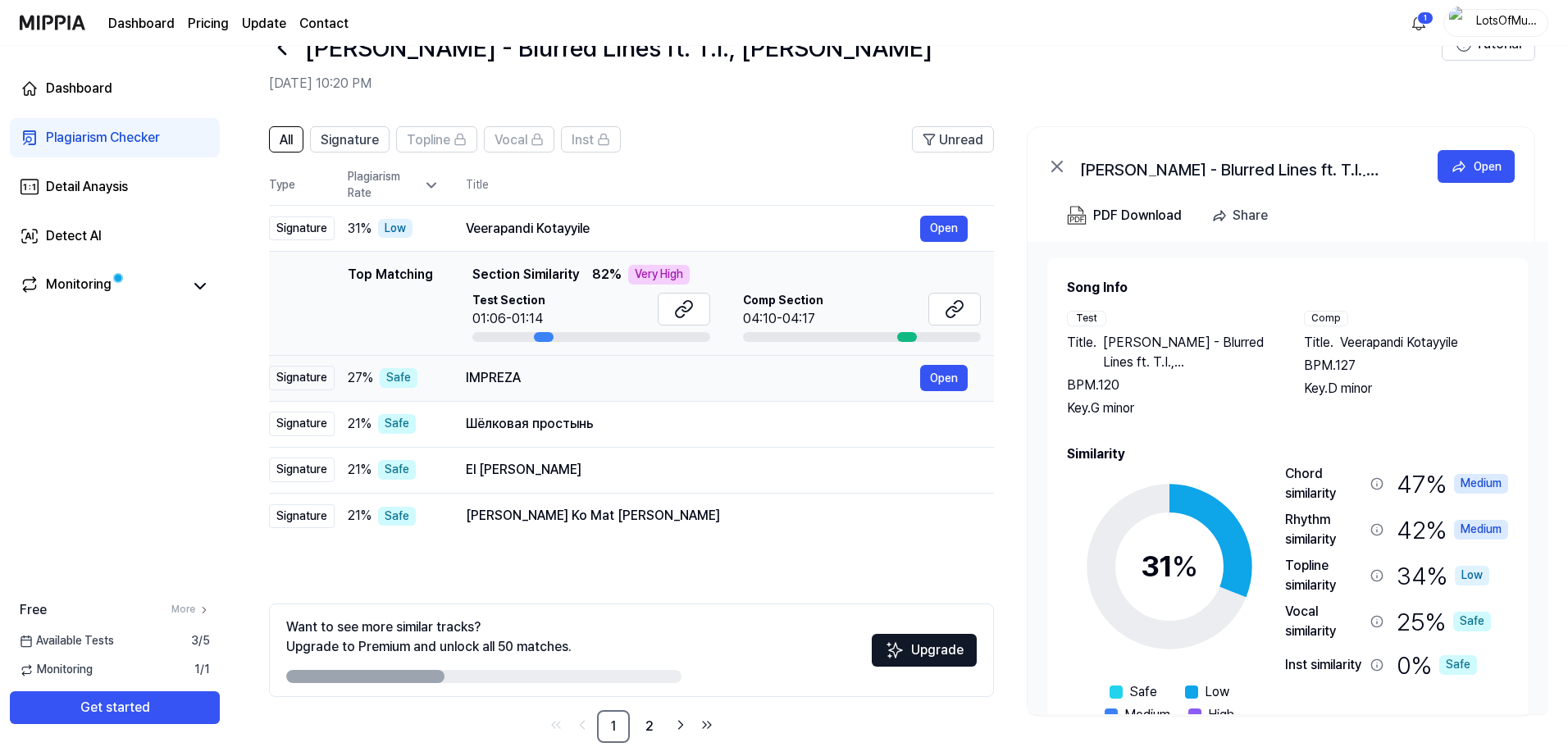
scroll to position [79, 0]
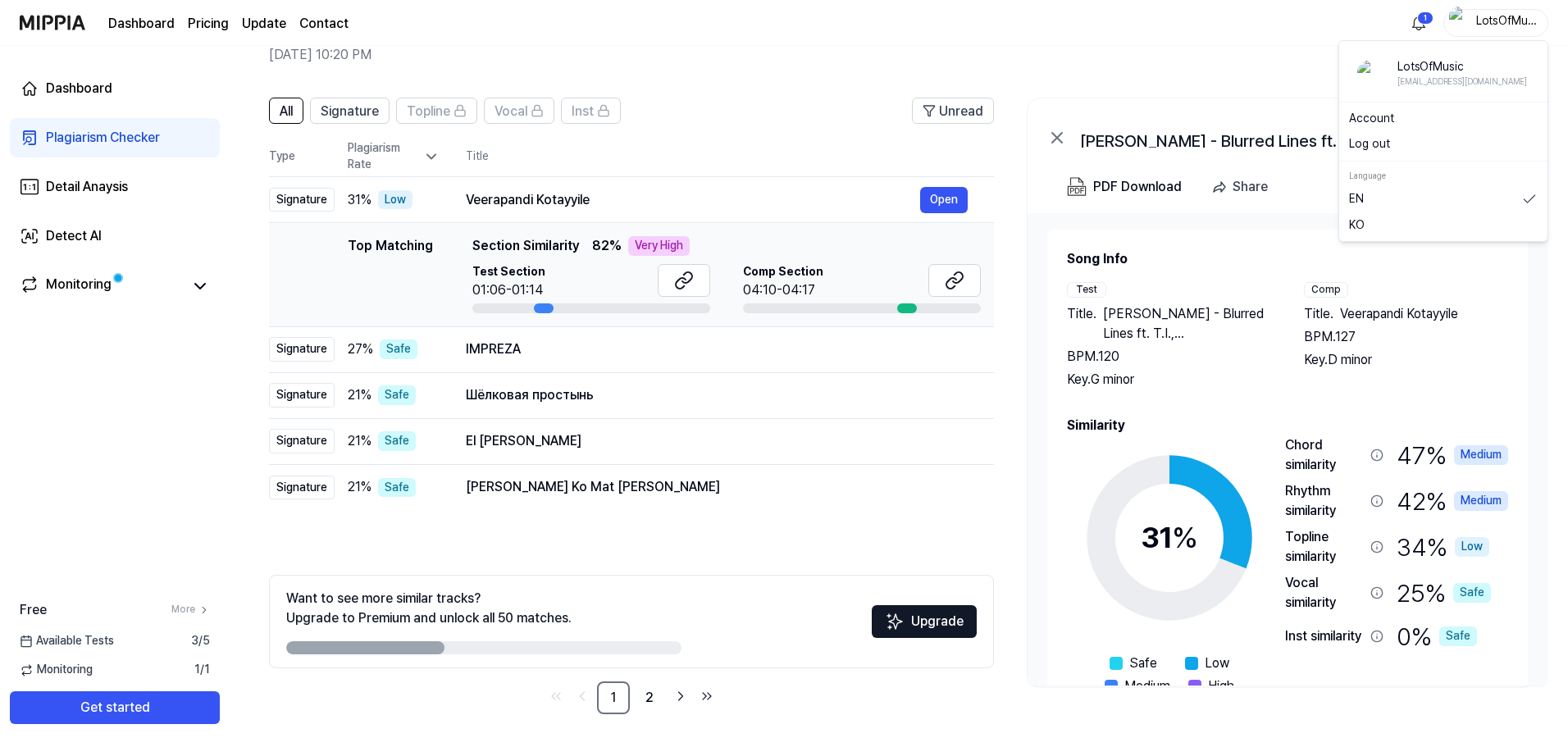
click at [1491, 16] on div "LotsOfMusic" at bounding box center [1506, 22] width 64 height 18
click at [1377, 121] on link "Account" at bounding box center [1443, 119] width 189 height 16
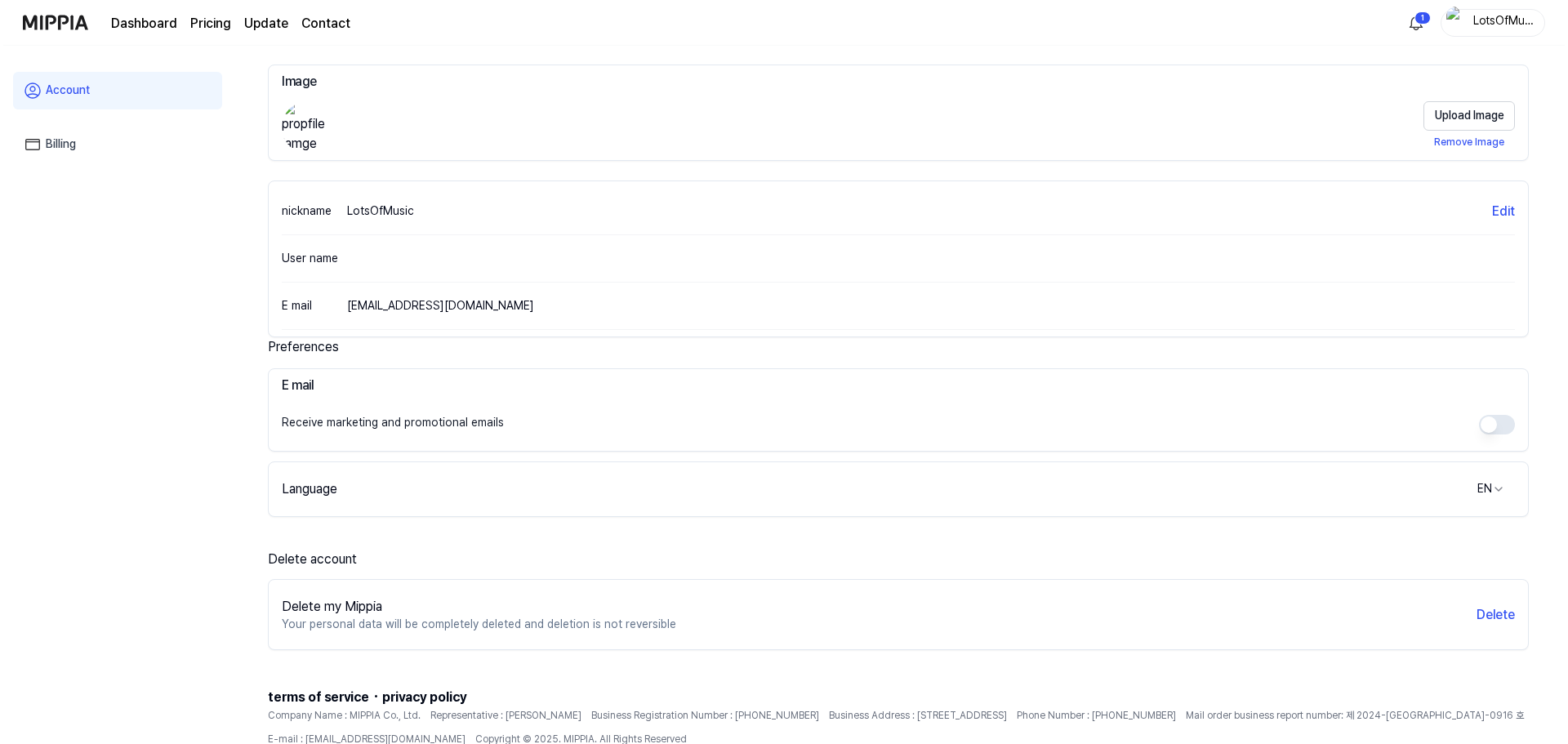
scroll to position [148, 0]
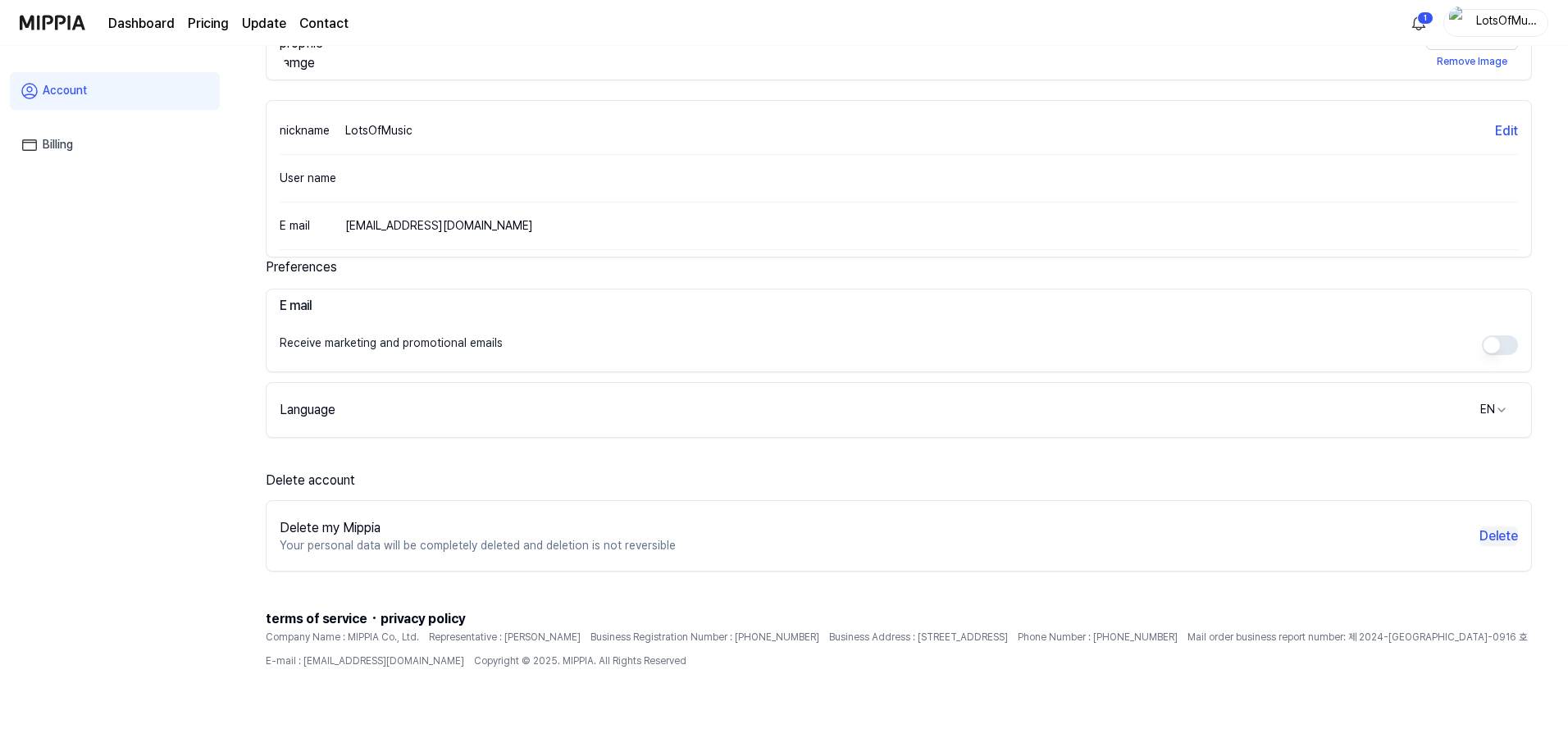
click at [1504, 532] on button "Delete" at bounding box center [1499, 536] width 39 height 20
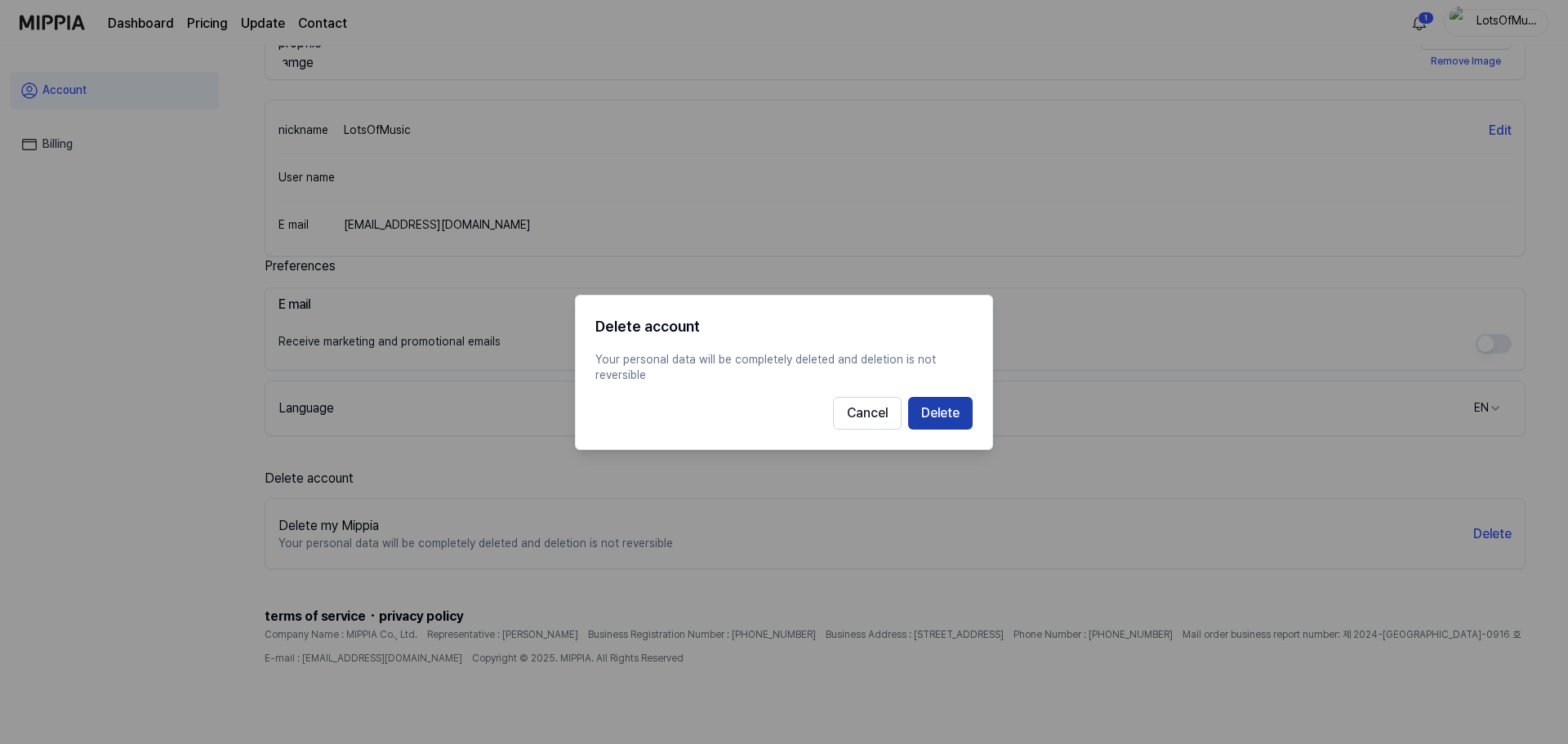
click at [937, 411] on button "Delete" at bounding box center [940, 413] width 64 height 33
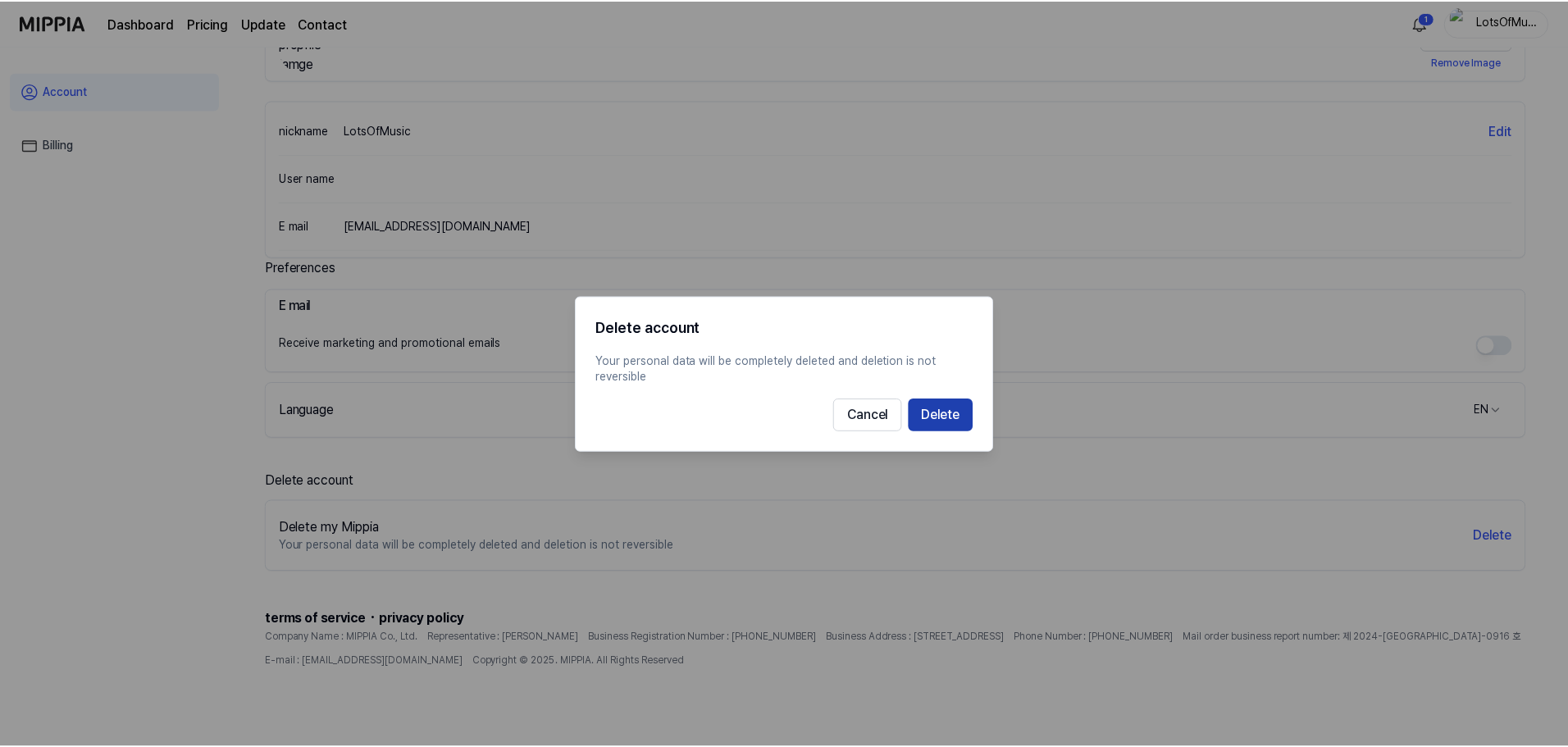
scroll to position [68, 0]
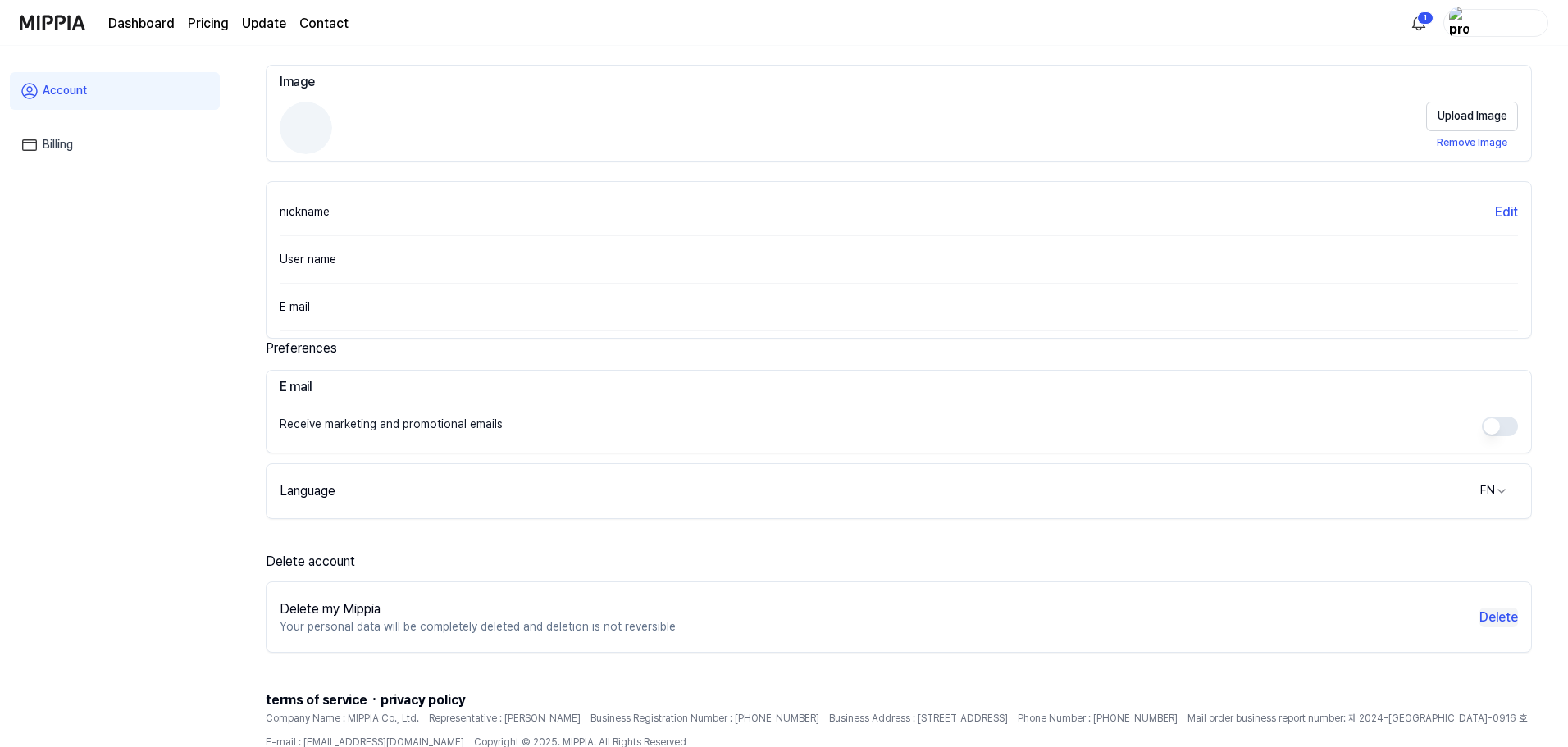
click at [1503, 620] on button "Delete" at bounding box center [1499, 617] width 39 height 20
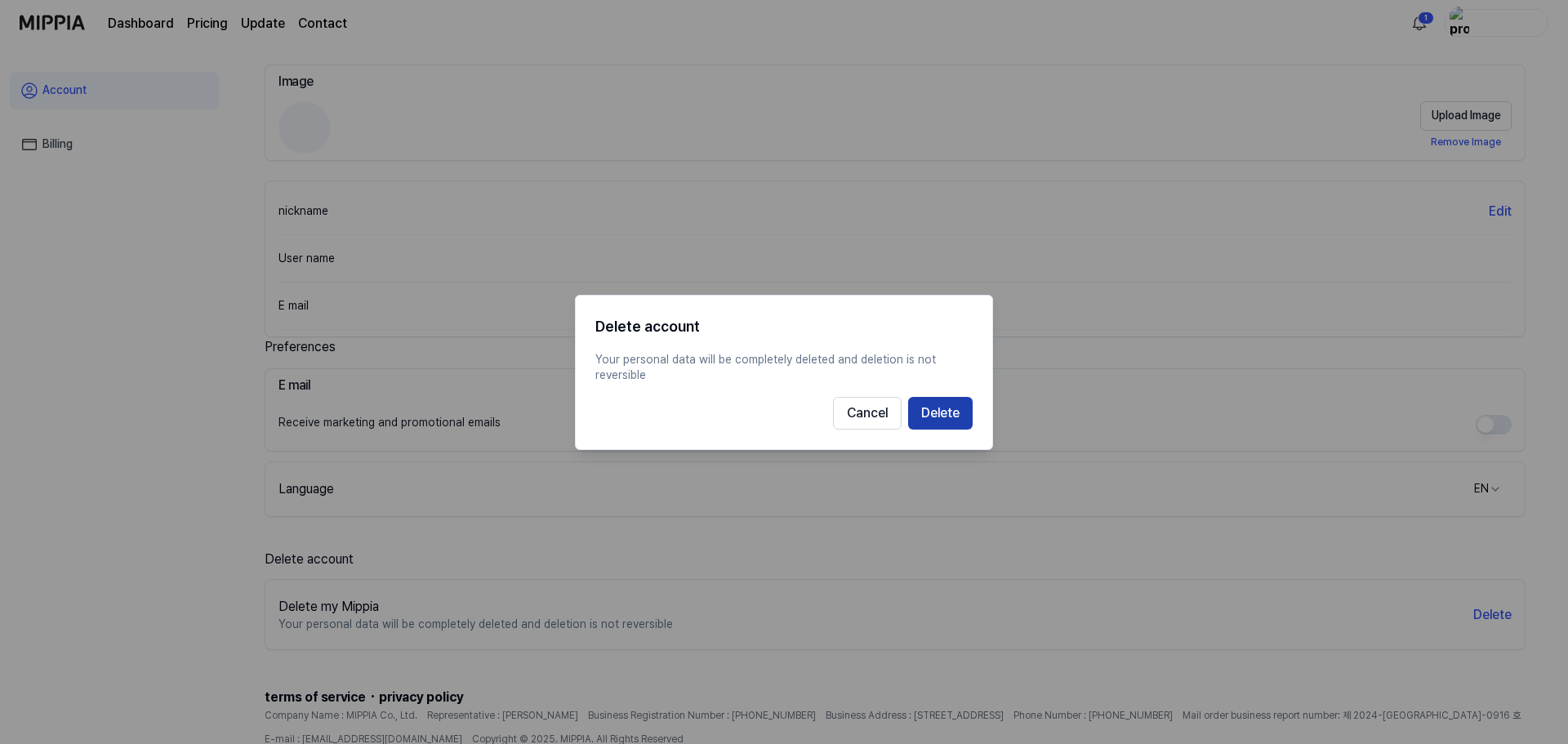
click at [920, 417] on button "Delete" at bounding box center [940, 413] width 64 height 33
